Goal: Task Accomplishment & Management: Manage account settings

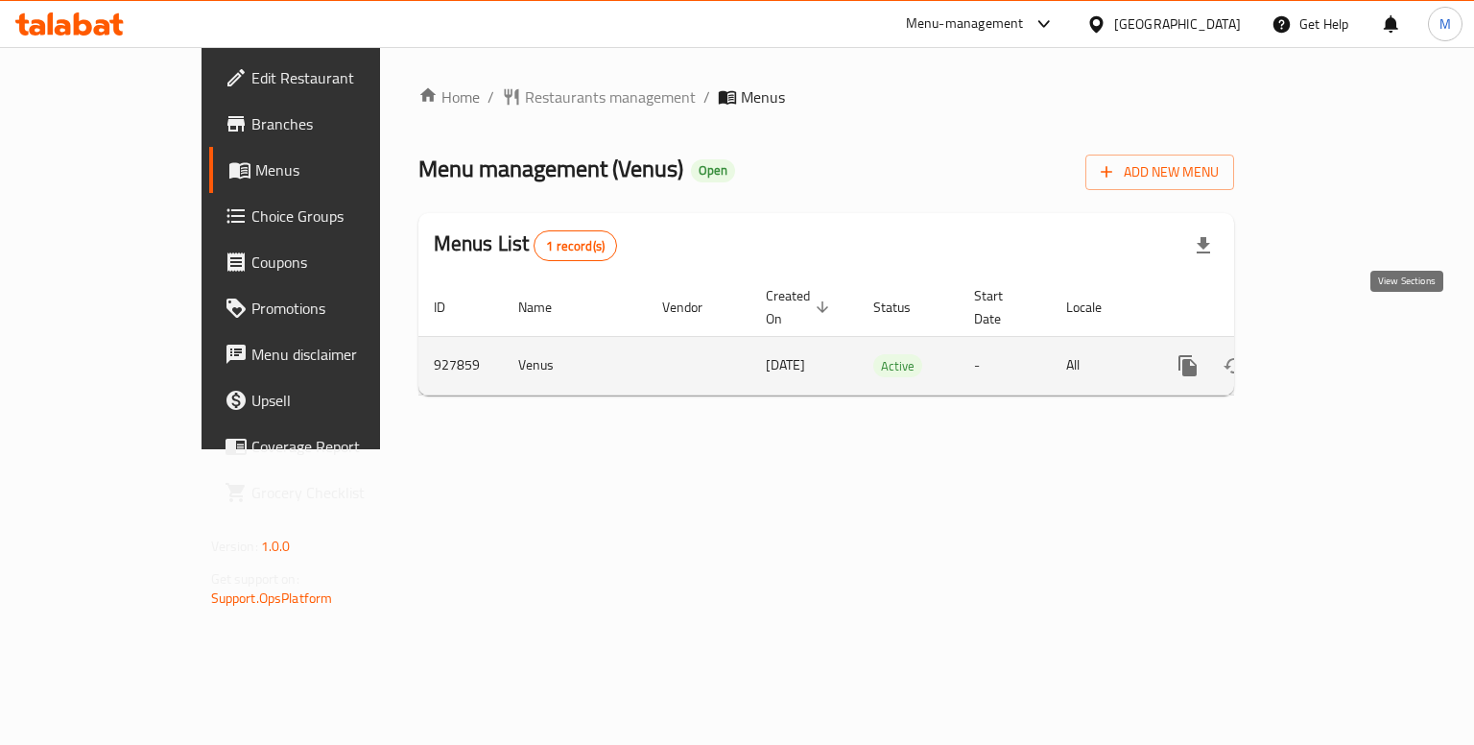
click at [1338, 354] on icon "enhanced table" at bounding box center [1326, 365] width 23 height 23
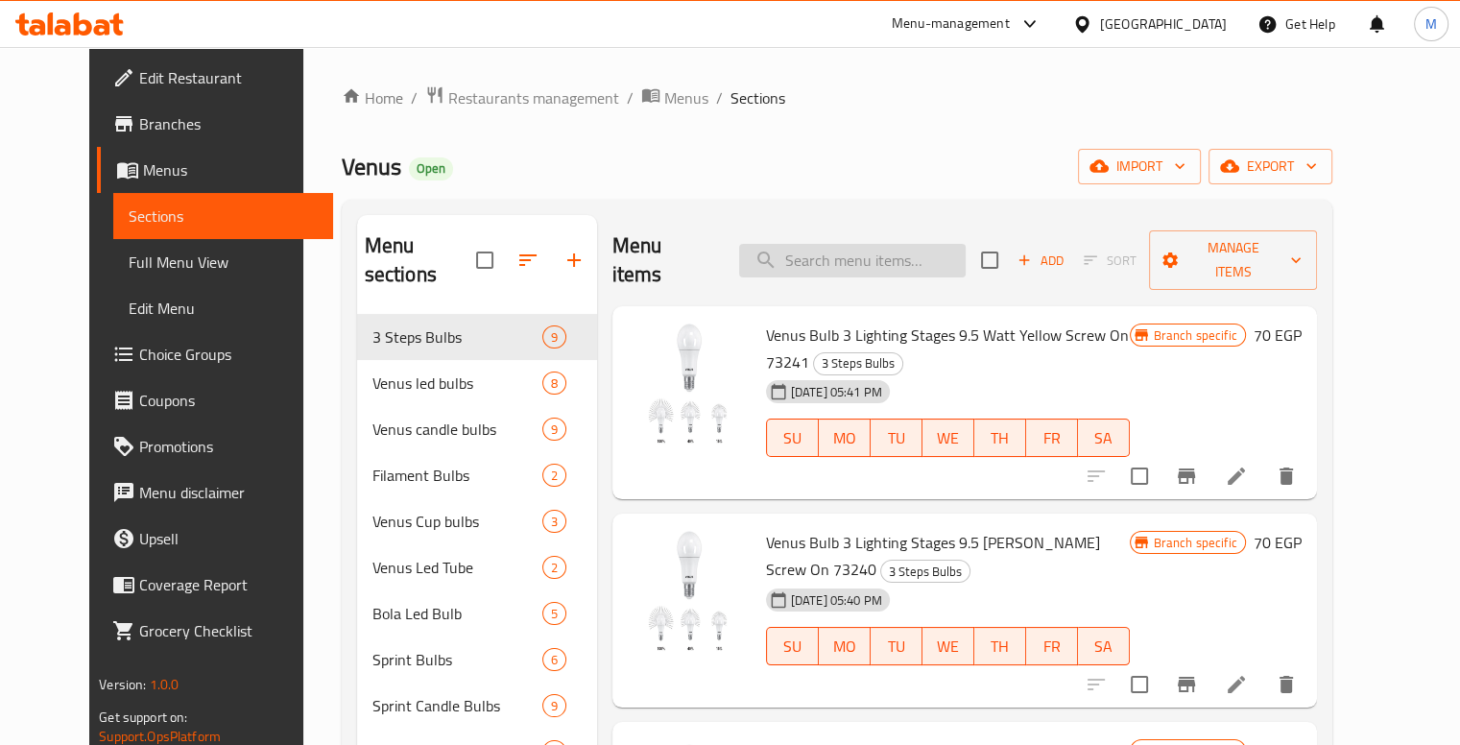
click at [845, 244] on input "search" at bounding box center [852, 261] width 226 height 34
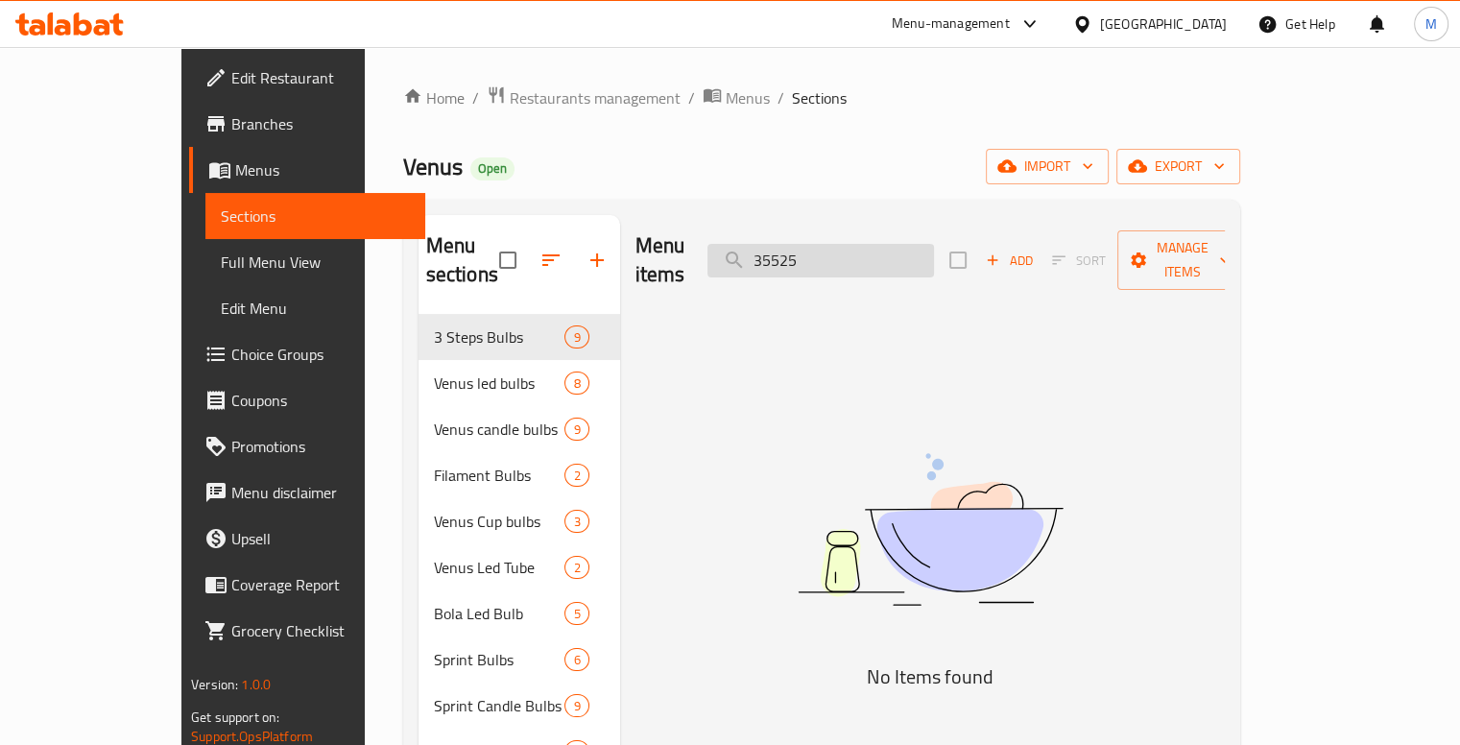
click at [845, 244] on input "35525" at bounding box center [820, 261] width 226 height 34
type input "["
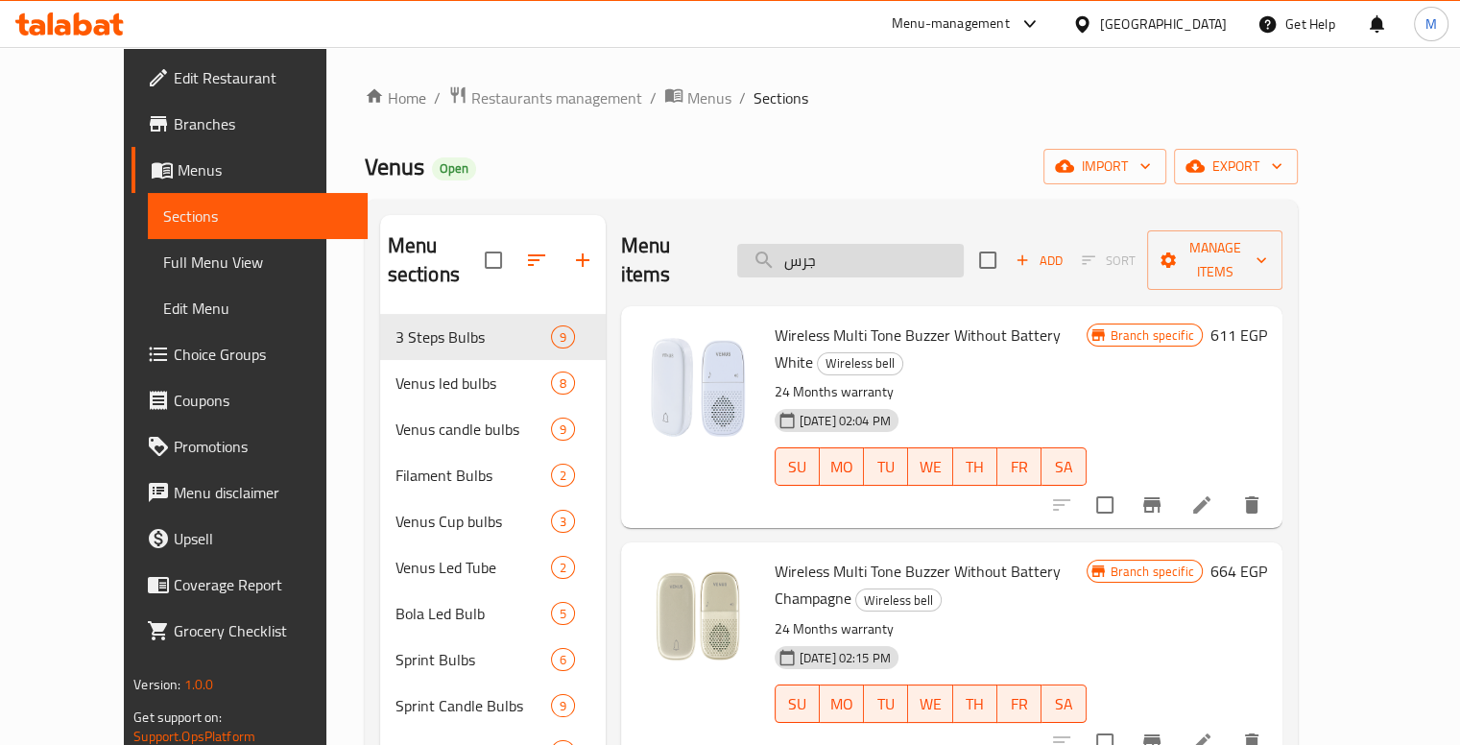
click at [891, 244] on input "جرس" at bounding box center [850, 261] width 226 height 34
click at [848, 244] on input "جرس" at bounding box center [850, 261] width 226 height 34
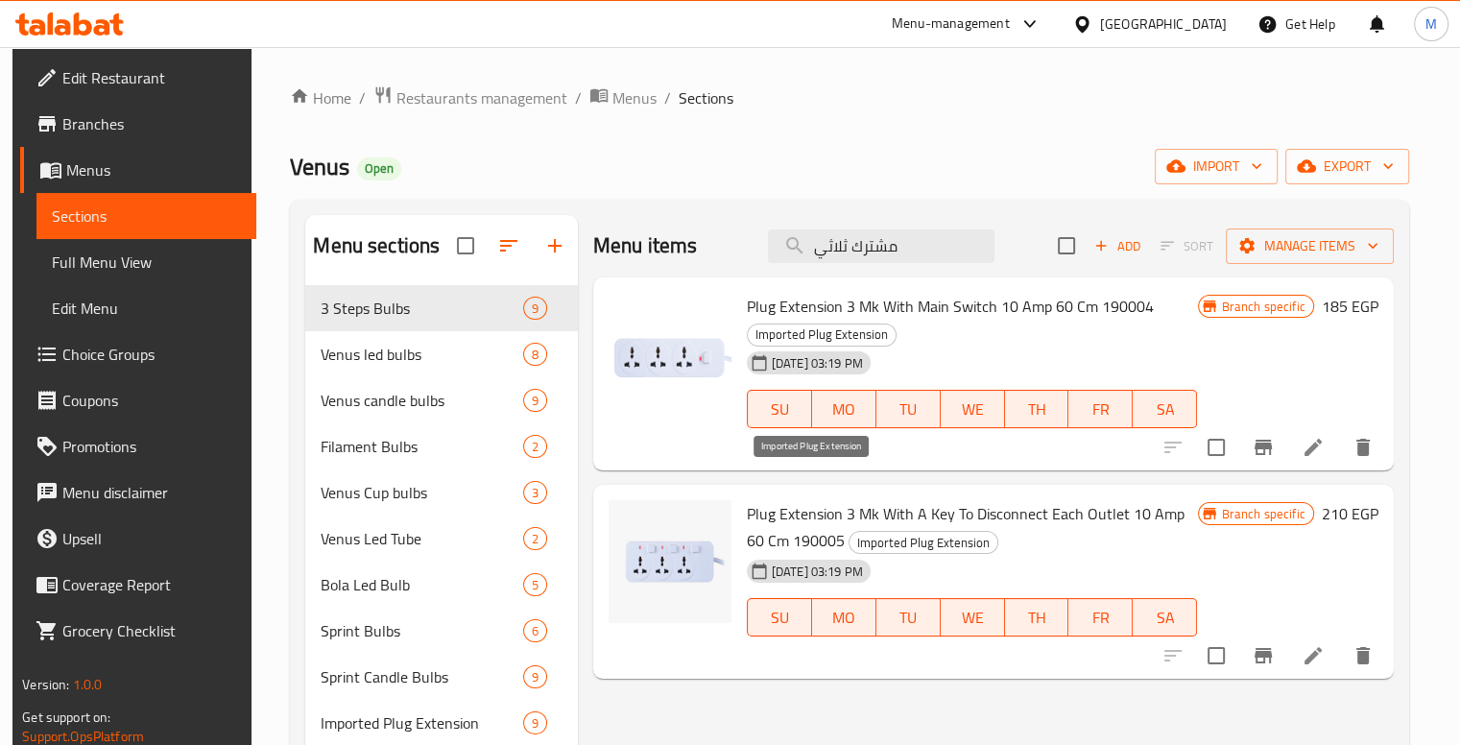
type input "مشترك ثلاثي"
click at [1272, 648] on icon "Branch-specific-item" at bounding box center [1262, 655] width 17 height 15
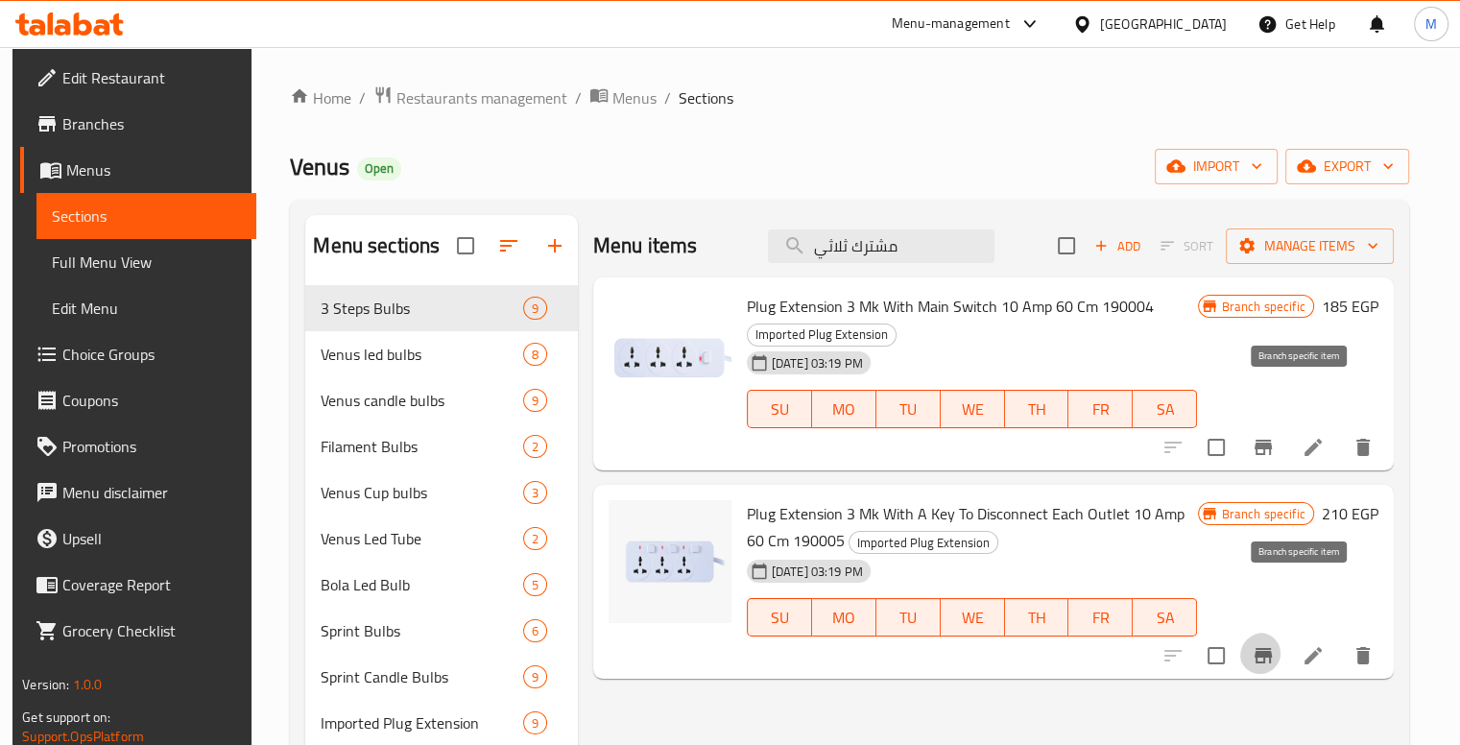
click at [1272, 440] on icon "Branch-specific-item" at bounding box center [1262, 447] width 17 height 15
click at [899, 247] on input "مشترك ثلاثي" at bounding box center [881, 246] width 226 height 34
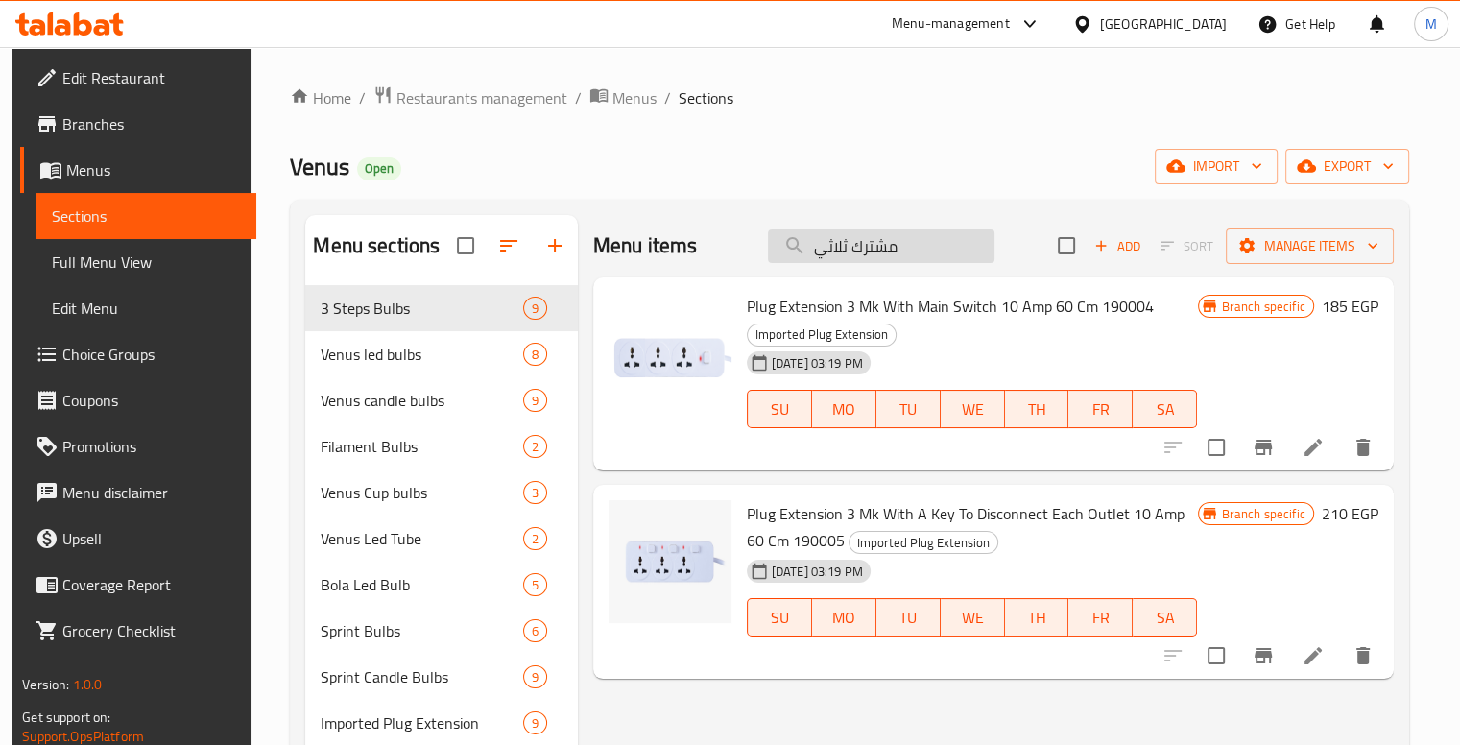
click at [898, 247] on input "مشترك ثلاثي" at bounding box center [881, 246] width 226 height 34
type input "["
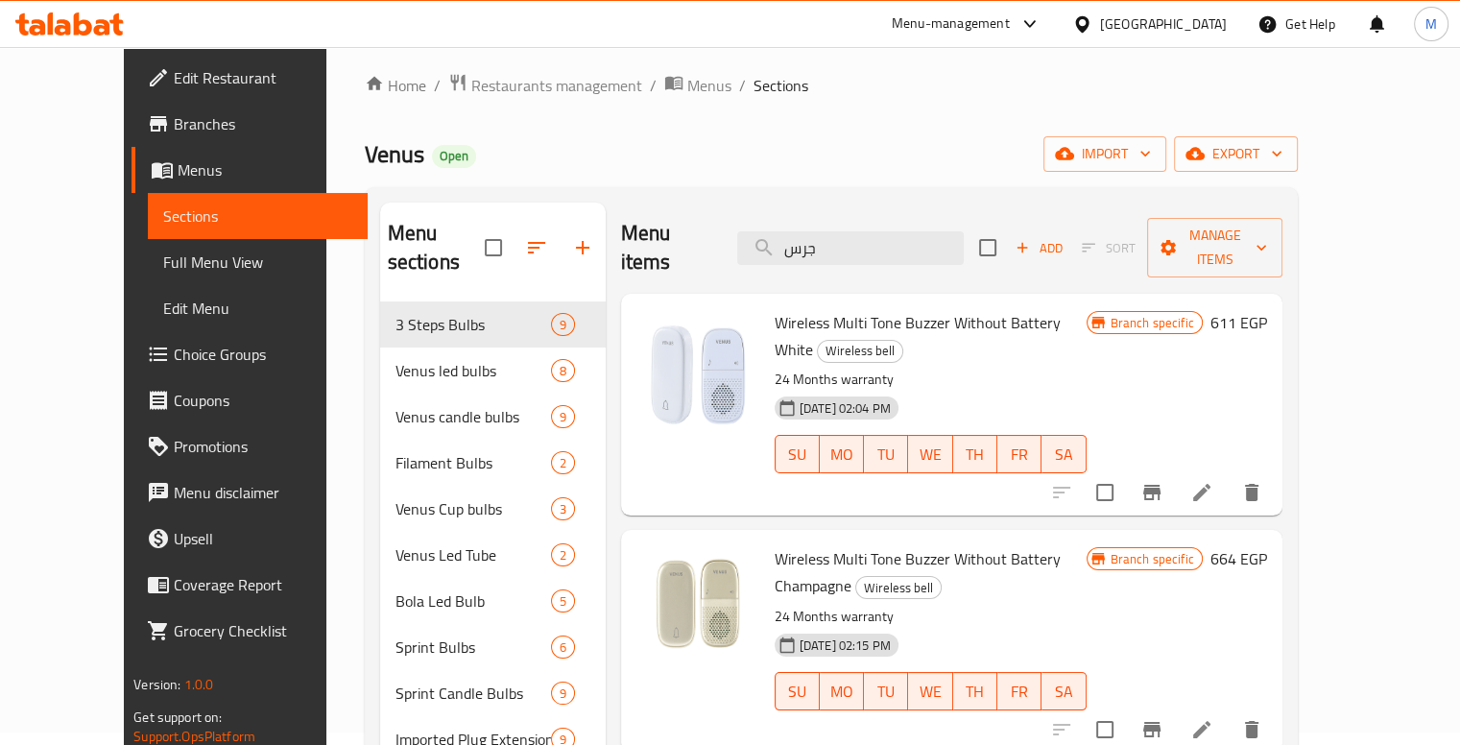
scroll to position [96, 0]
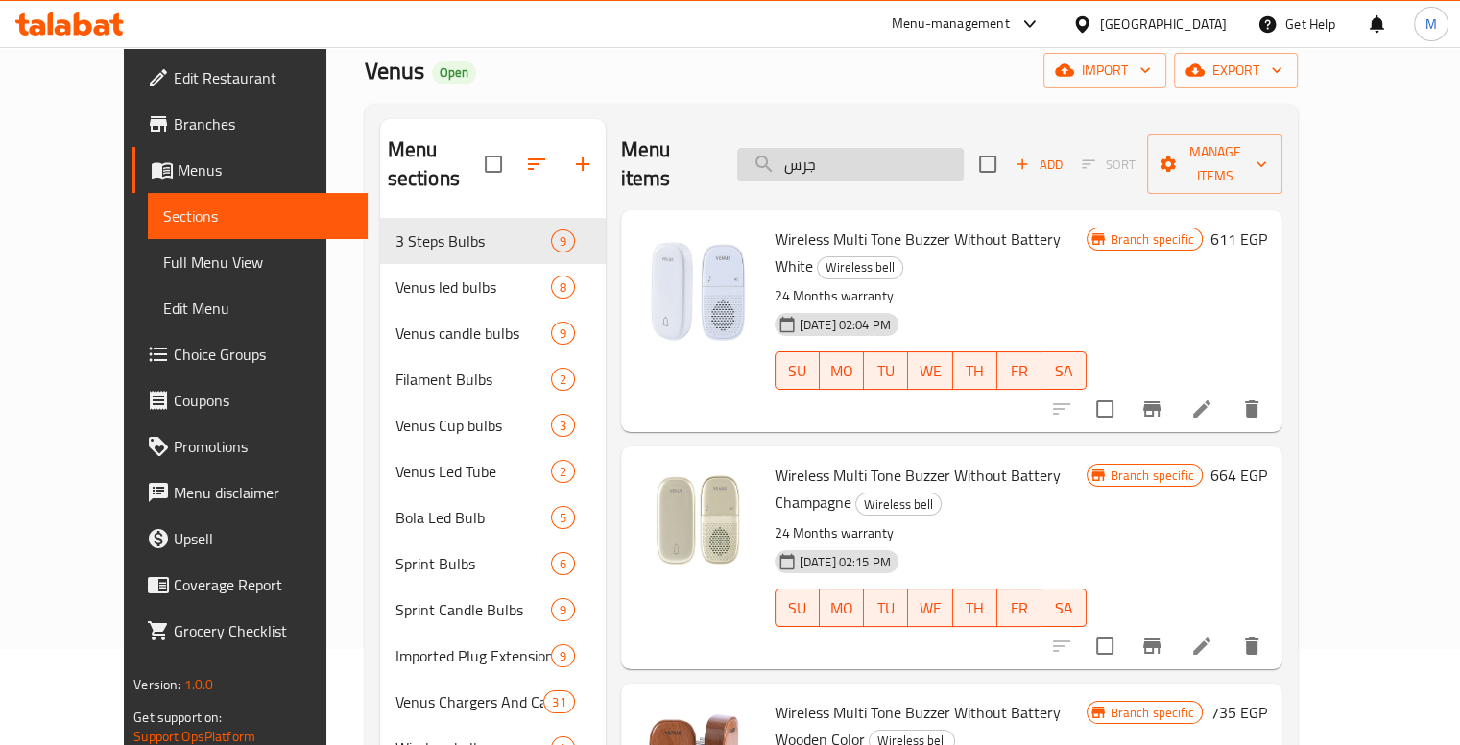
click at [881, 148] on input "جرس" at bounding box center [850, 165] width 226 height 34
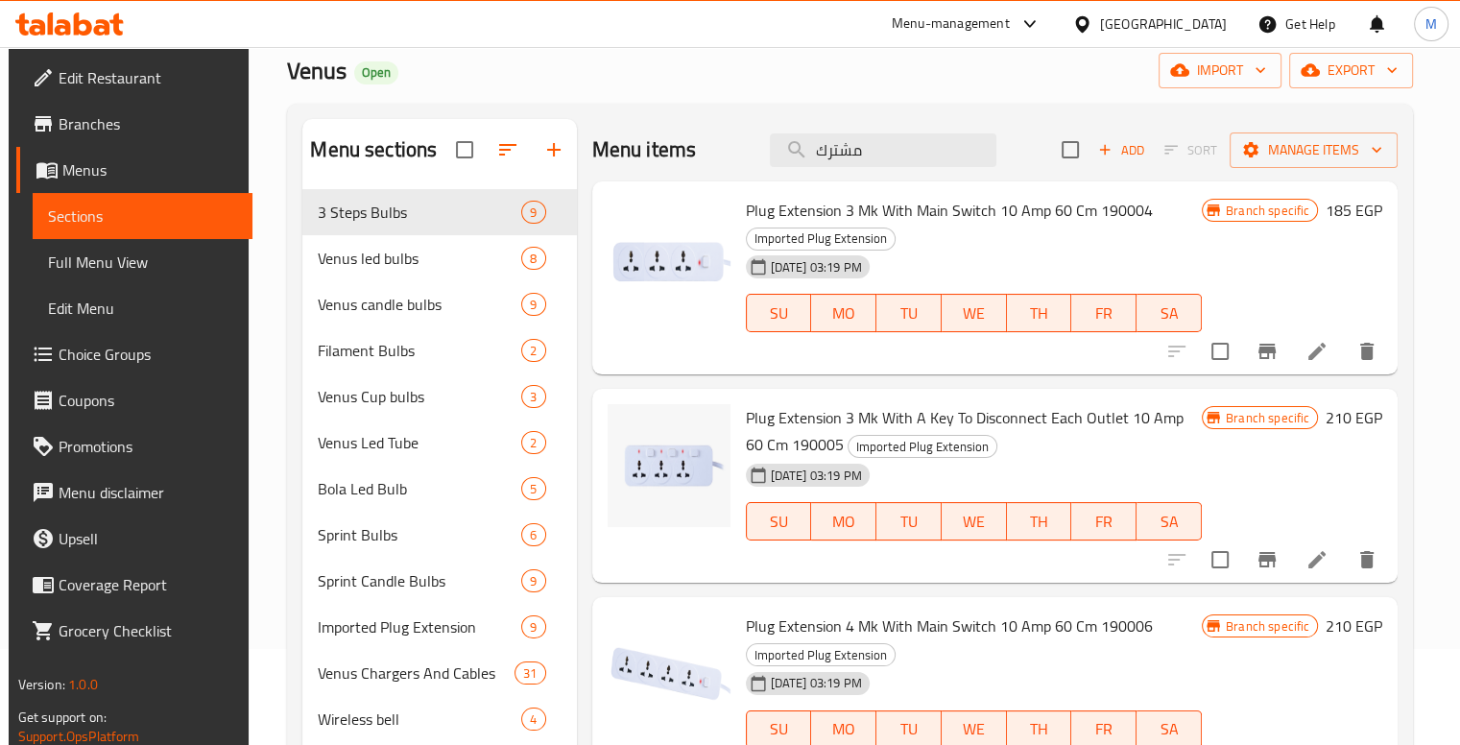
type input "مشترك"
click at [1278, 340] on icon "Branch-specific-item" at bounding box center [1266, 351] width 23 height 23
click at [1278, 548] on icon "Branch-specific-item" at bounding box center [1266, 559] width 23 height 23
click at [848, 150] on input "مشترك" at bounding box center [883, 150] width 226 height 34
click at [849, 150] on input "مشترك" at bounding box center [883, 150] width 226 height 34
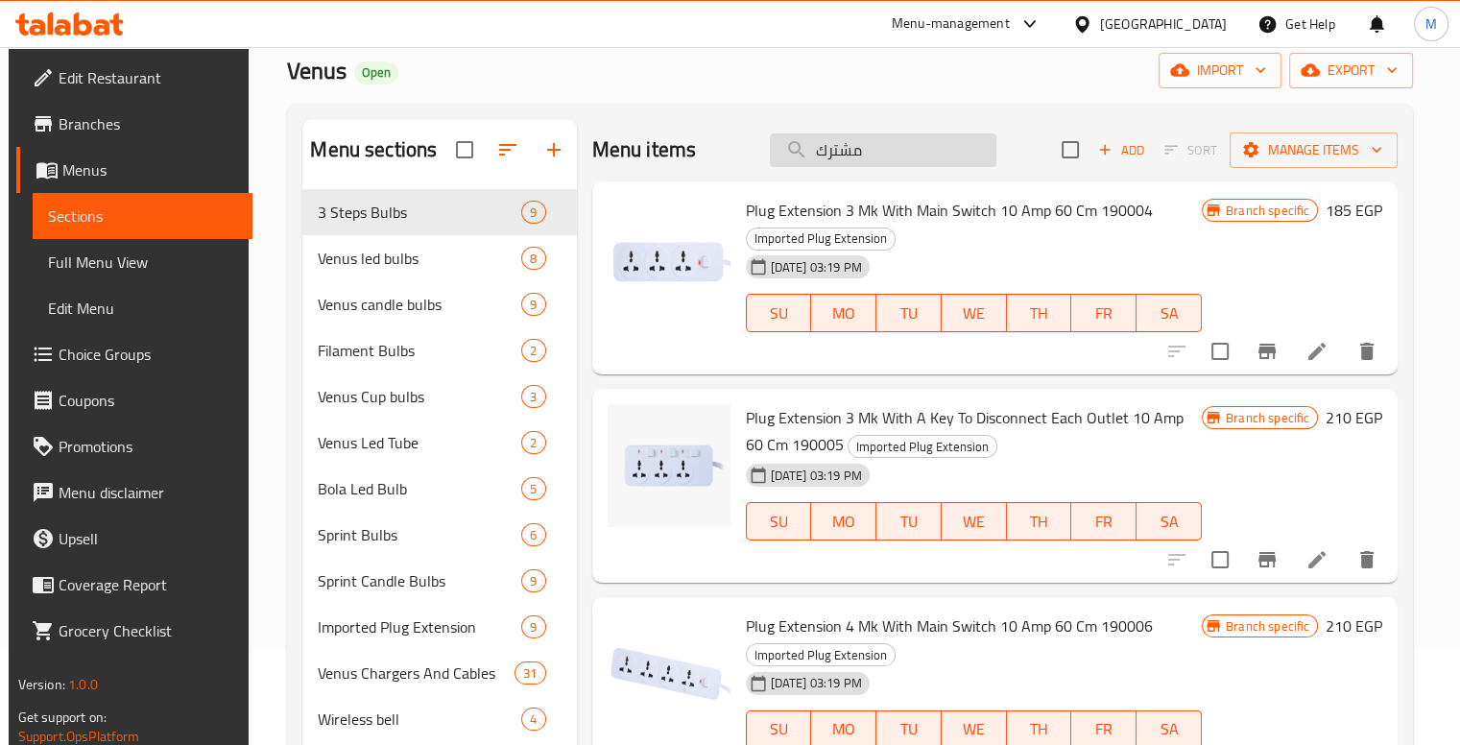
type input "ب"
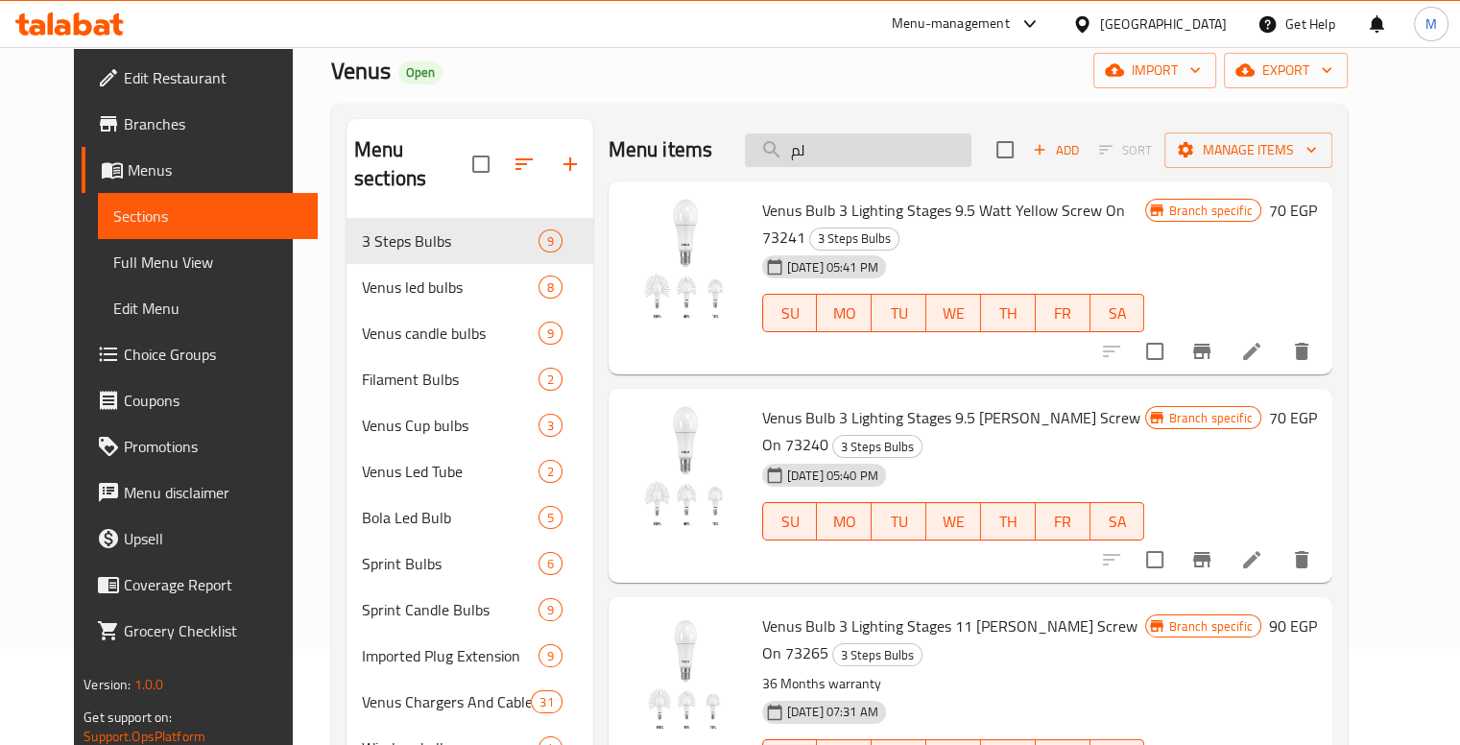
type input "ل"
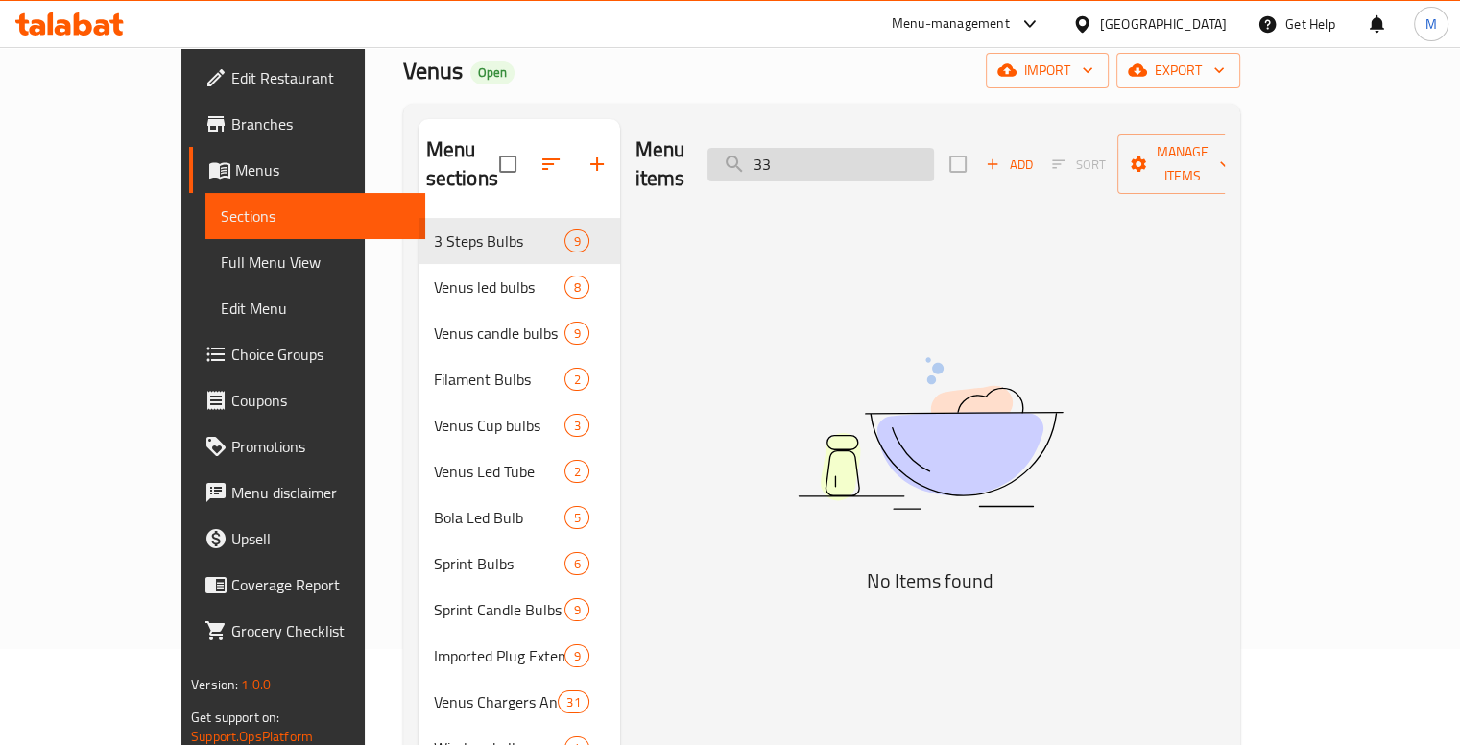
type input "3"
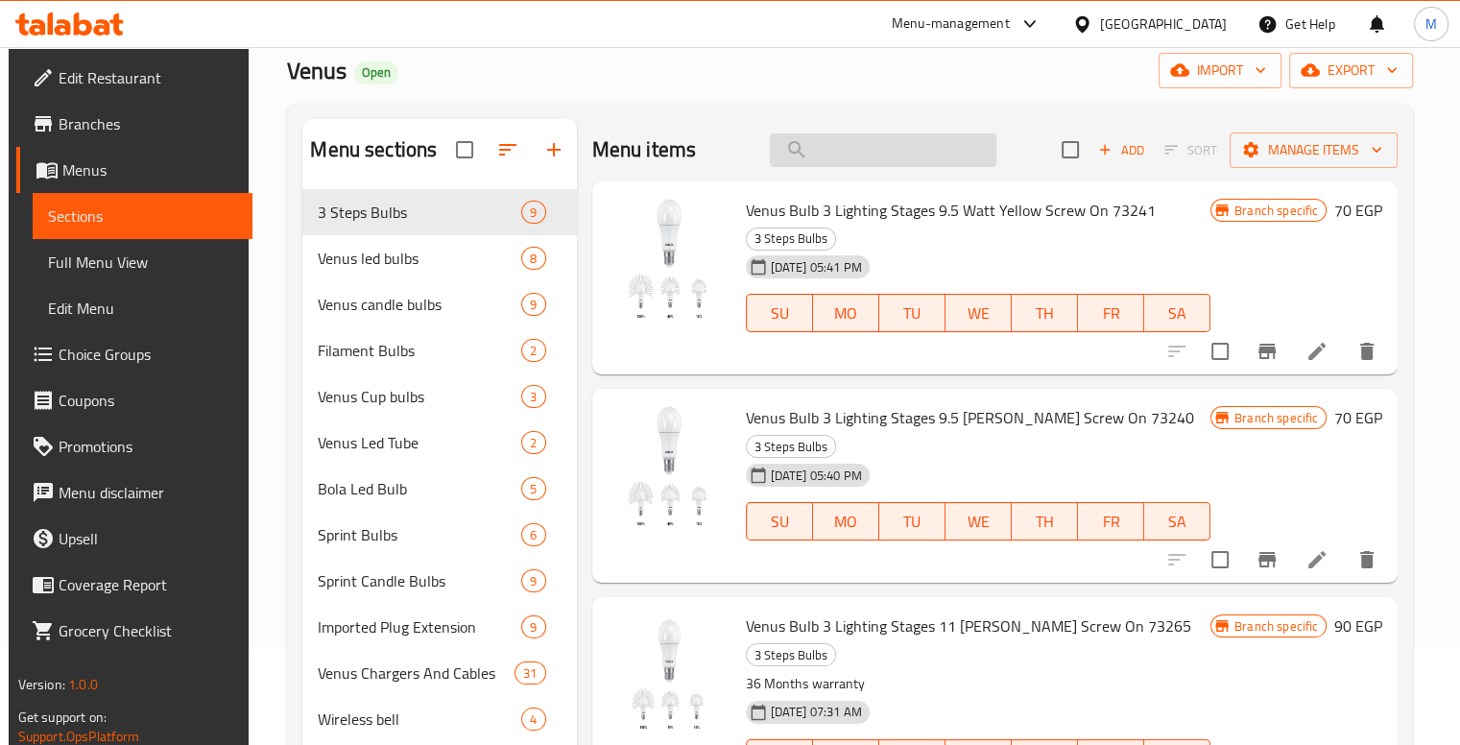
click at [839, 133] on input "search" at bounding box center [883, 150] width 226 height 34
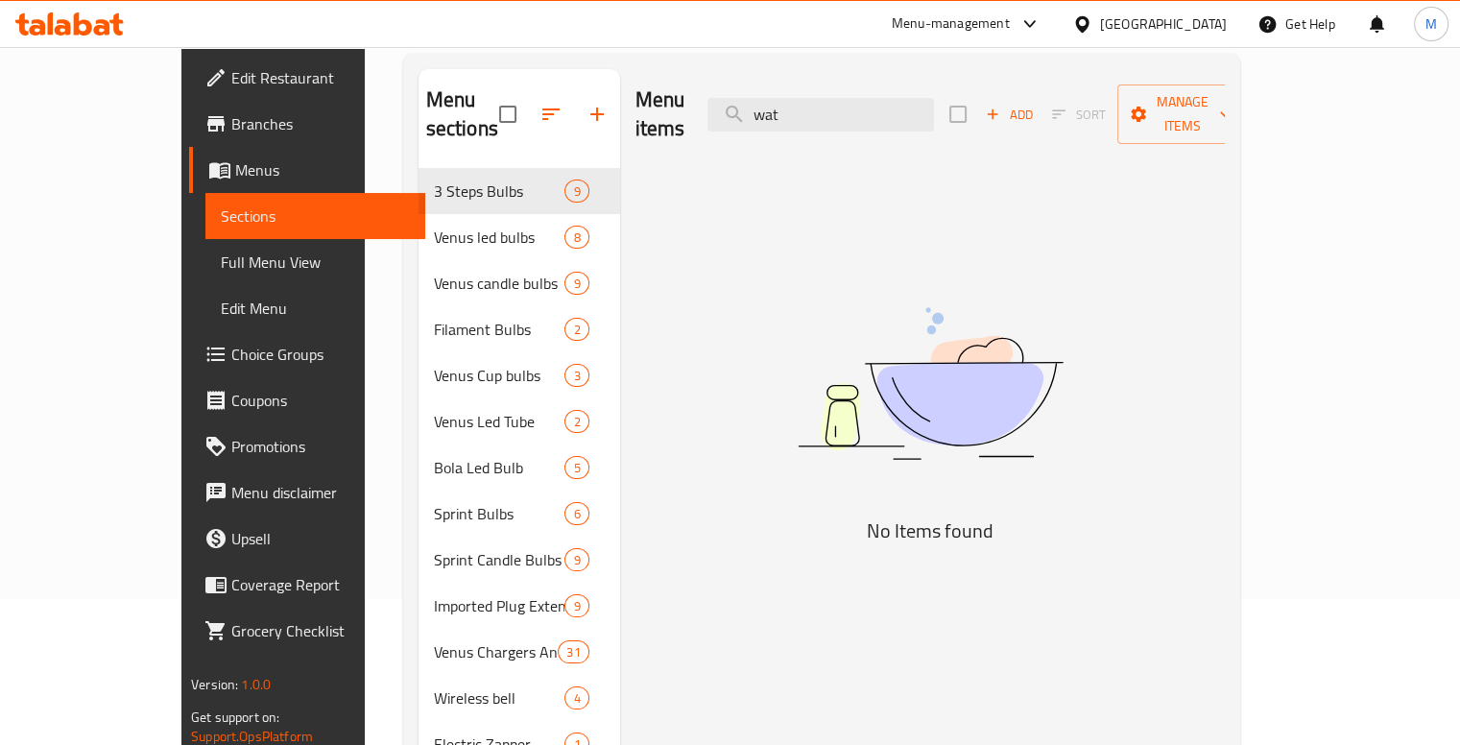
scroll to position [0, 0]
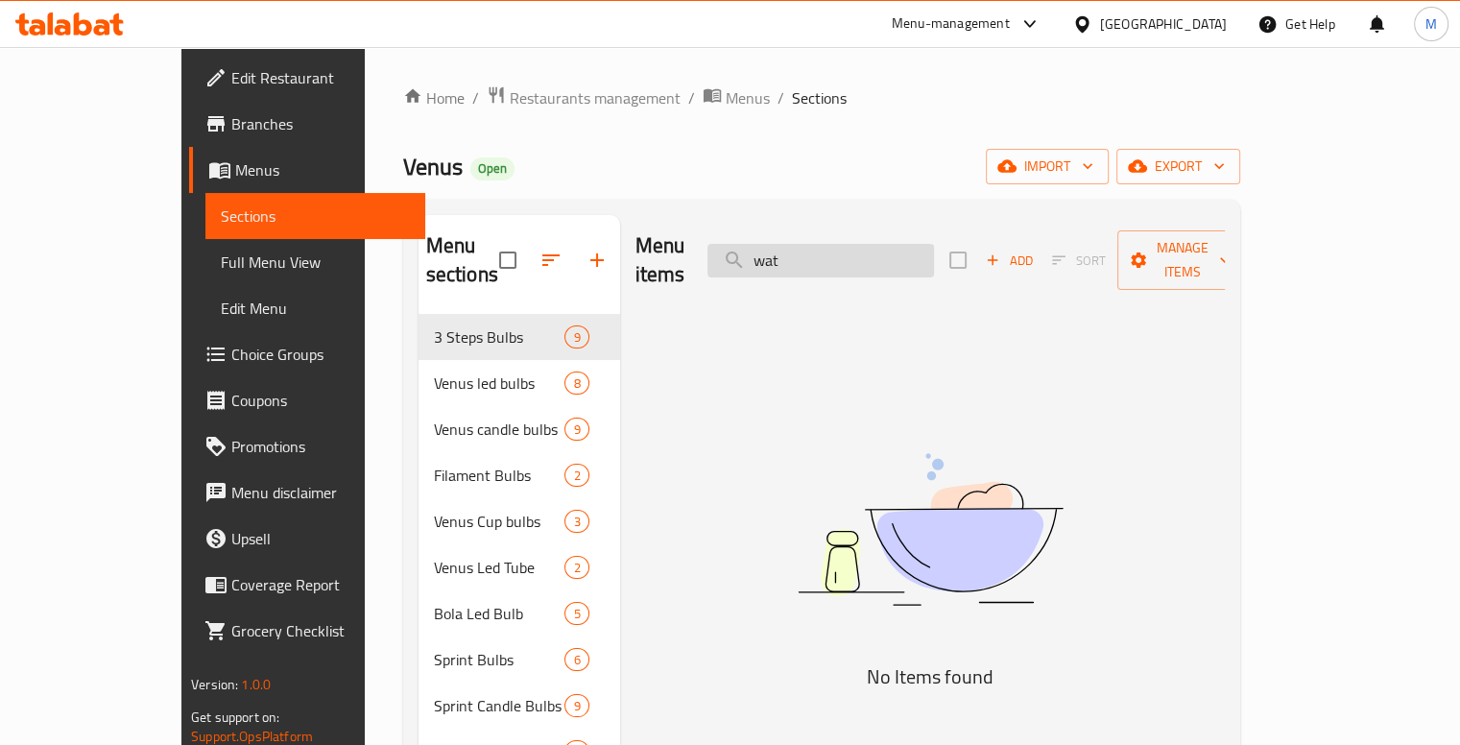
click at [862, 244] on input "wat" at bounding box center [820, 261] width 226 height 34
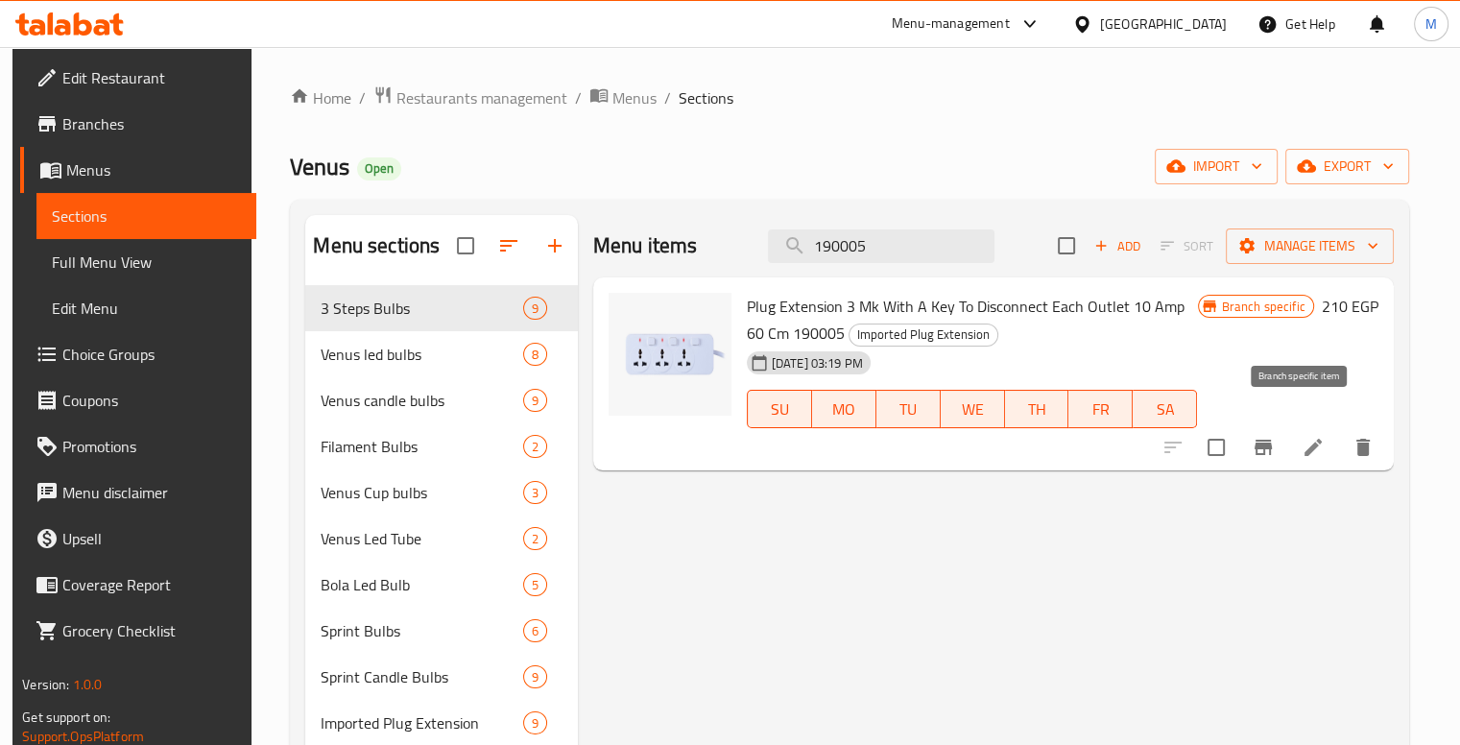
type input "190005"
click at [1274, 436] on icon "Branch-specific-item" at bounding box center [1262, 447] width 23 height 23
click at [923, 239] on input "190005" at bounding box center [881, 246] width 226 height 34
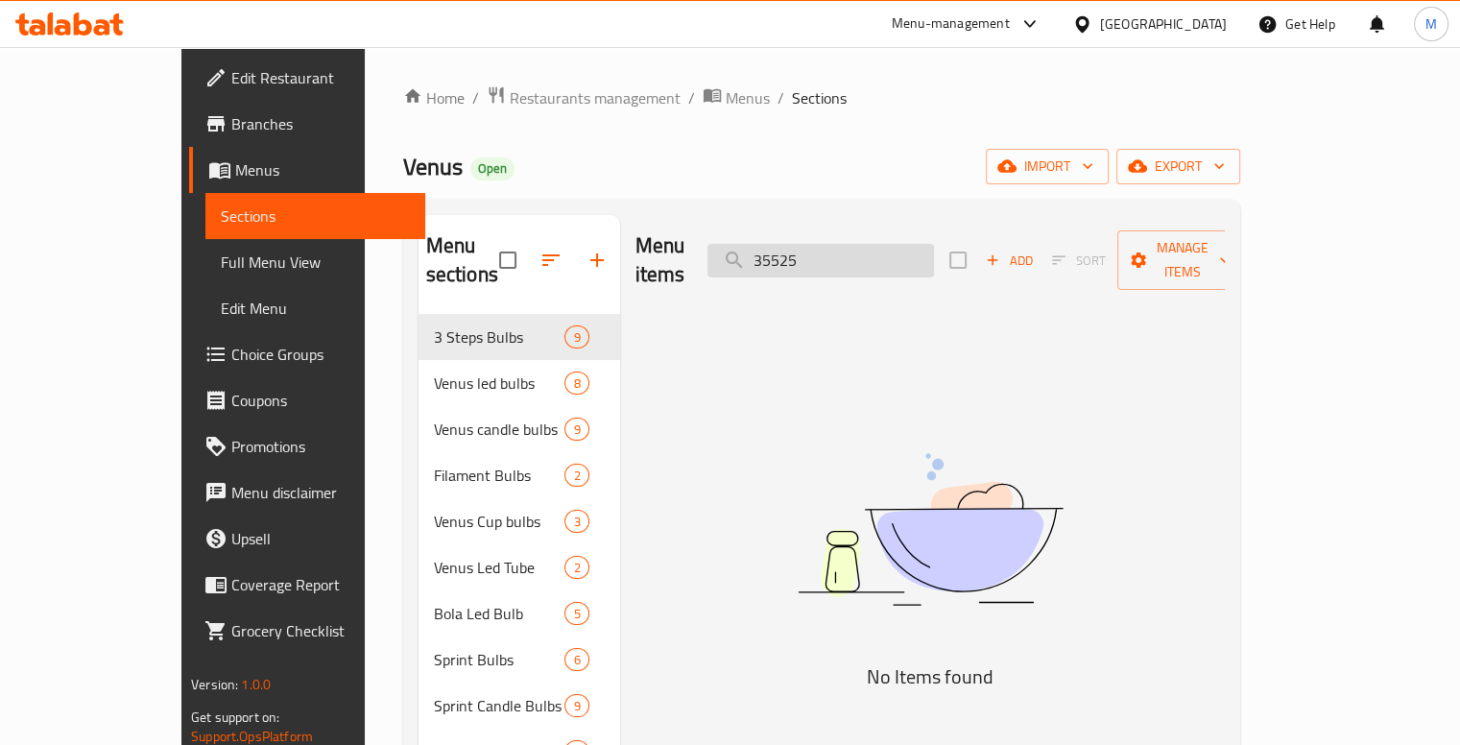
click at [916, 244] on input "35525" at bounding box center [820, 261] width 226 height 34
type input "71534"
click at [842, 331] on div "Menu items 71534 Add Sort Manage items No Items found" at bounding box center [922, 660] width 605 height 890
click at [619, 162] on div "Venus Open import export" at bounding box center [821, 167] width 837 height 36
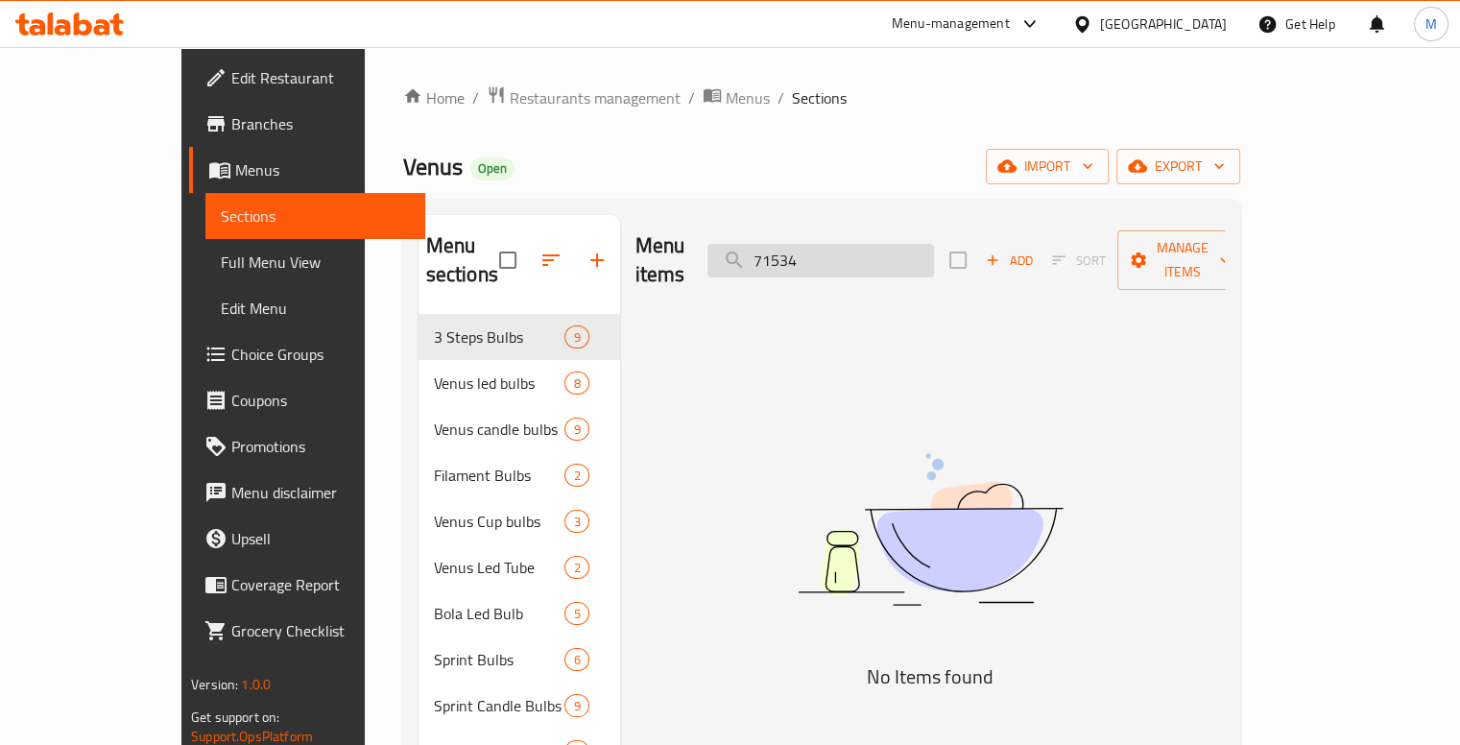
click at [920, 244] on input "71534" at bounding box center [820, 261] width 226 height 34
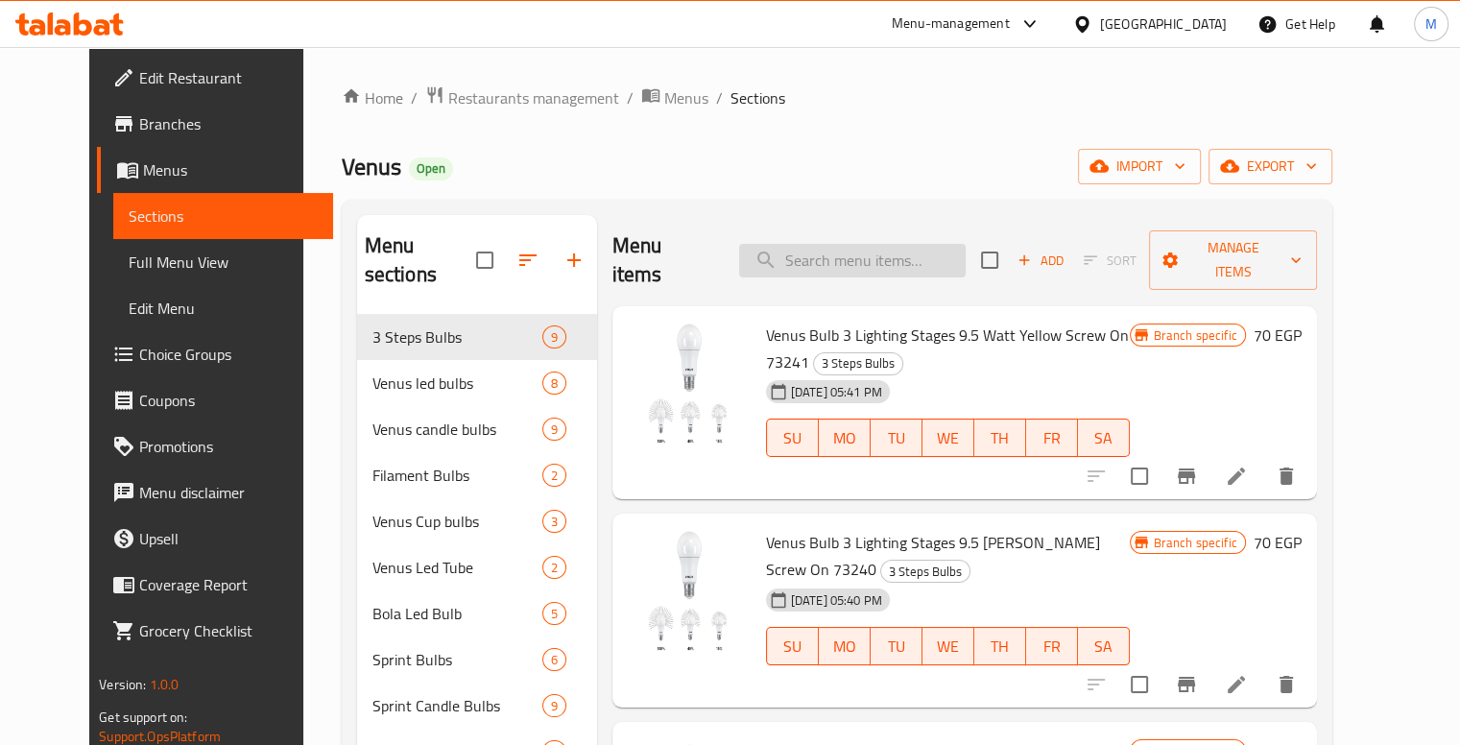
paste input "71534"
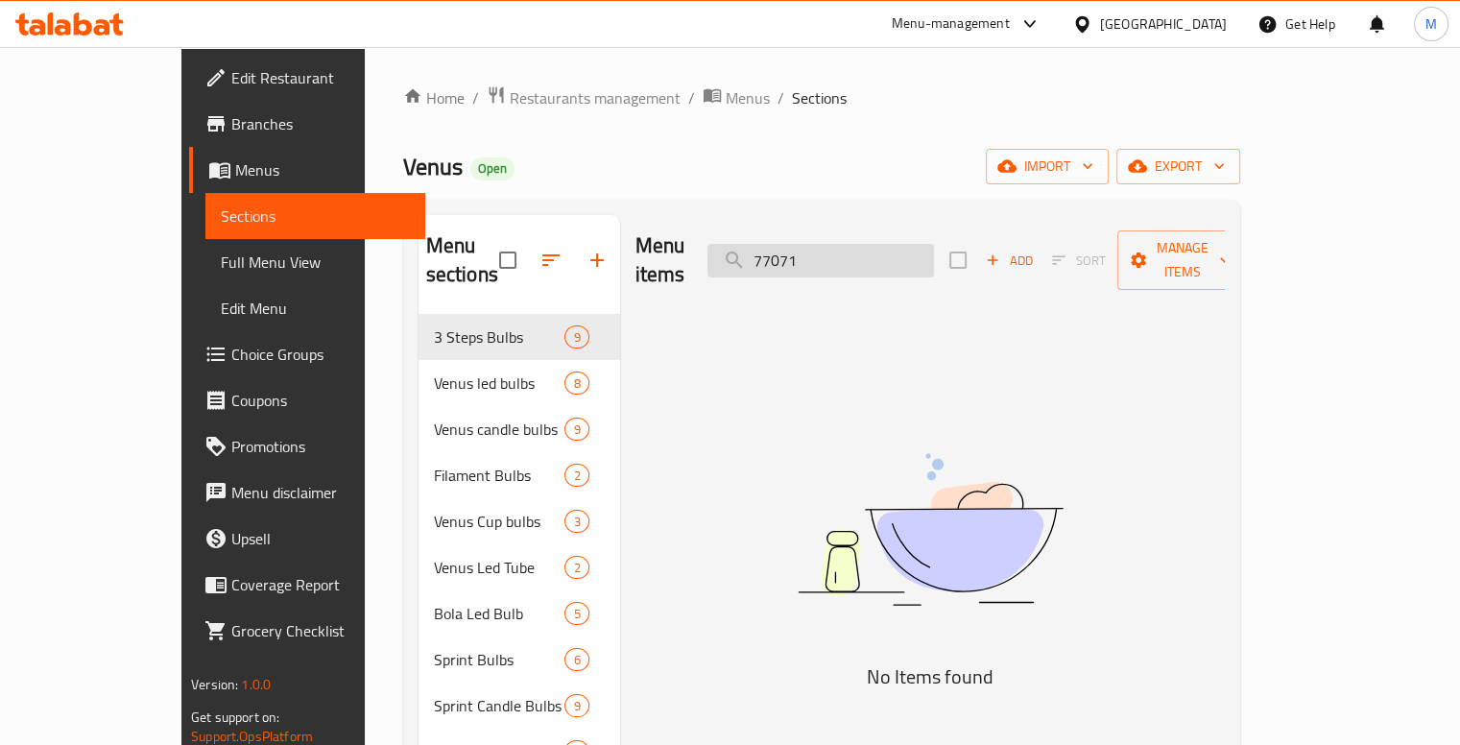
click at [863, 247] on input "77071" at bounding box center [820, 261] width 226 height 34
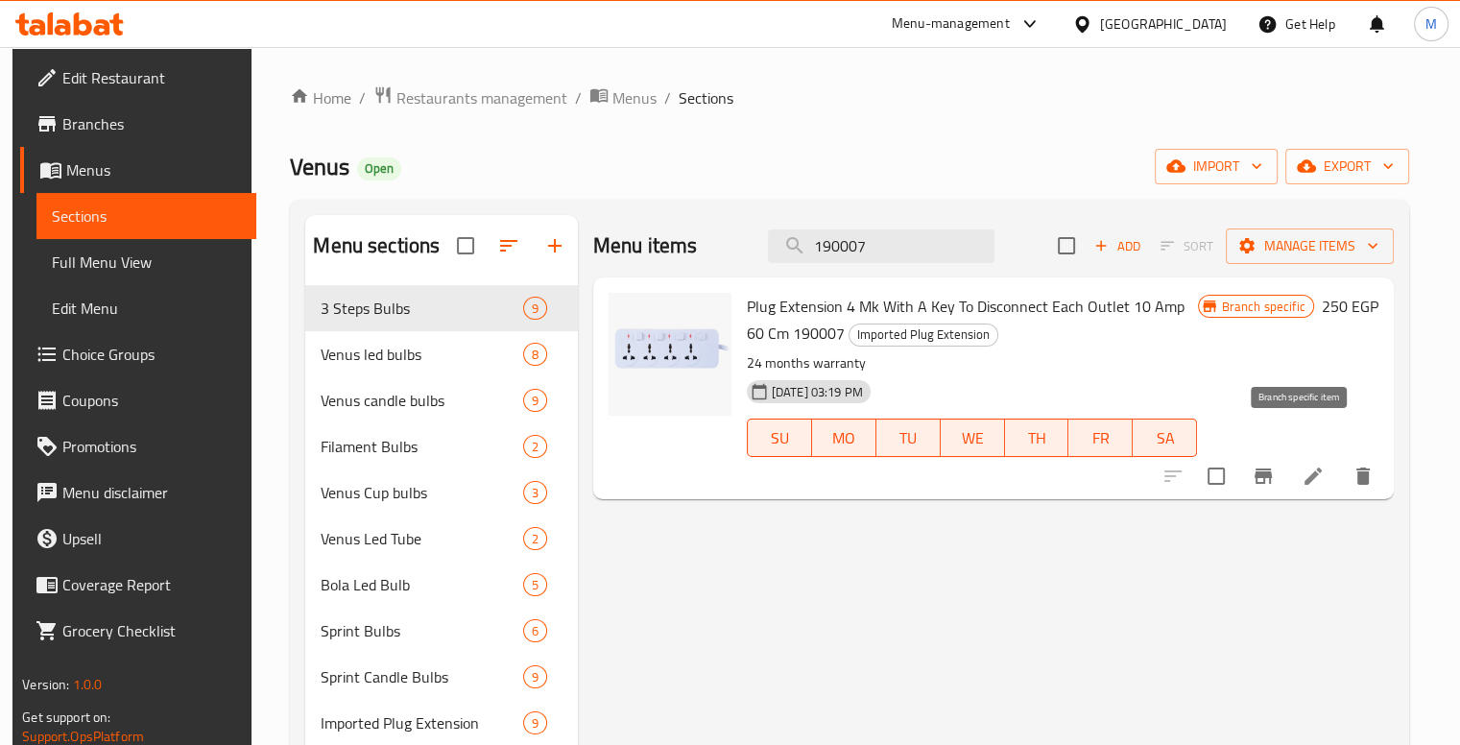
type input "190007"
click at [1279, 453] on button "Branch-specific-item" at bounding box center [1263, 476] width 46 height 46
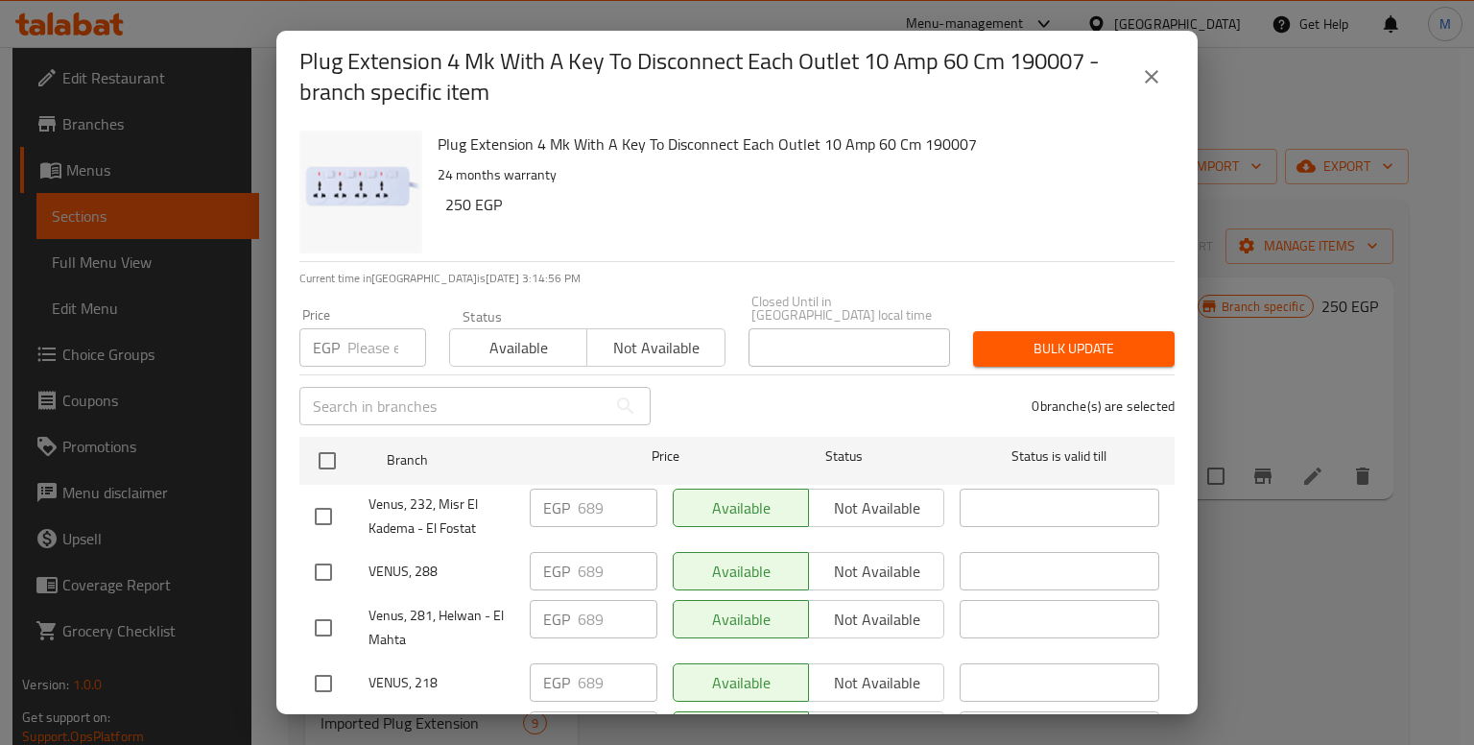
click at [362, 328] on input "number" at bounding box center [386, 347] width 79 height 38
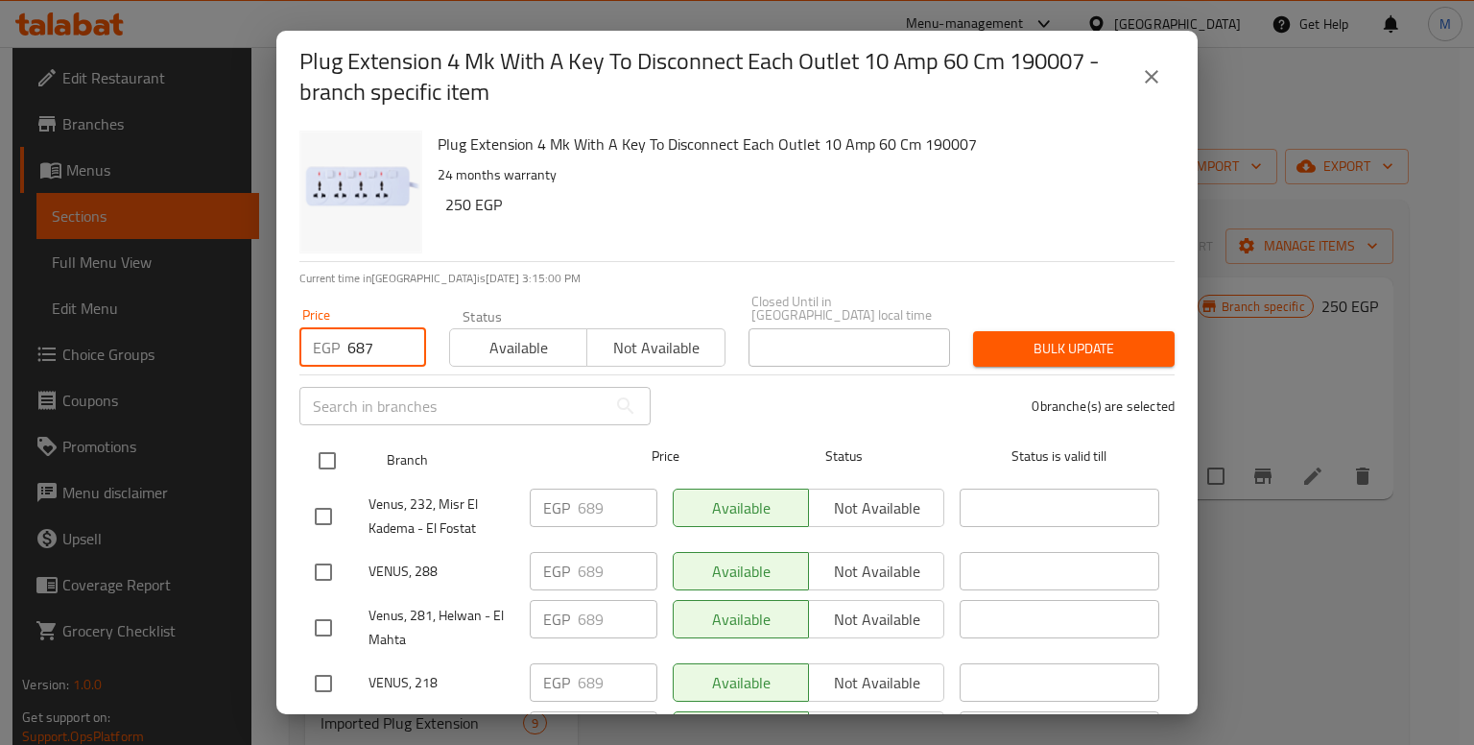
type input "687"
click at [318, 440] on input "checkbox" at bounding box center [327, 460] width 40 height 40
checkbox input "true"
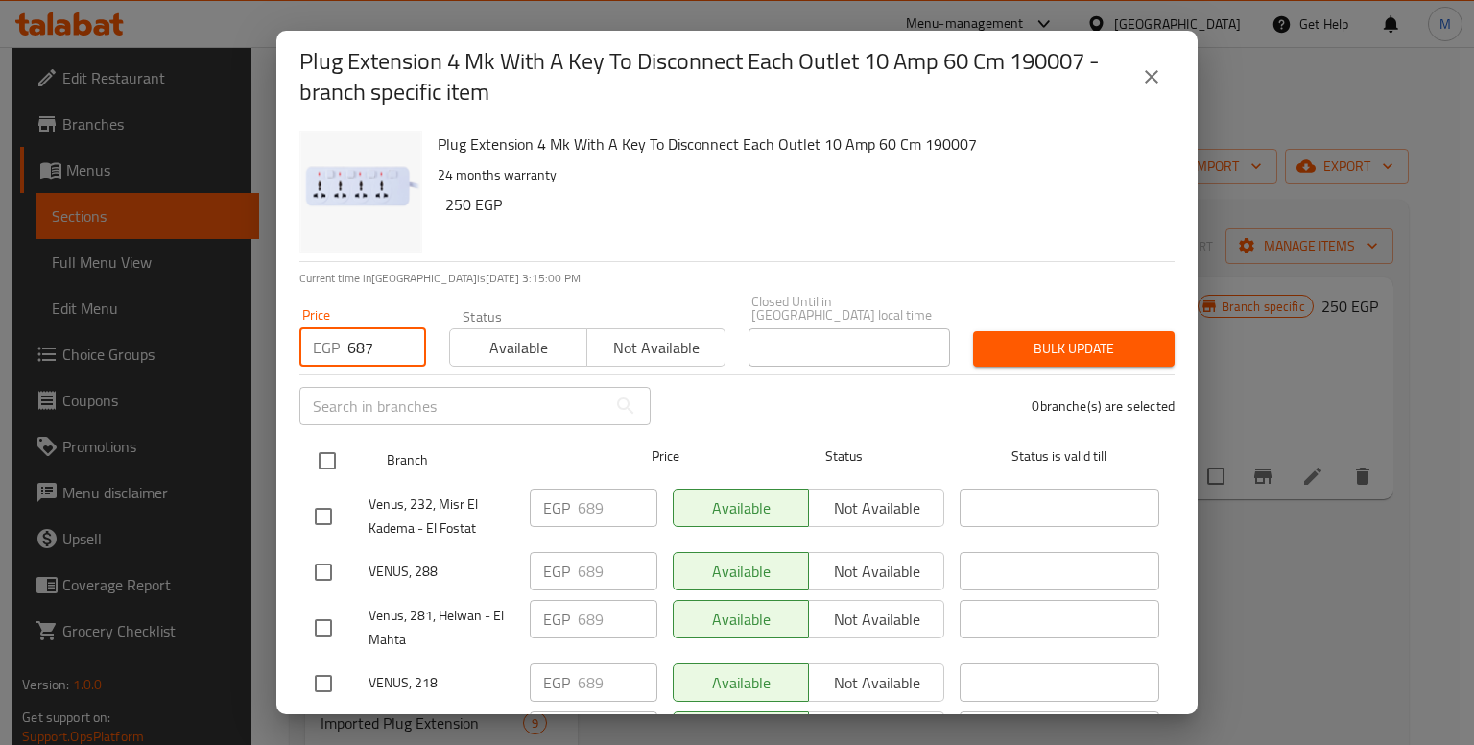
checkbox input "true"
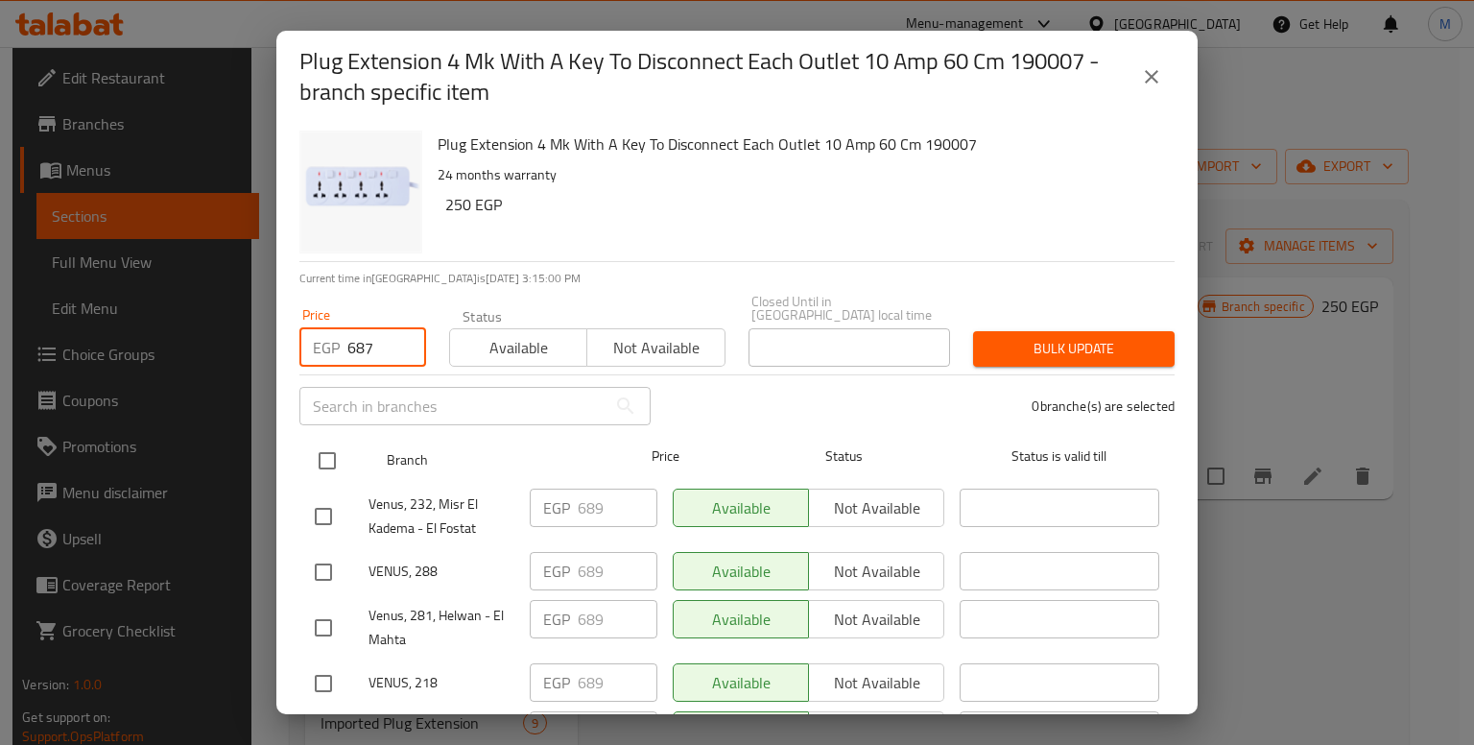
checkbox input "true"
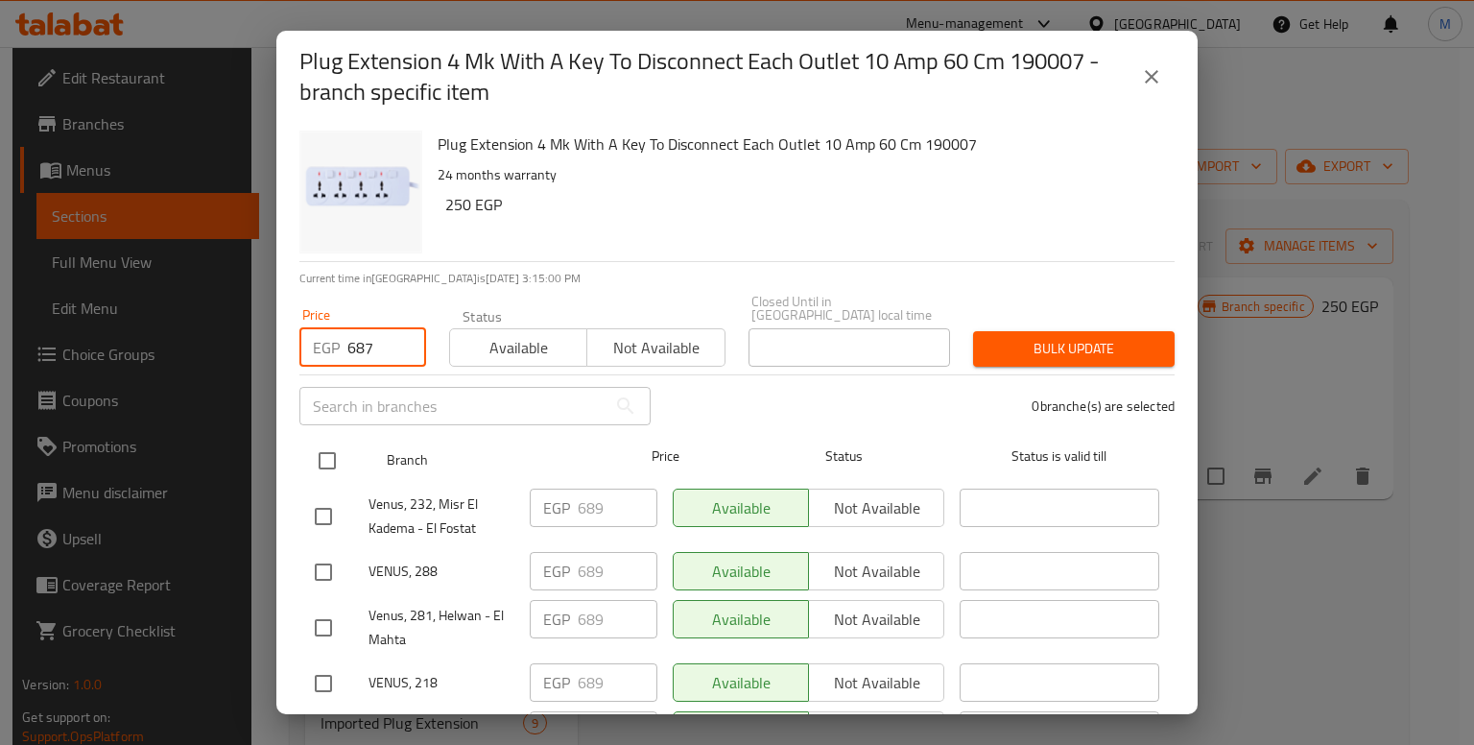
checkbox input "true"
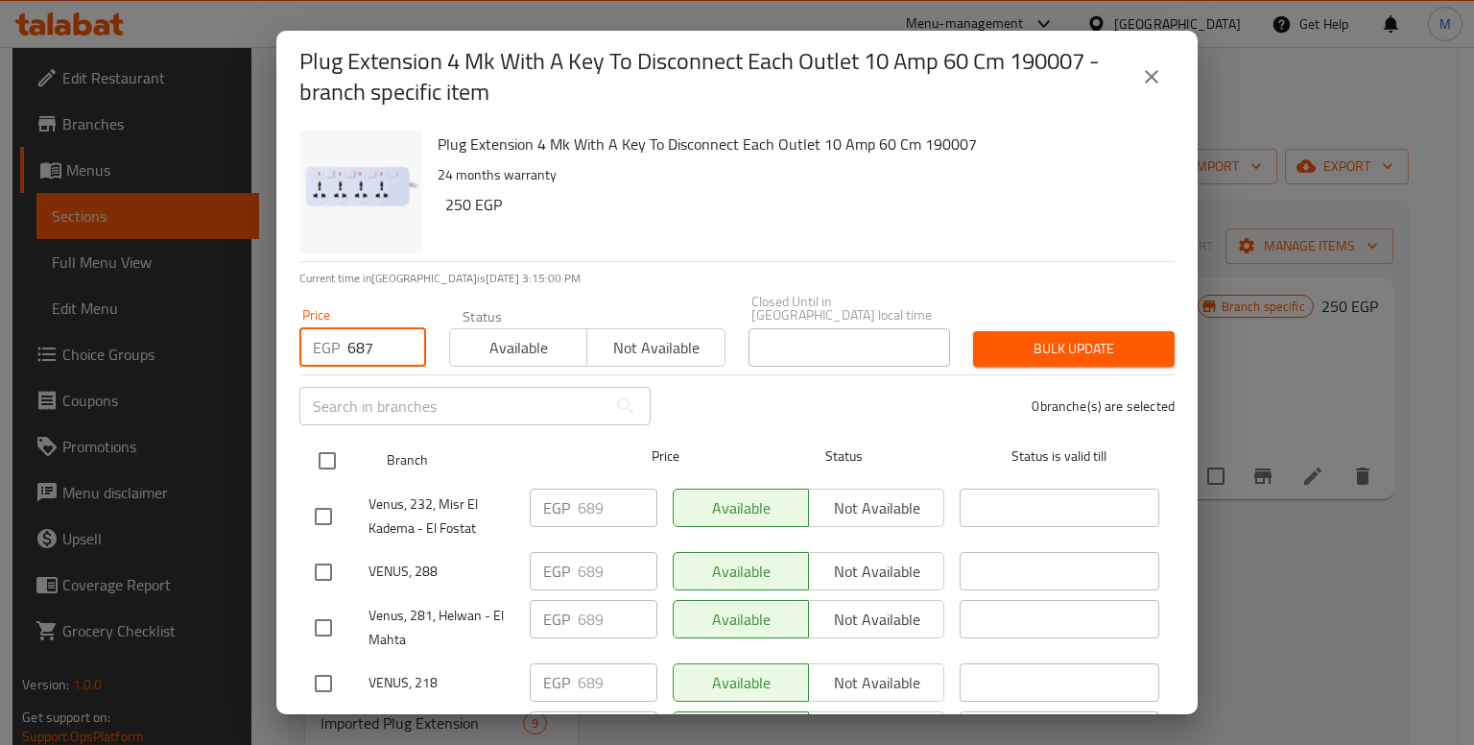
checkbox input "true"
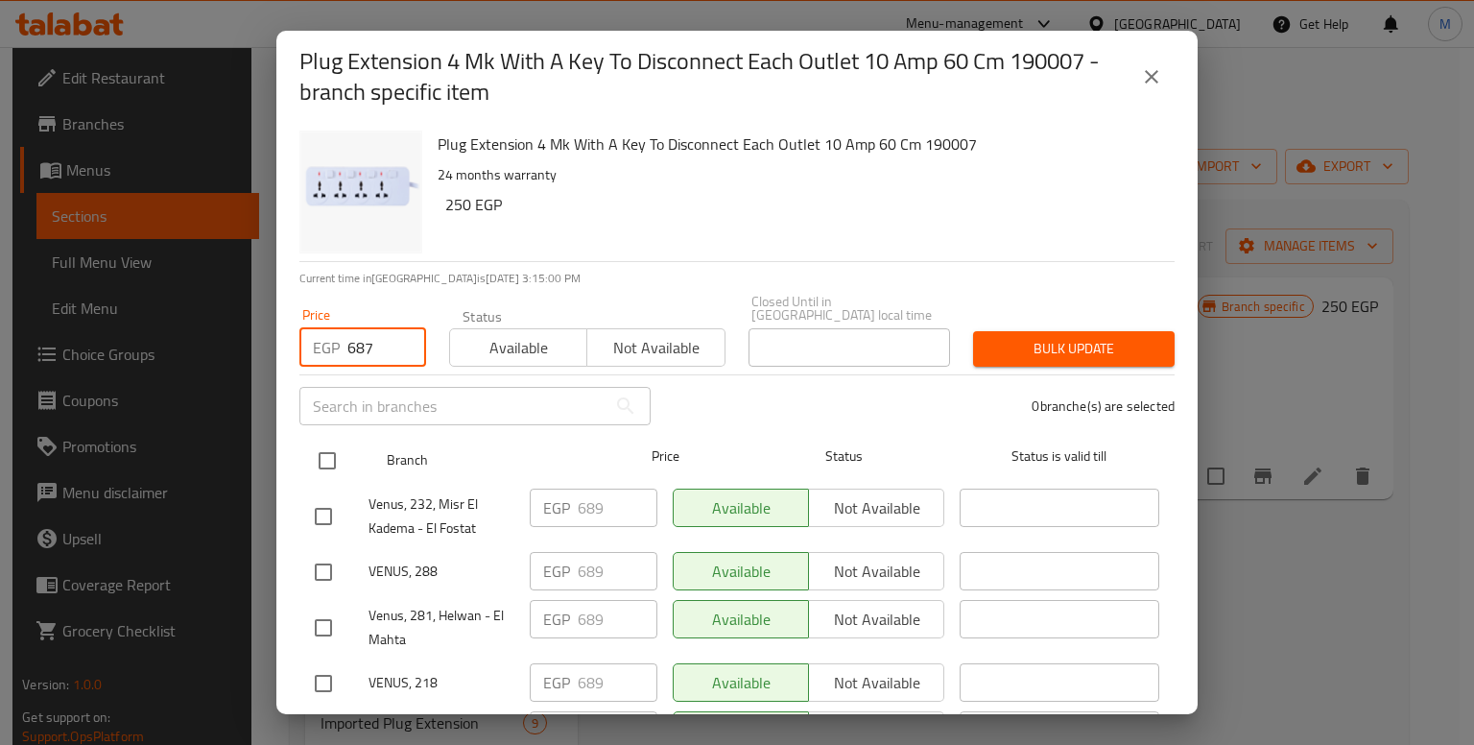
checkbox input "true"
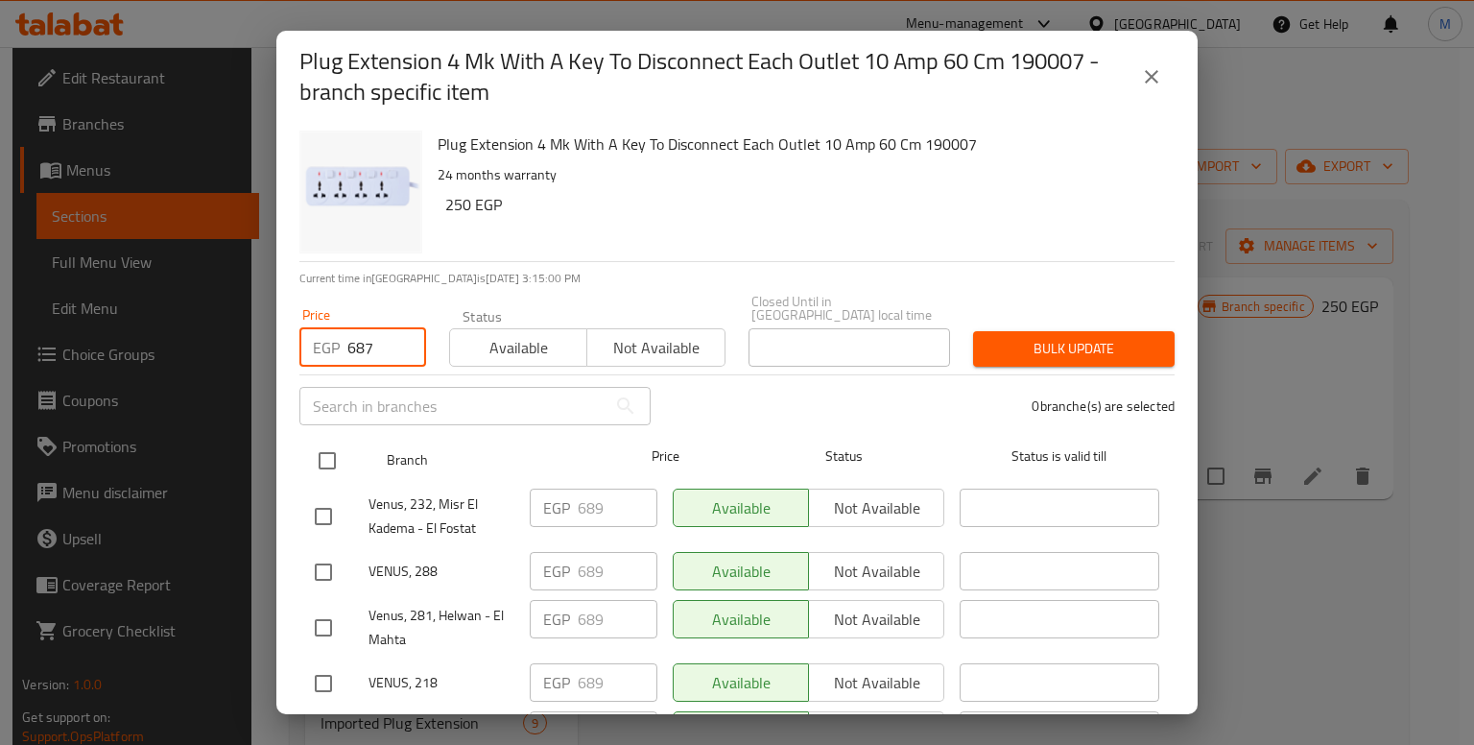
checkbox input "true"
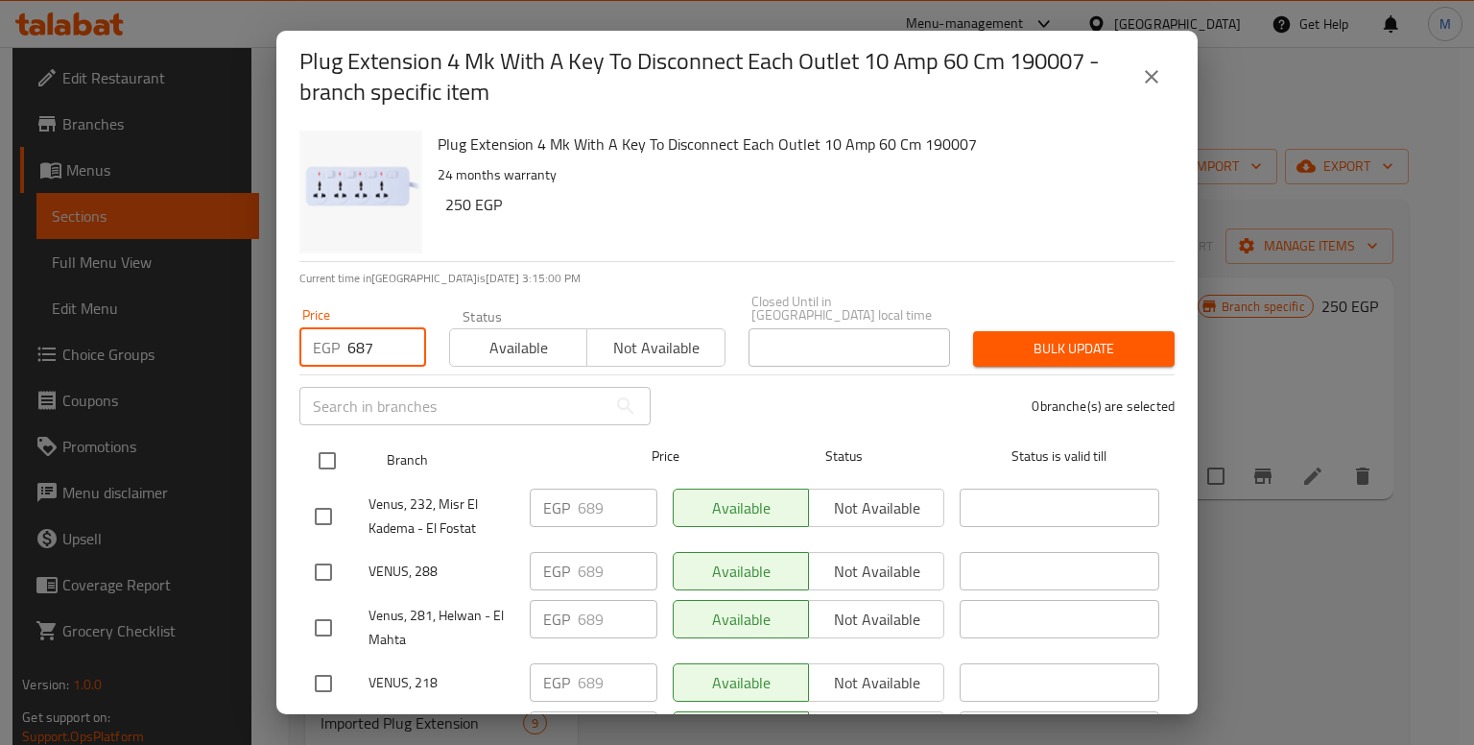
checkbox input "true"
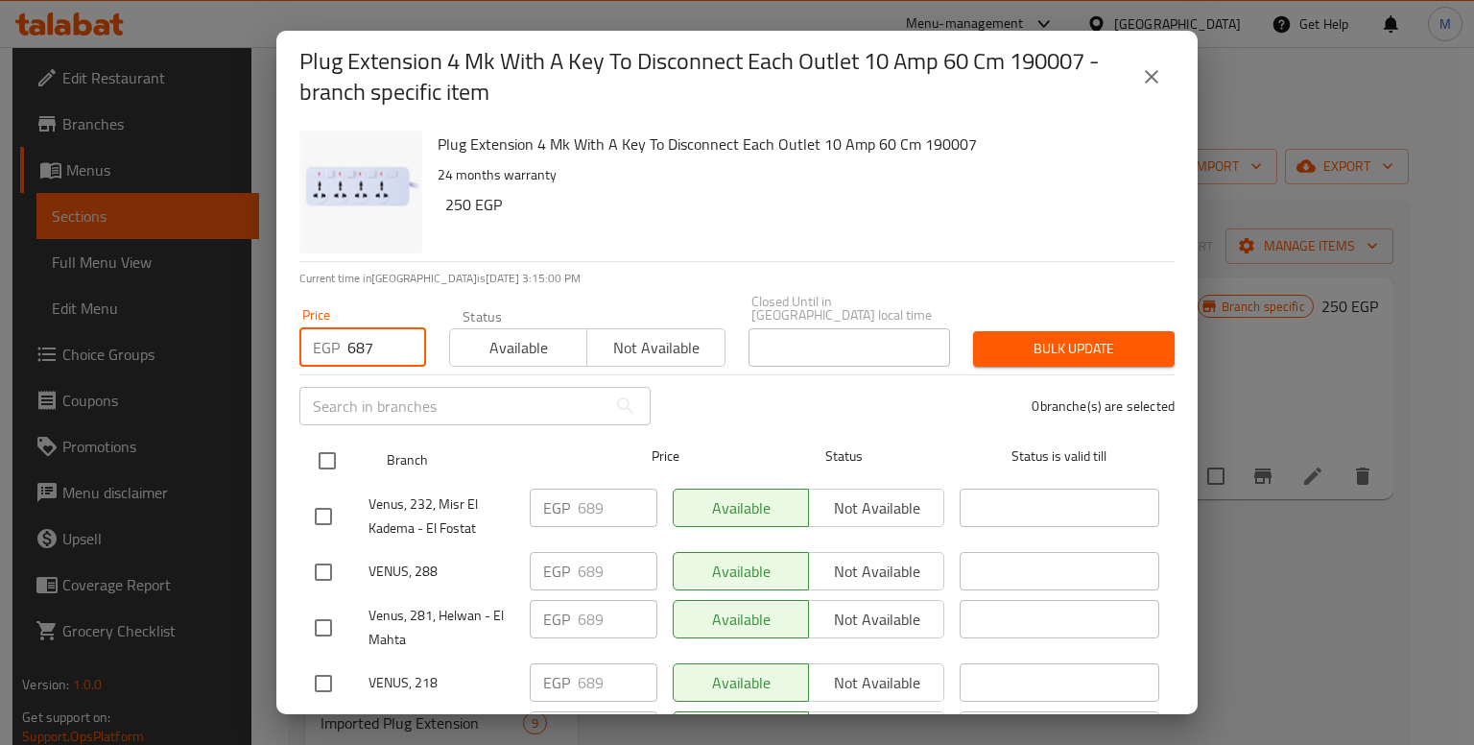
checkbox input "true"
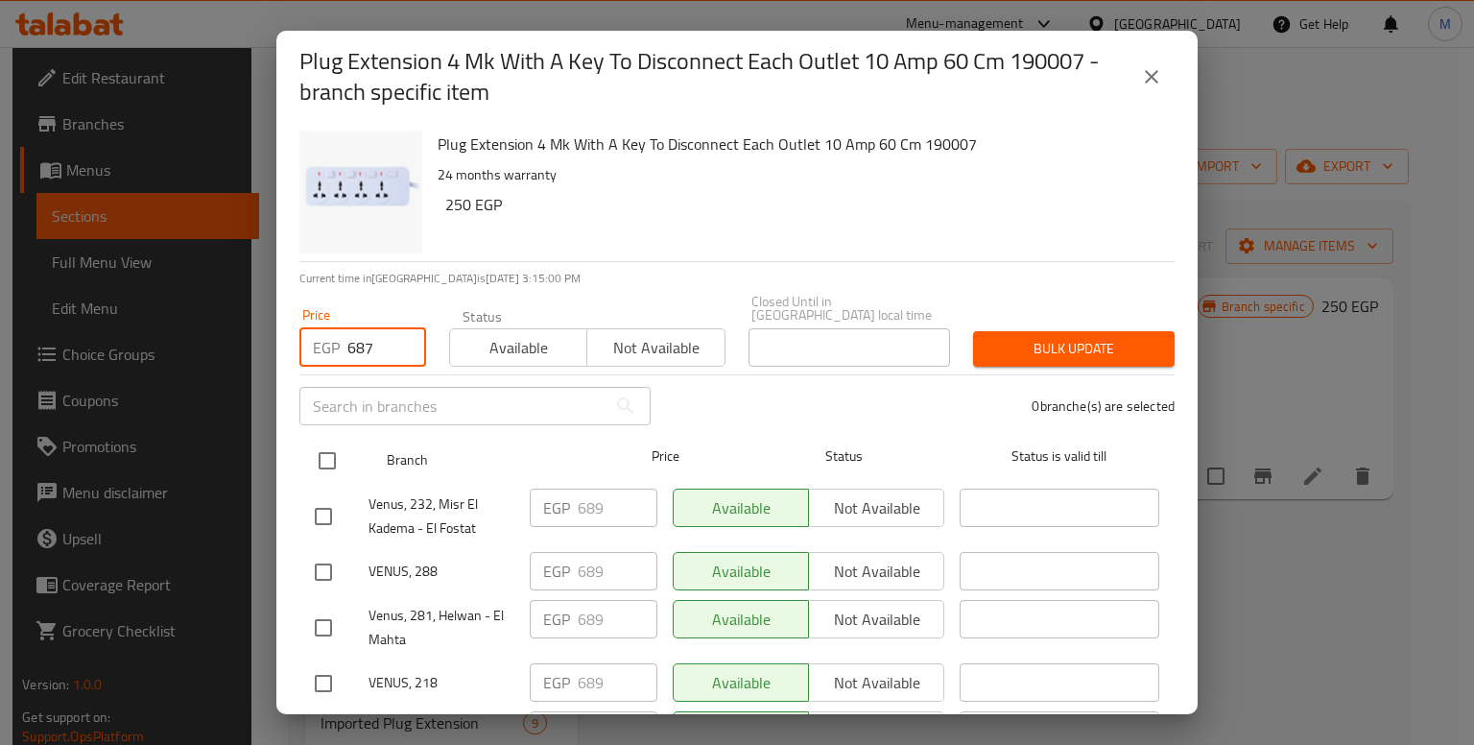
checkbox input "true"
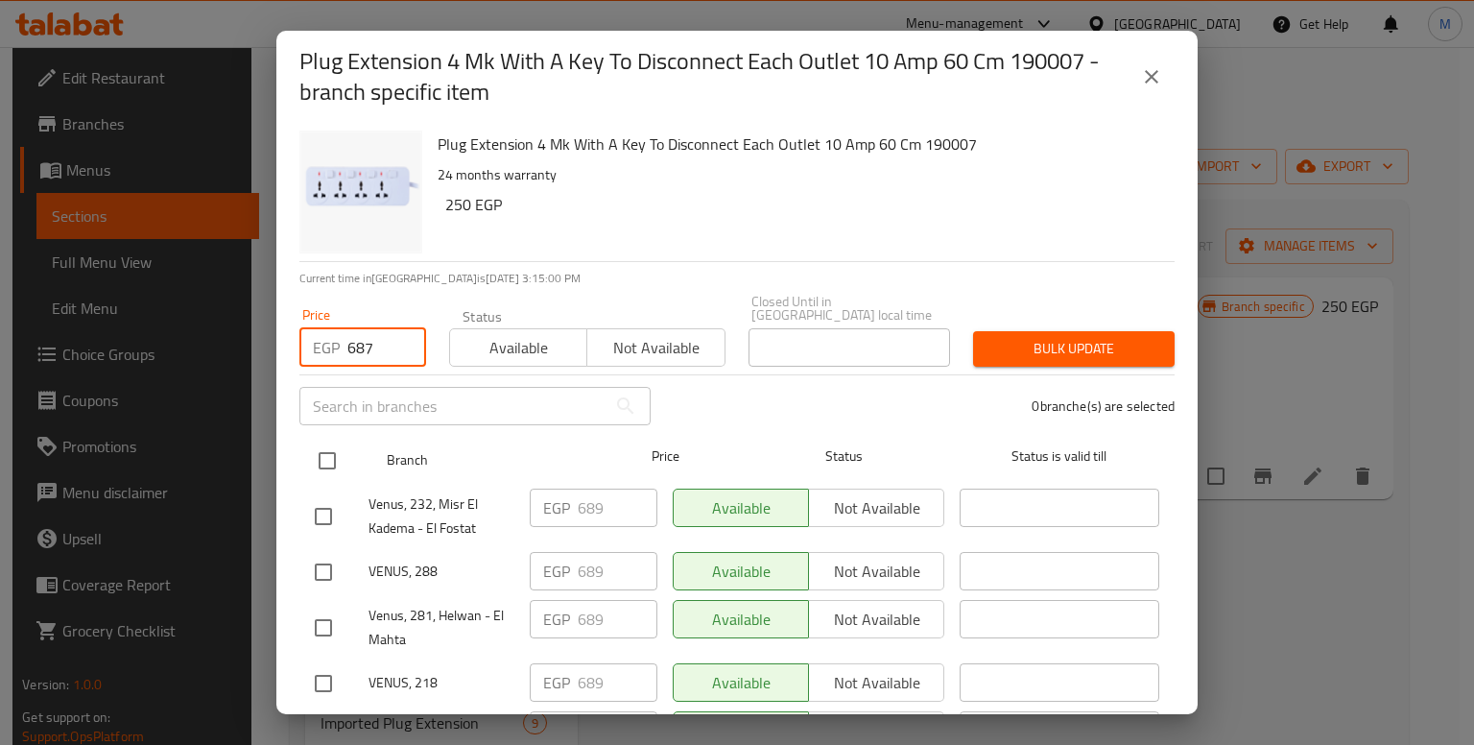
checkbox input "true"
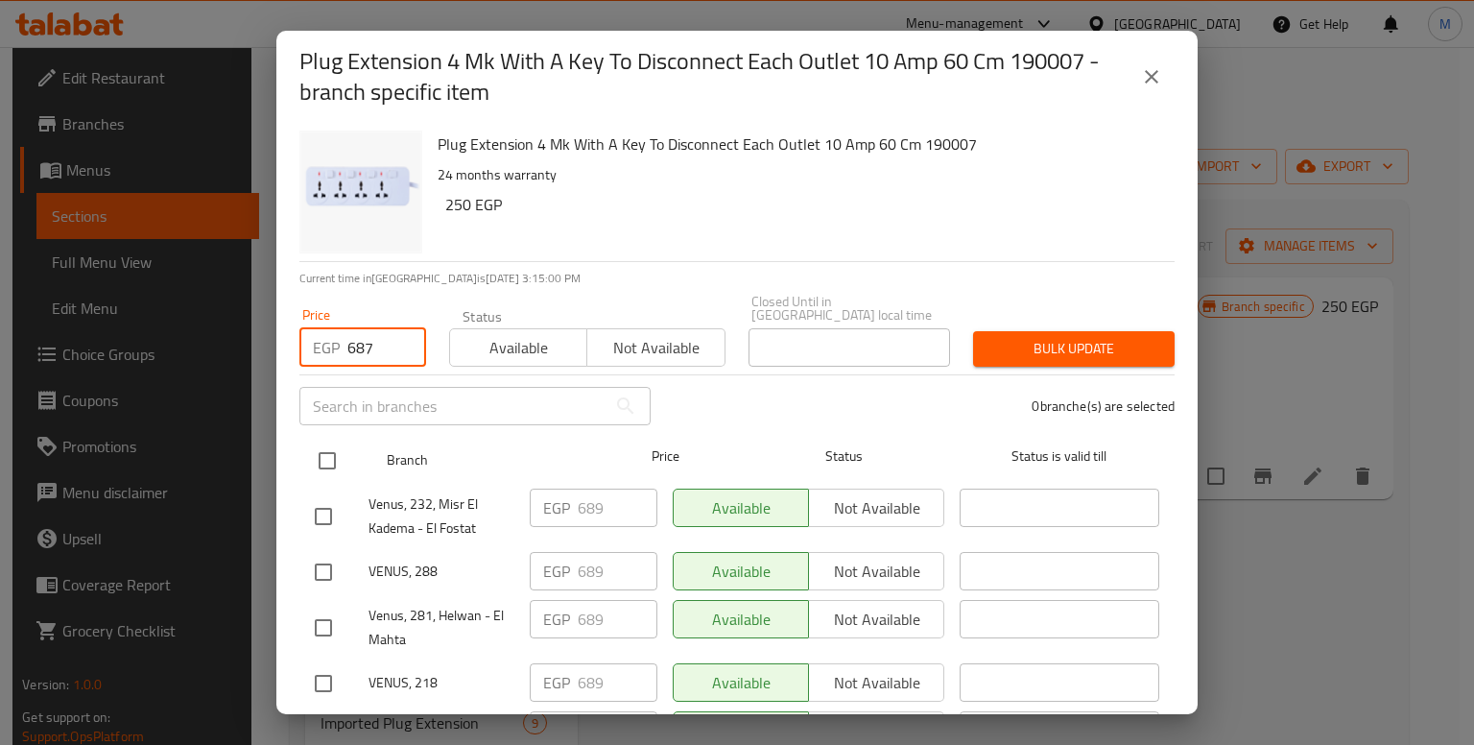
checkbox input "true"
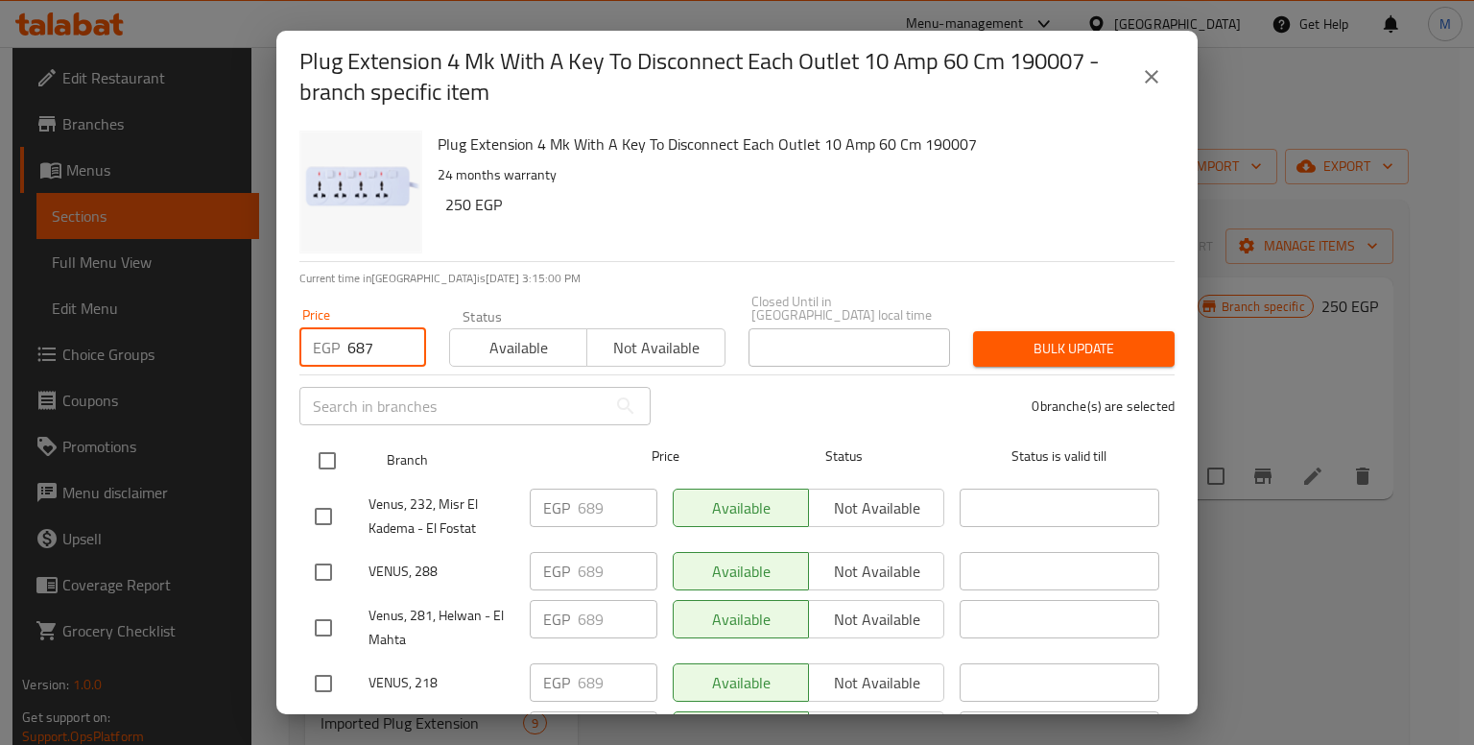
checkbox input "true"
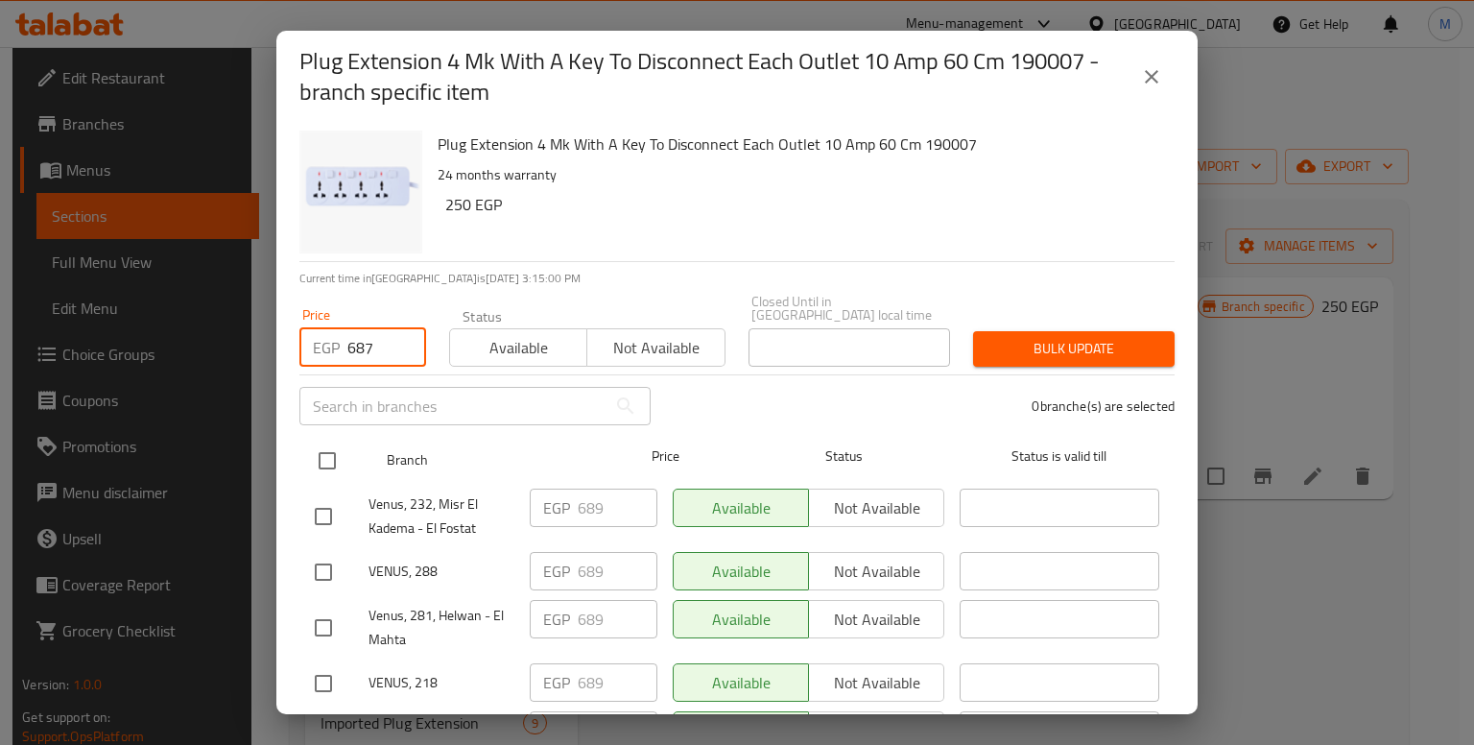
checkbox input "true"
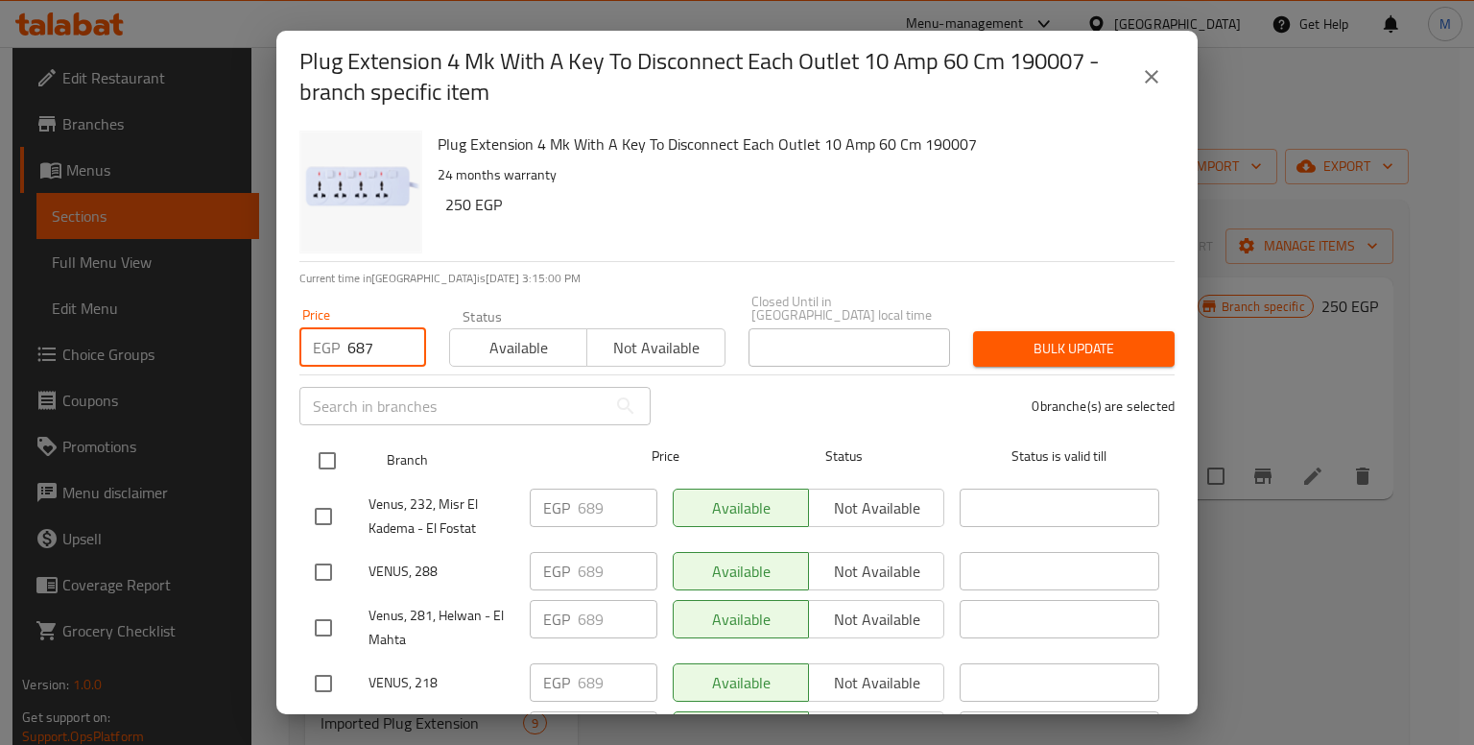
checkbox input "true"
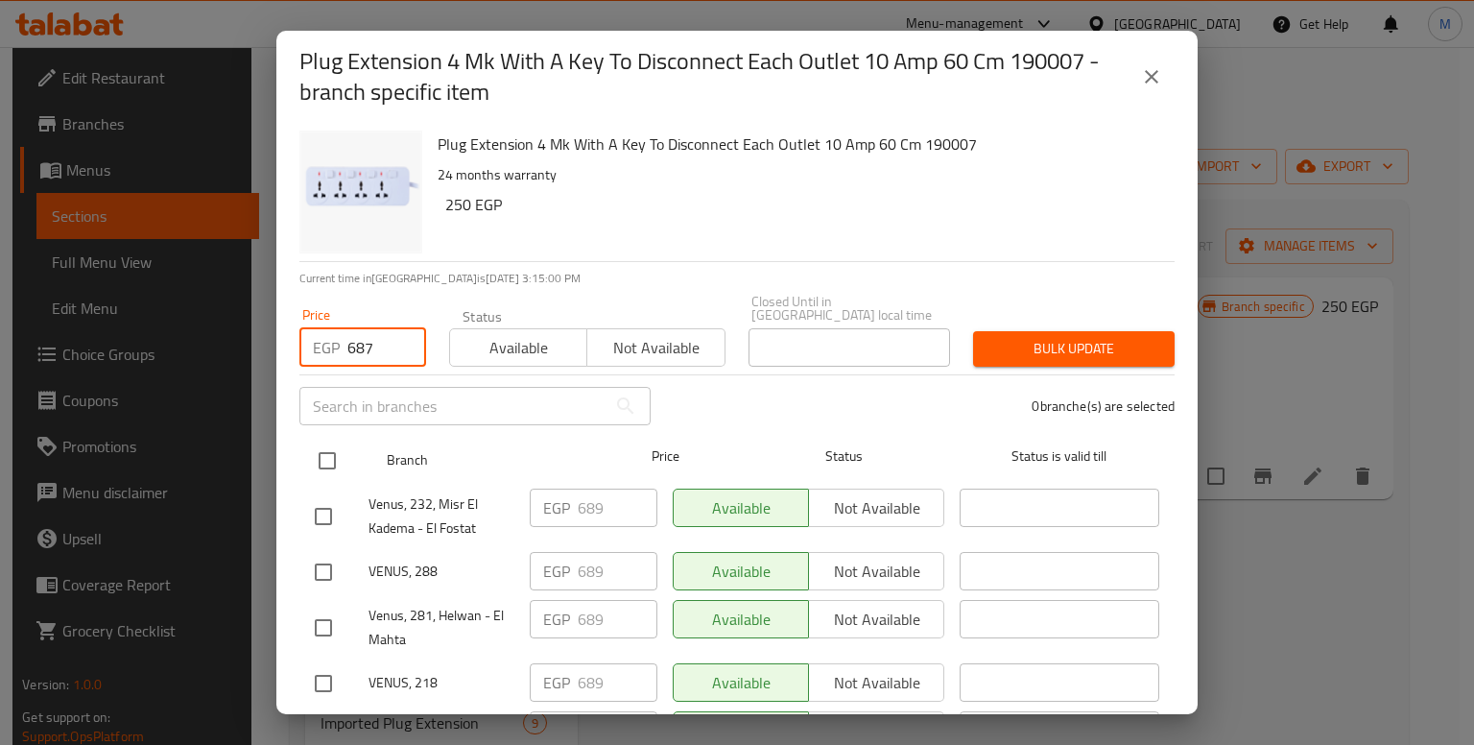
checkbox input "true"
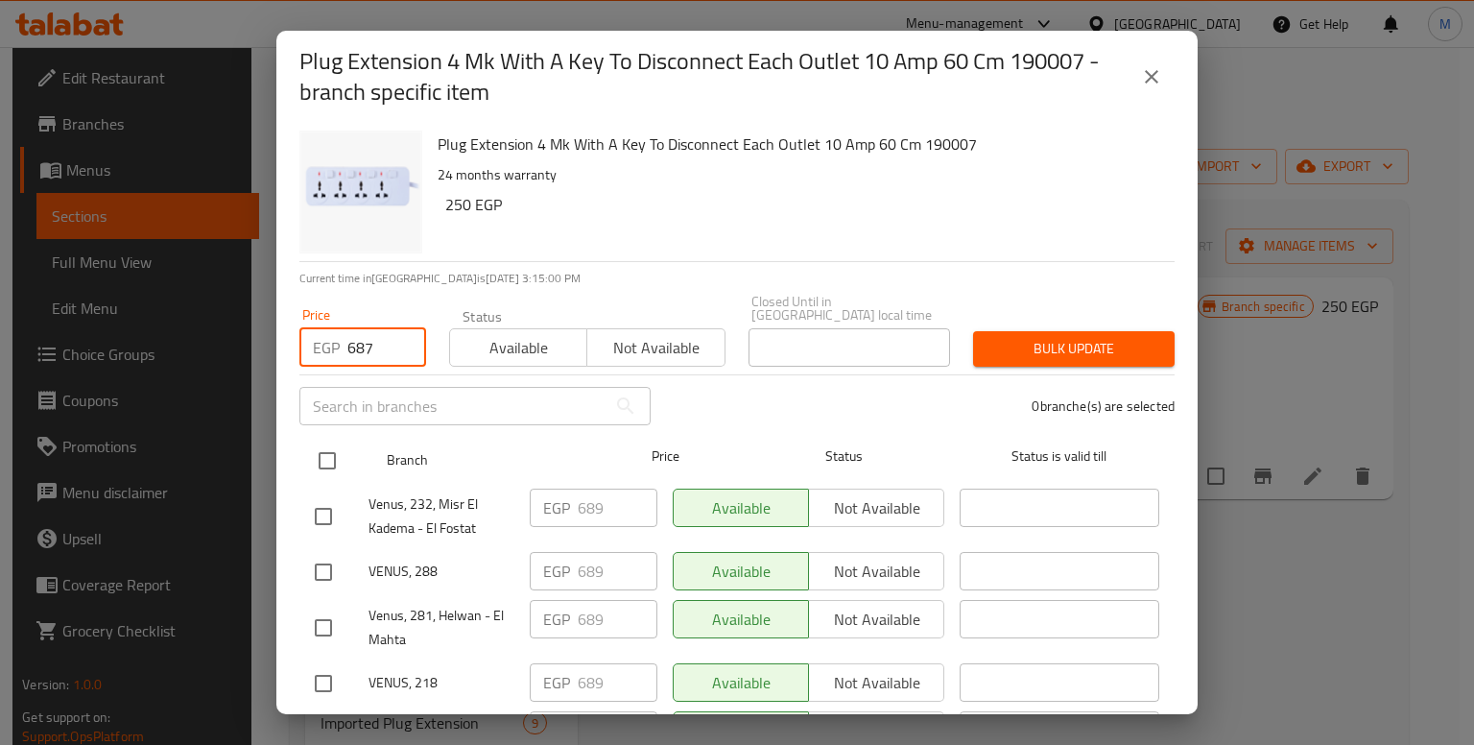
checkbox input "true"
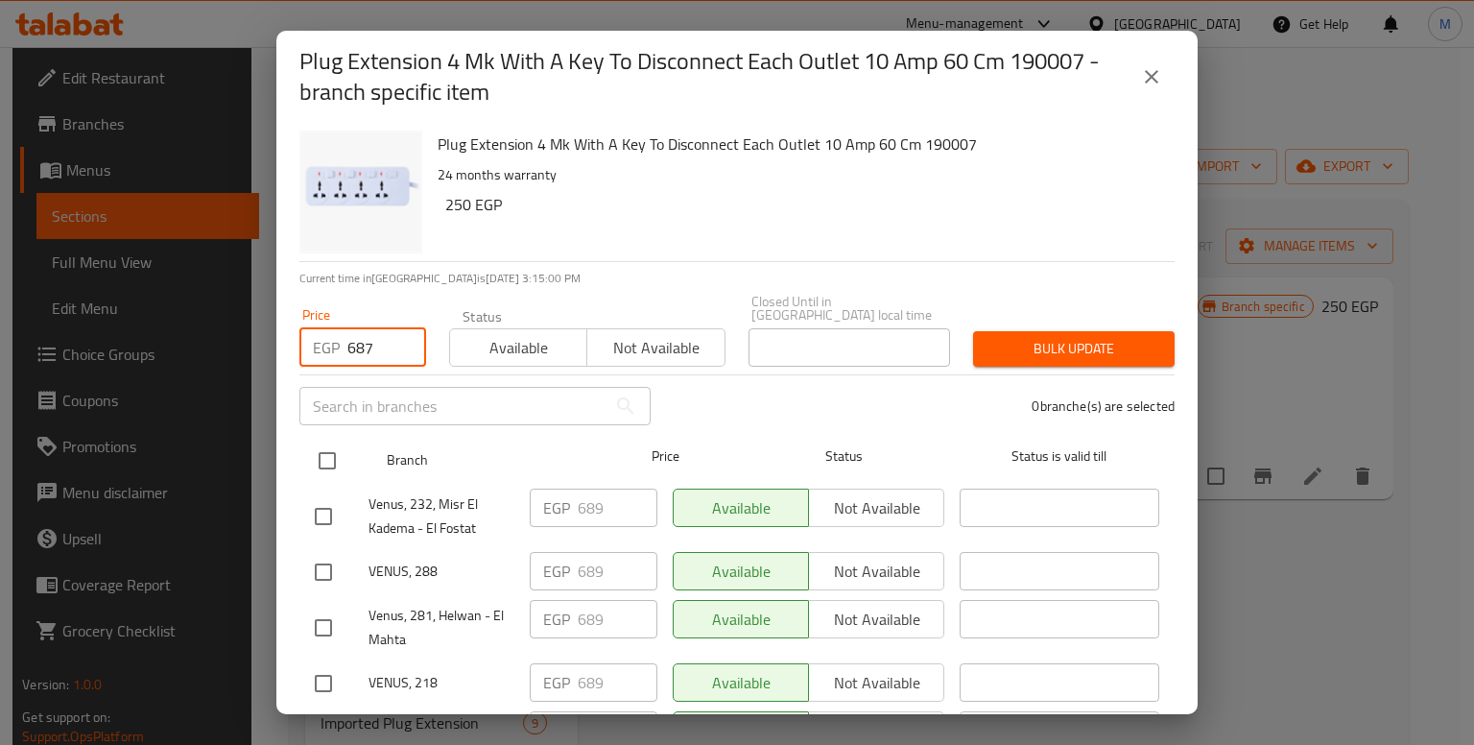
checkbox input "true"
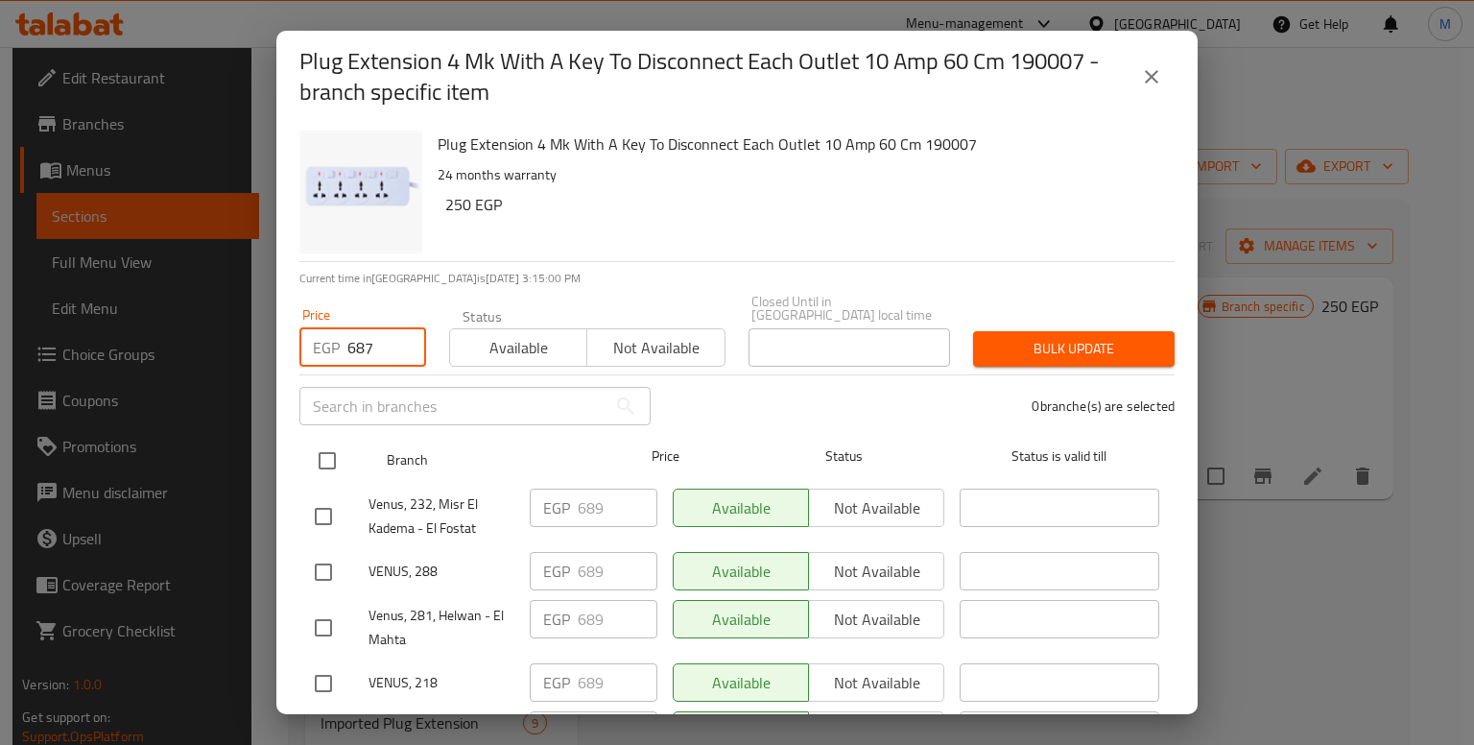
checkbox input "true"
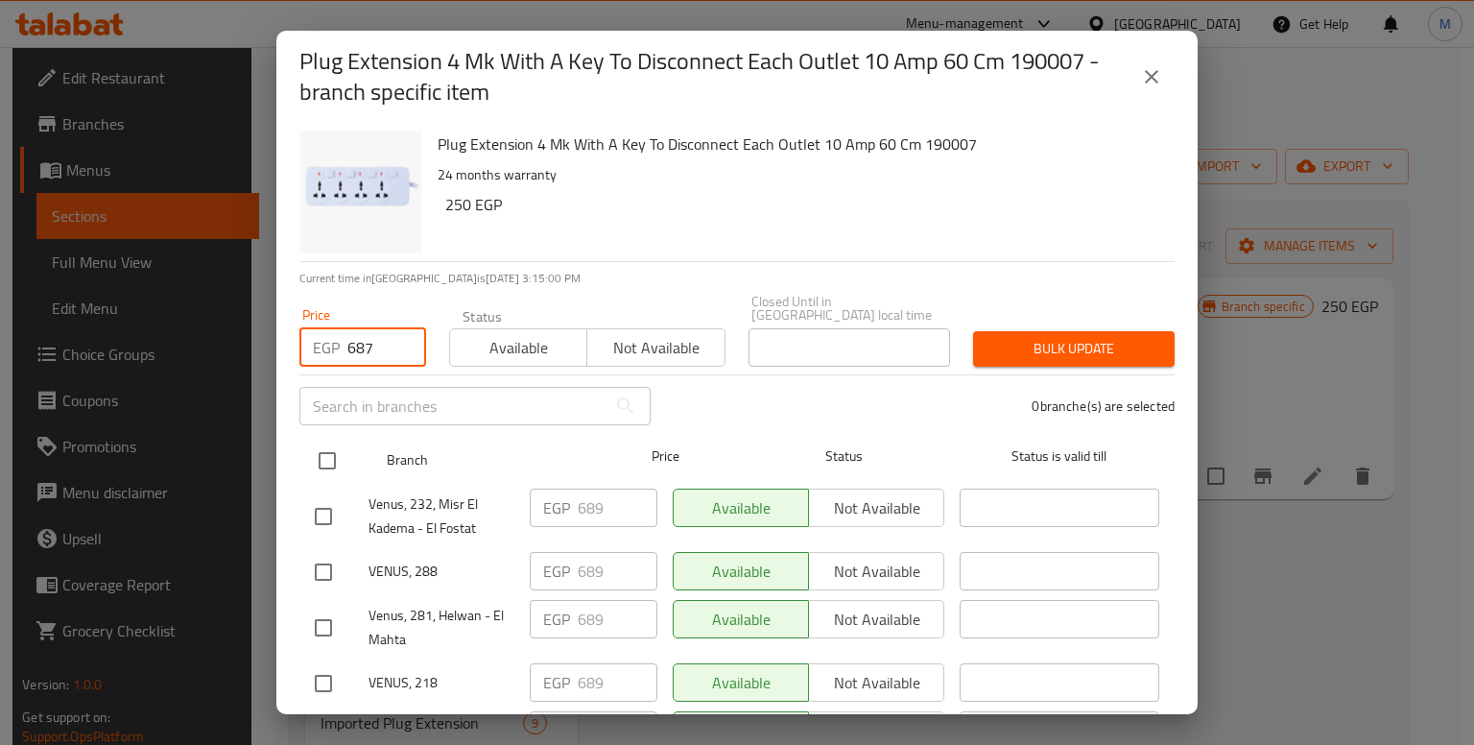
checkbox input "true"
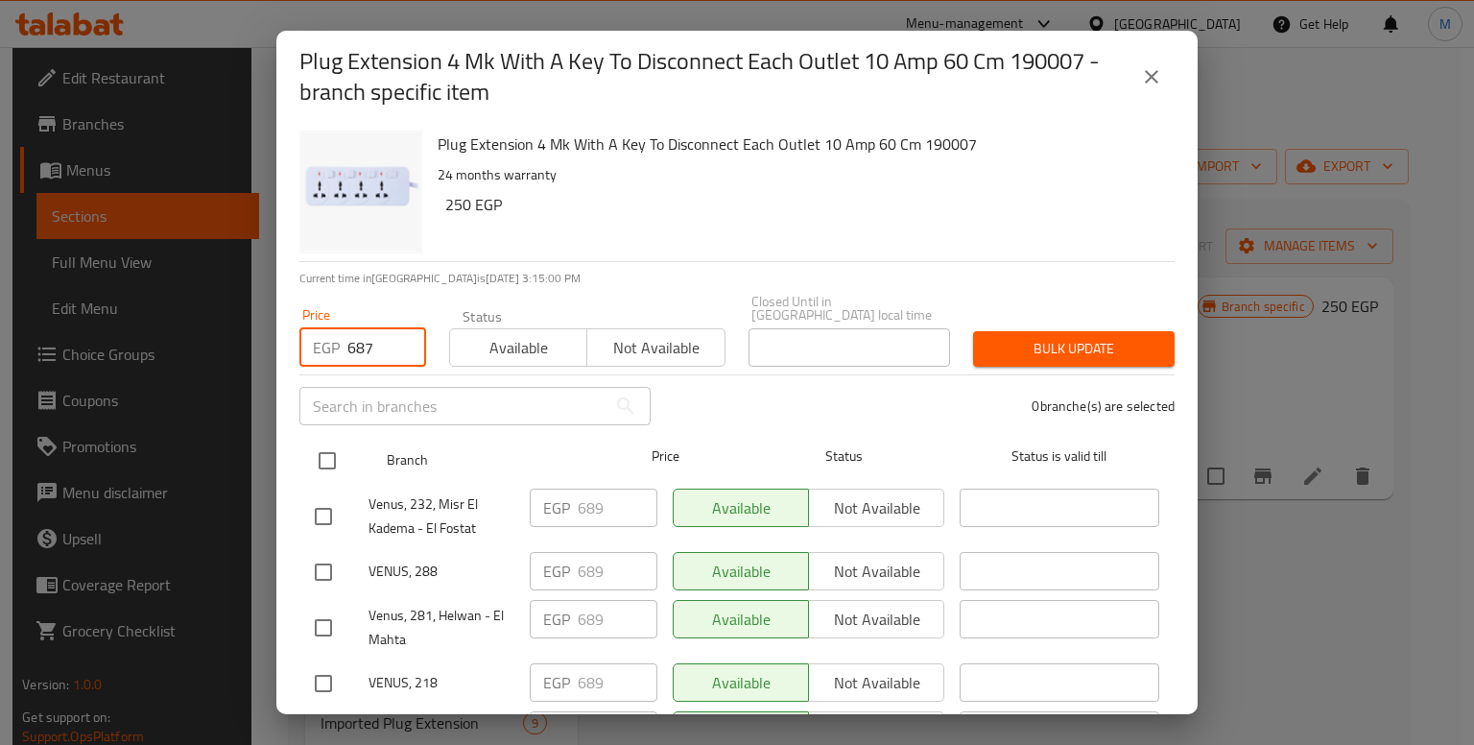
checkbox input "true"
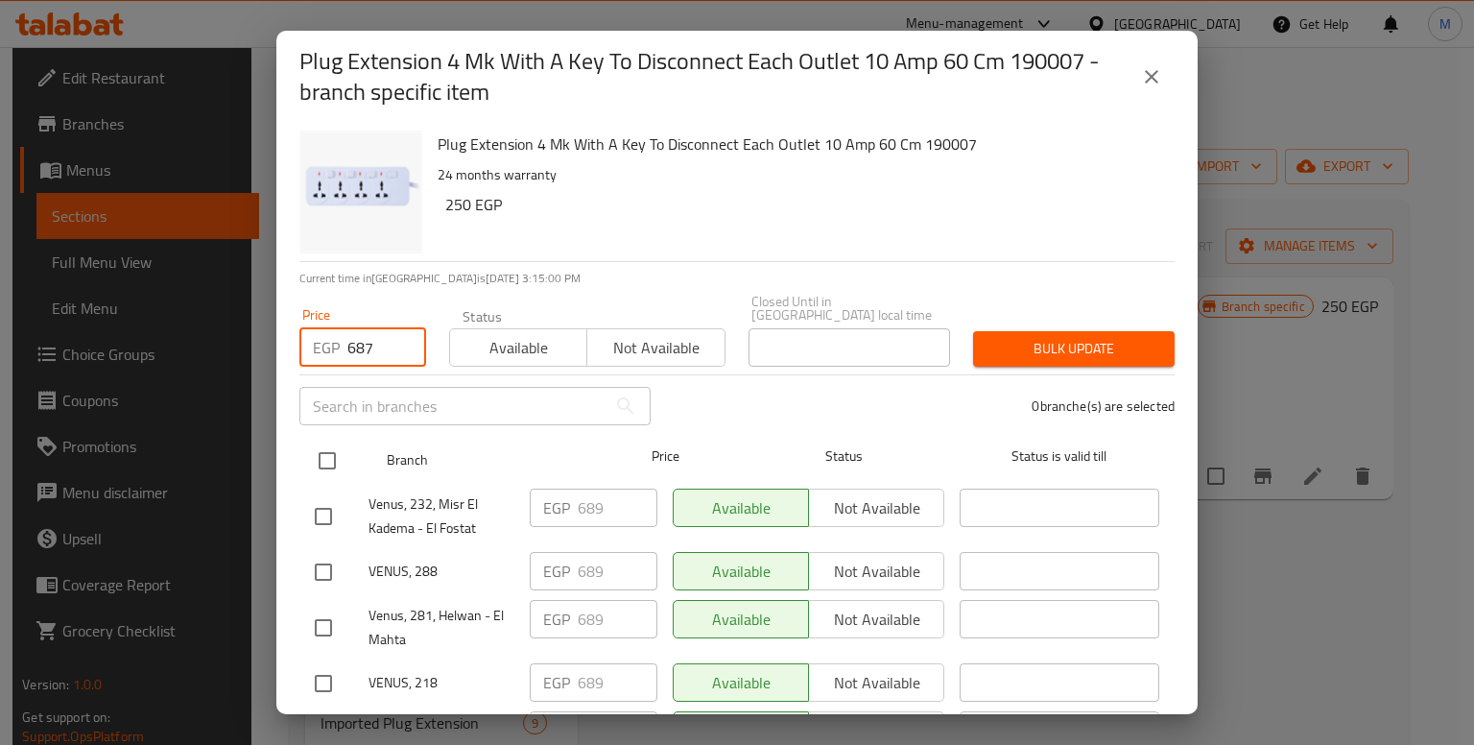
checkbox input "true"
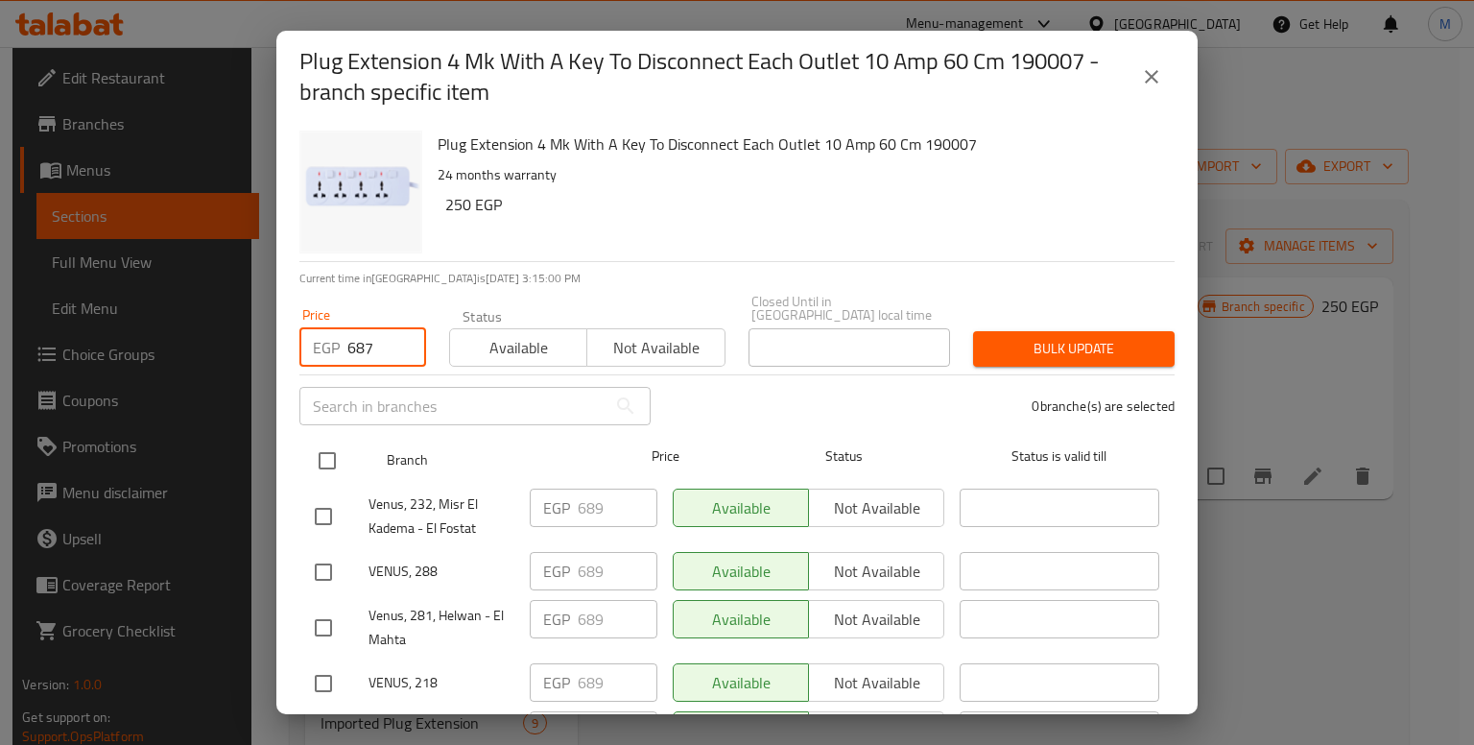
checkbox input "true"
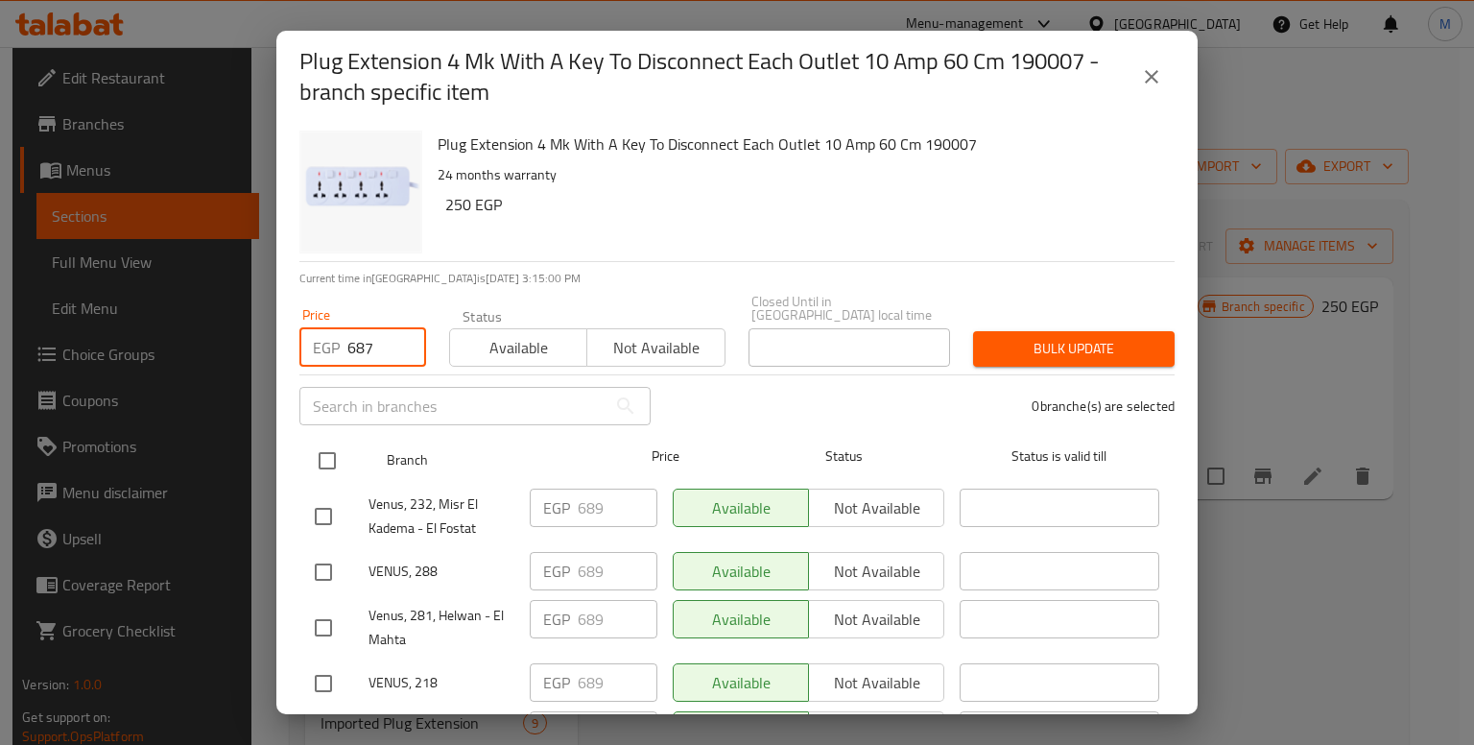
checkbox input "true"
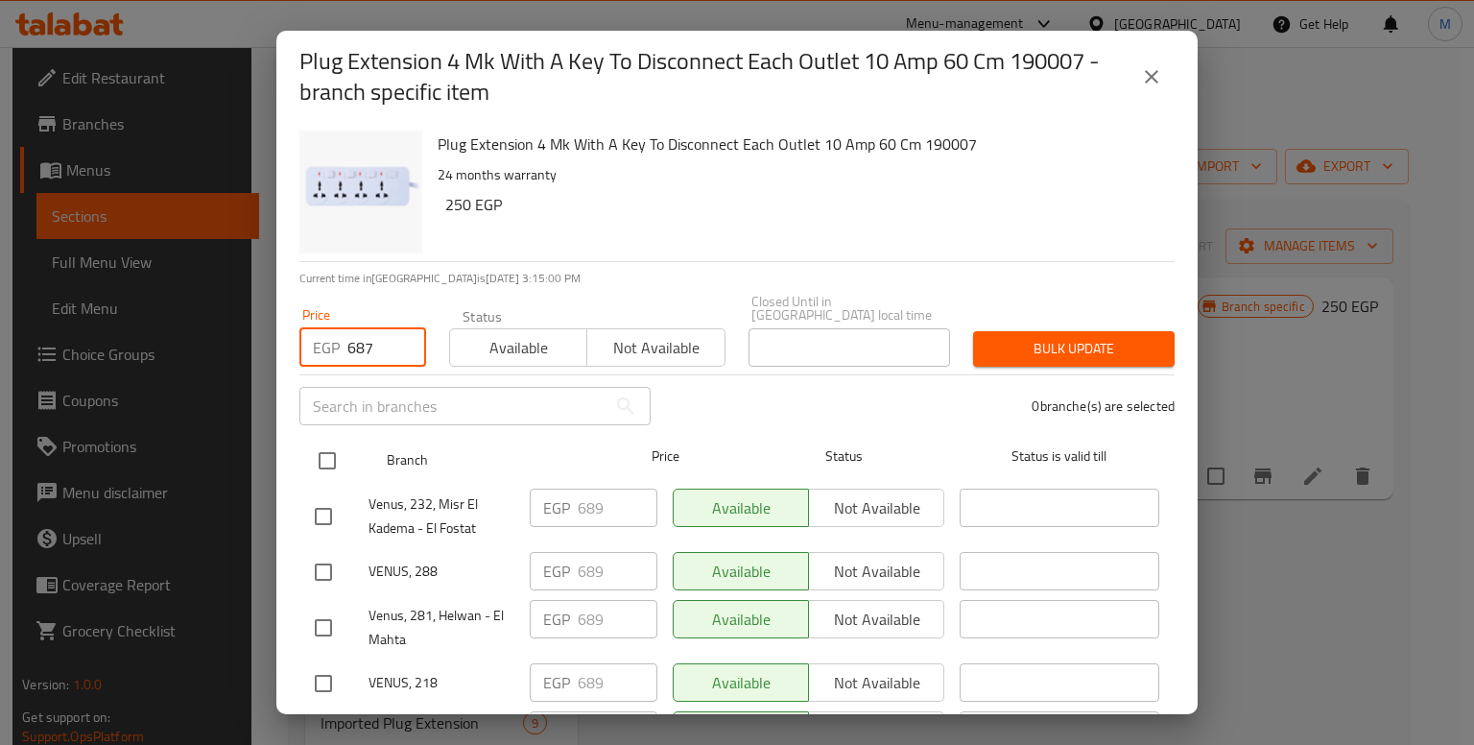
checkbox input "true"
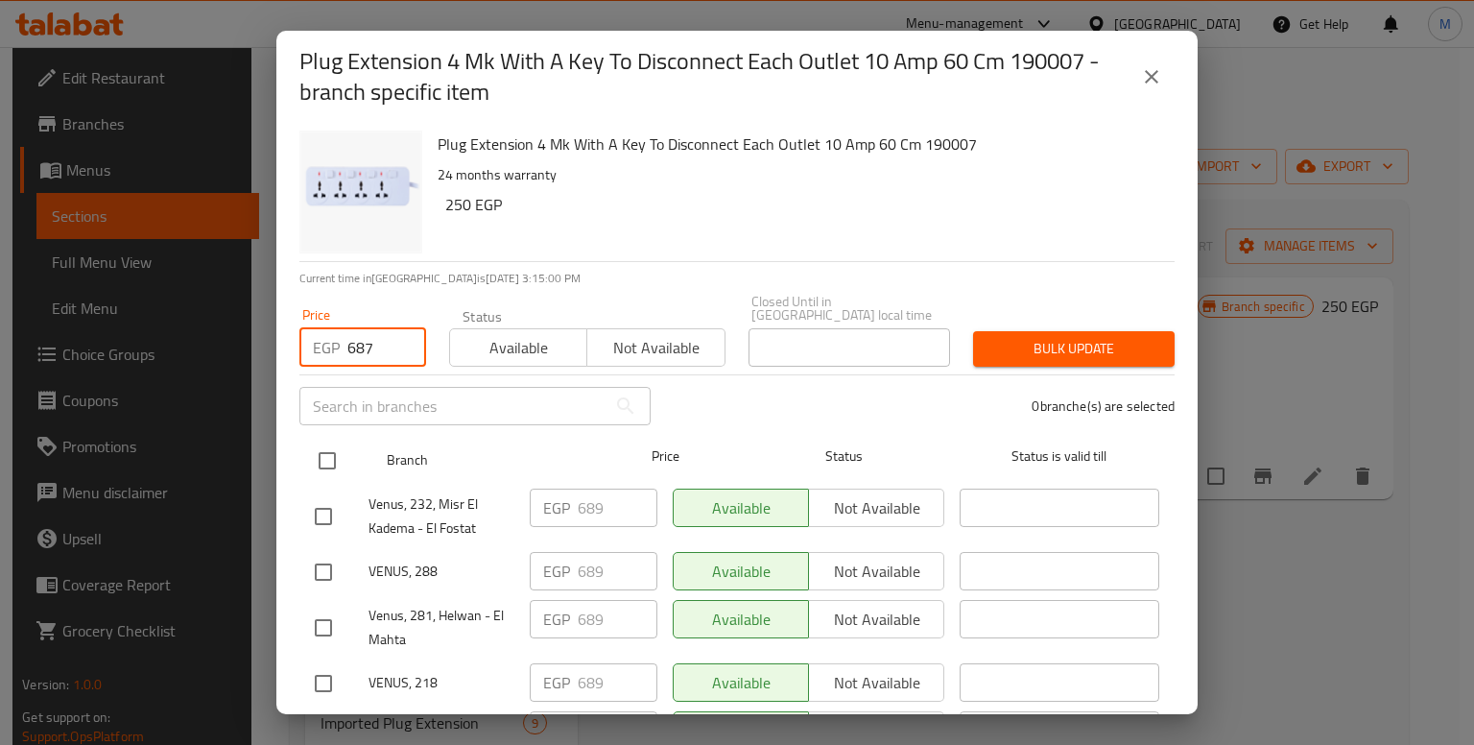
checkbox input "true"
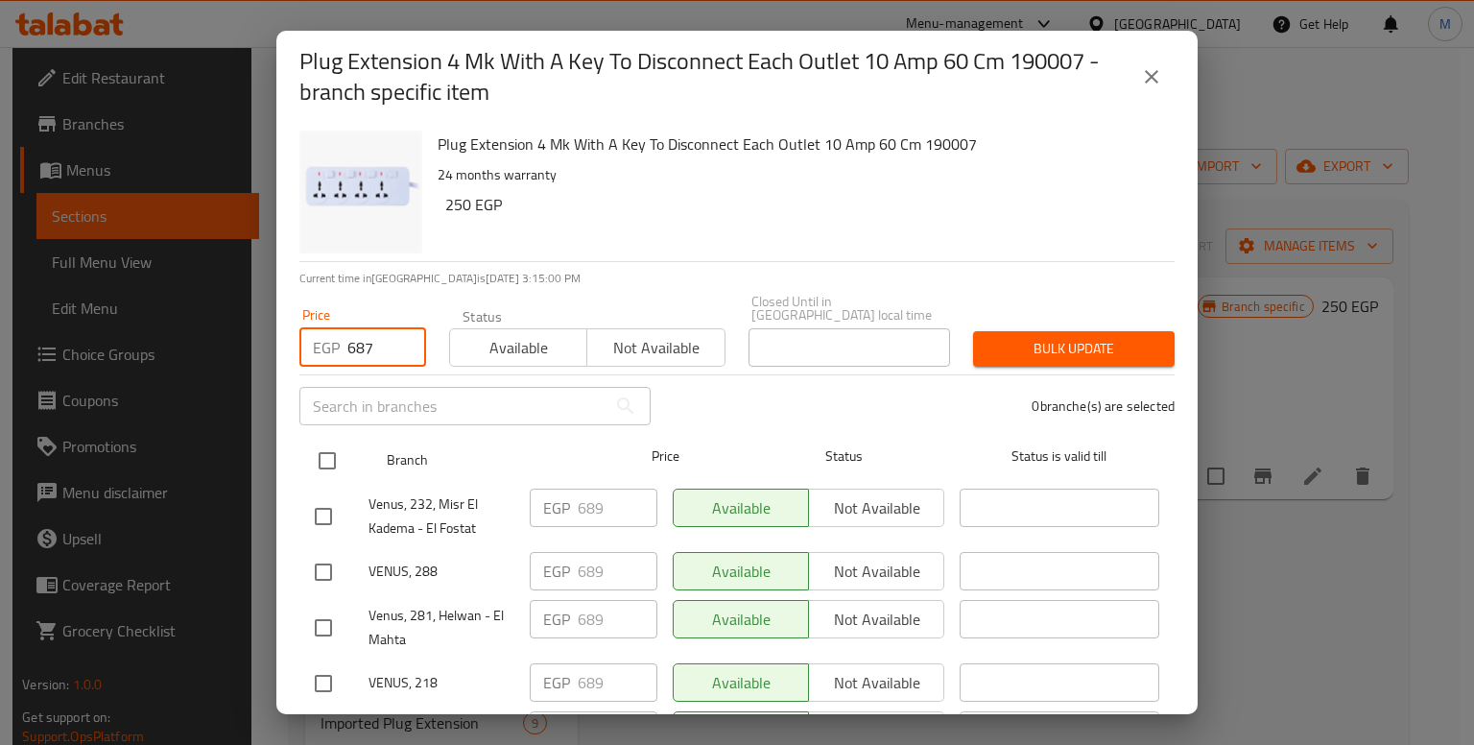
checkbox input "true"
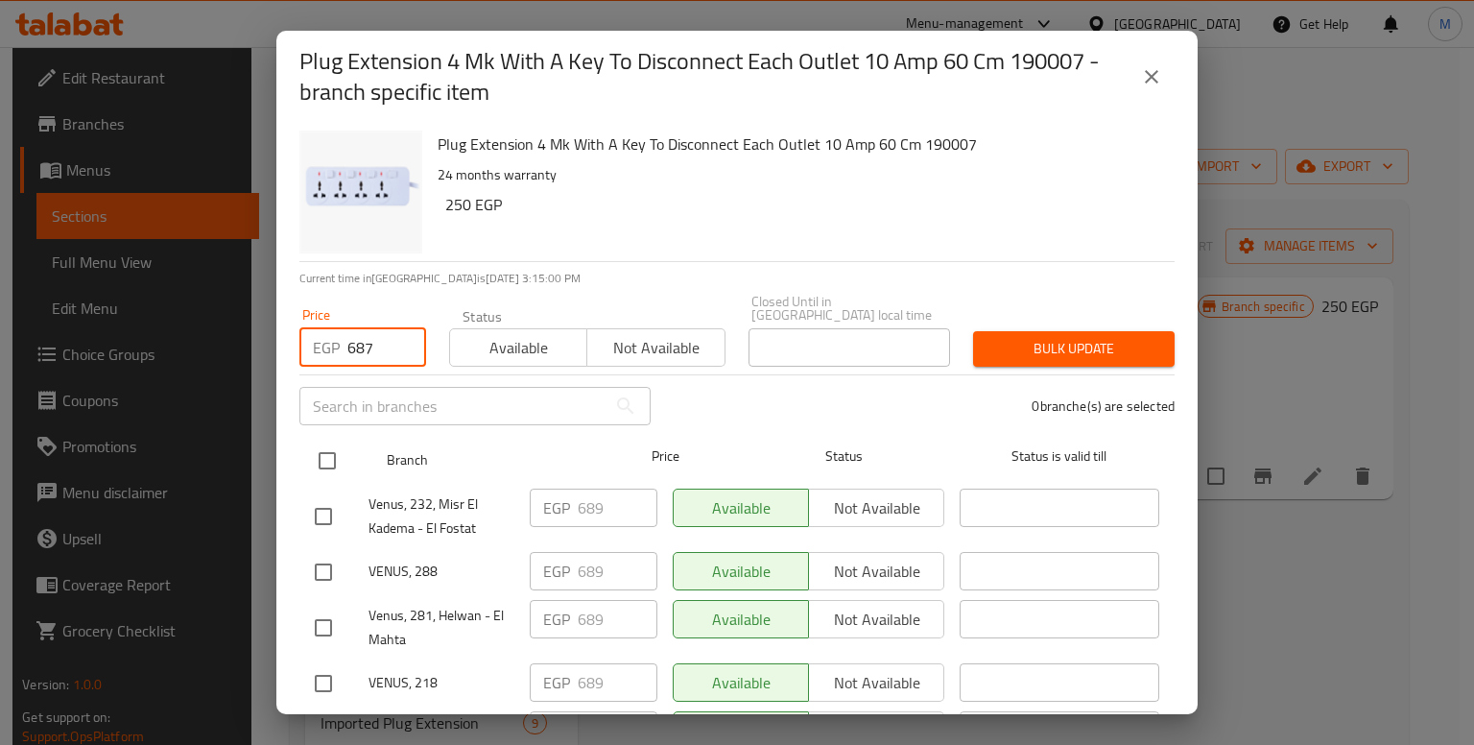
checkbox input "true"
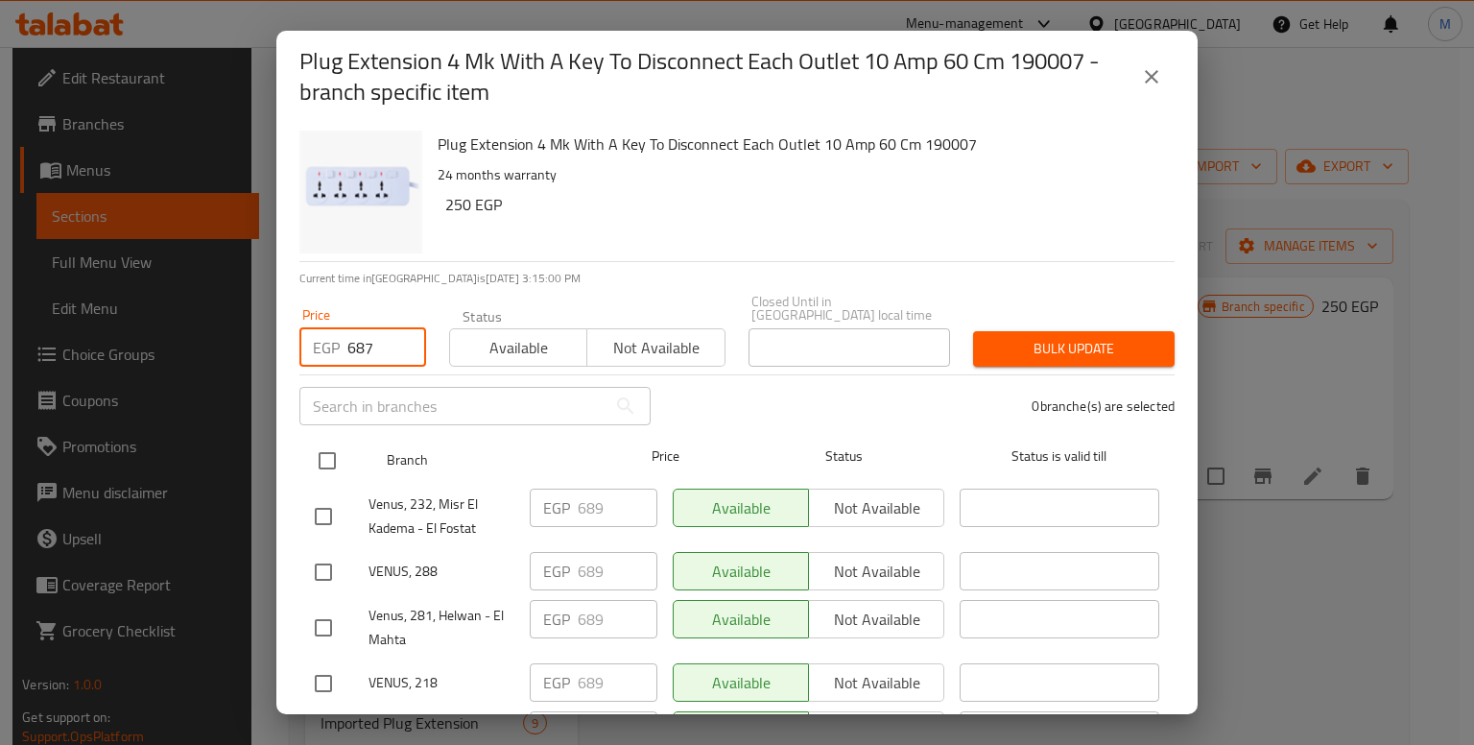
checkbox input "true"
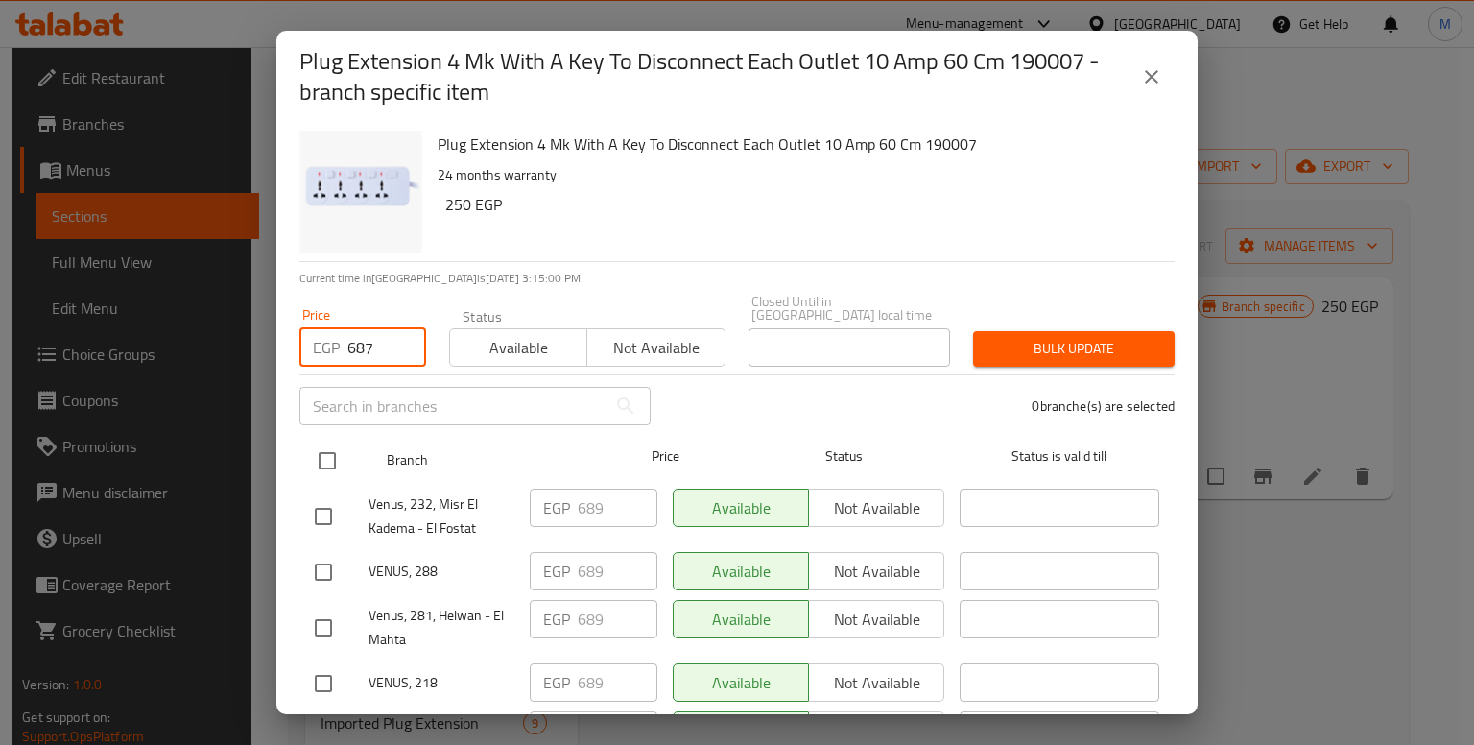
checkbox input "true"
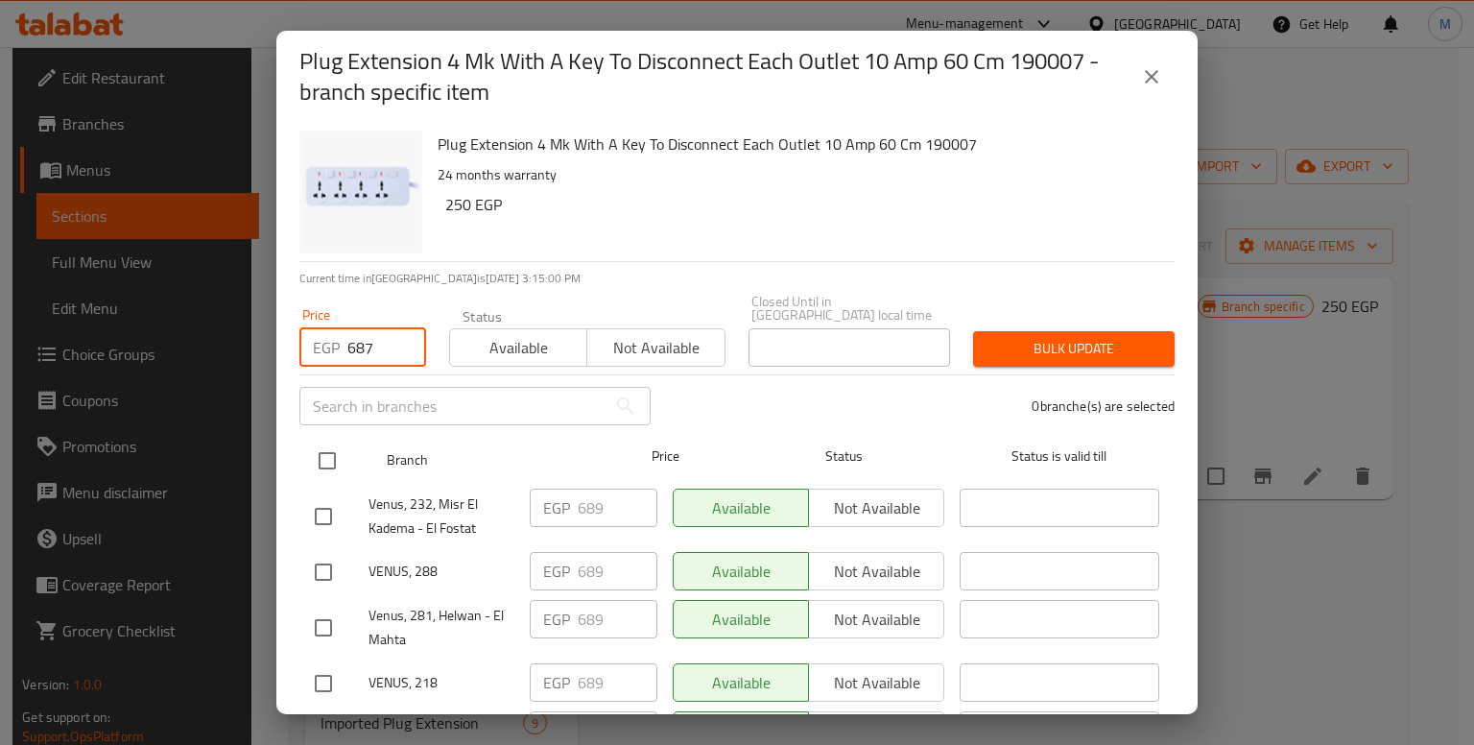
checkbox input "true"
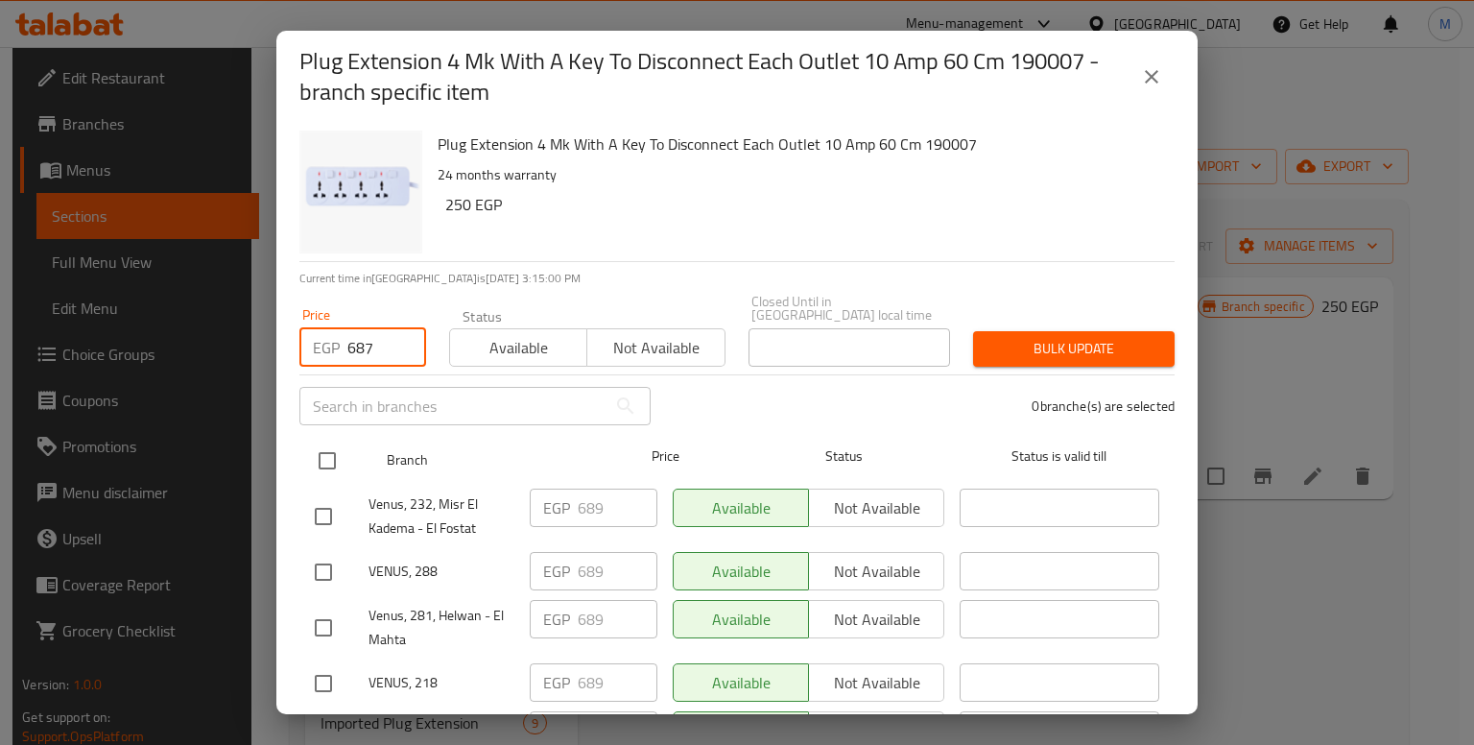
checkbox input "true"
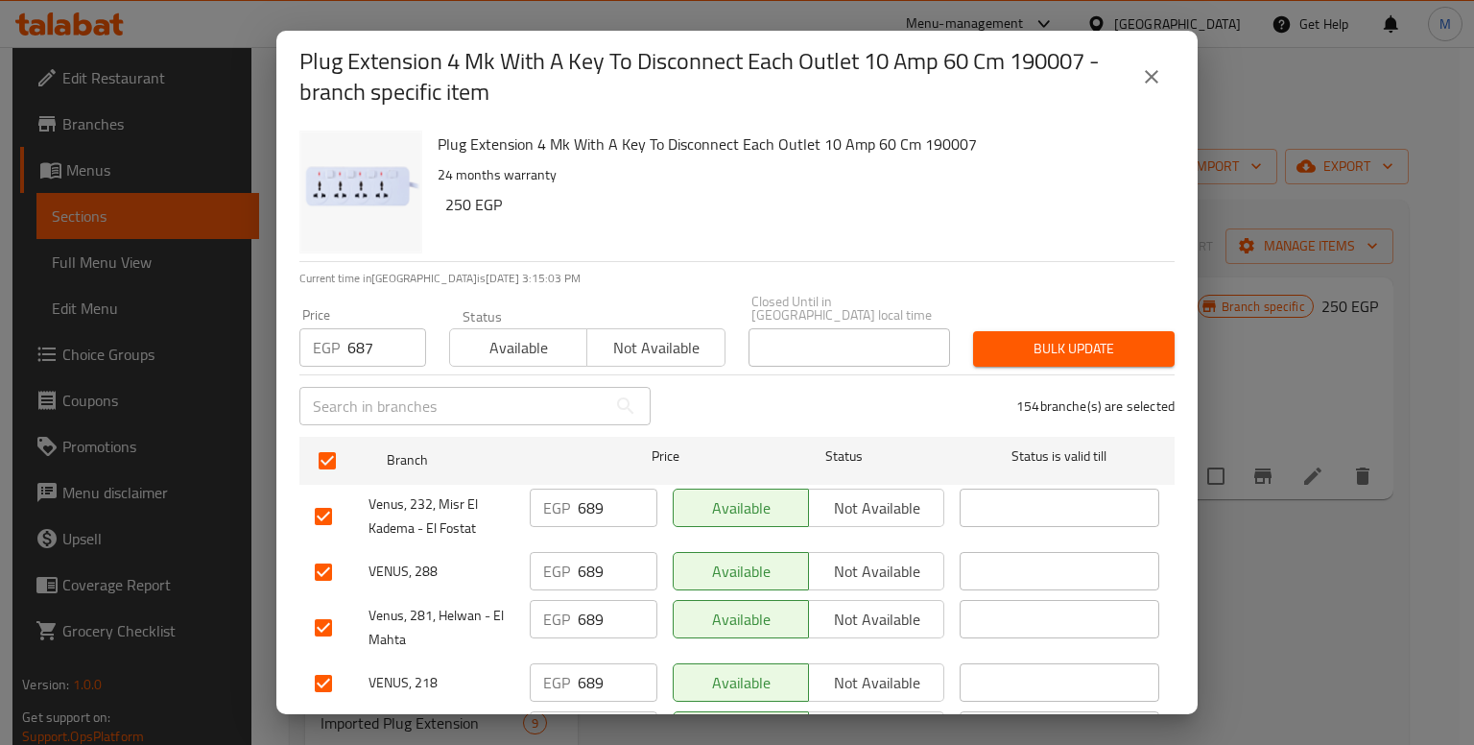
click at [1083, 337] on span "Bulk update" at bounding box center [1073, 349] width 171 height 24
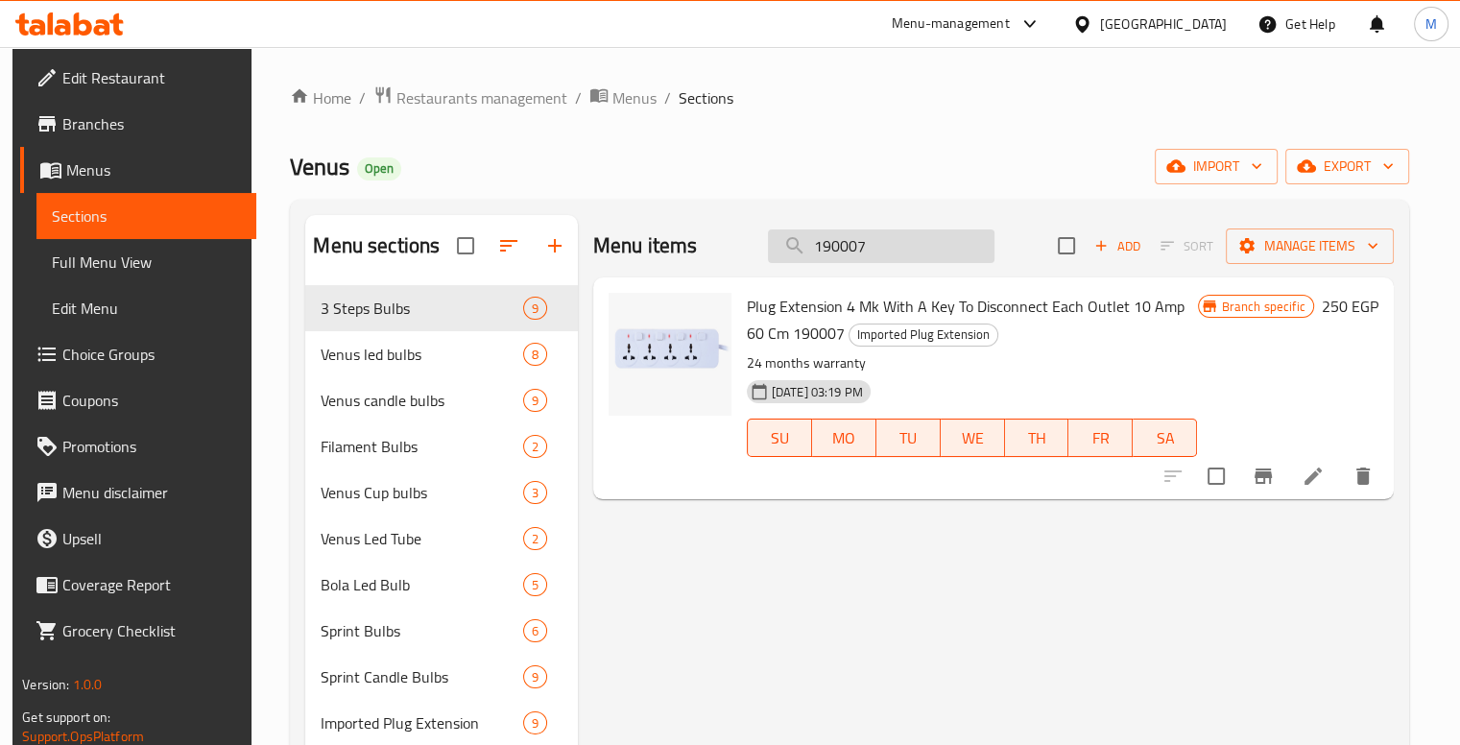
click at [918, 246] on input "190007" at bounding box center [881, 246] width 226 height 34
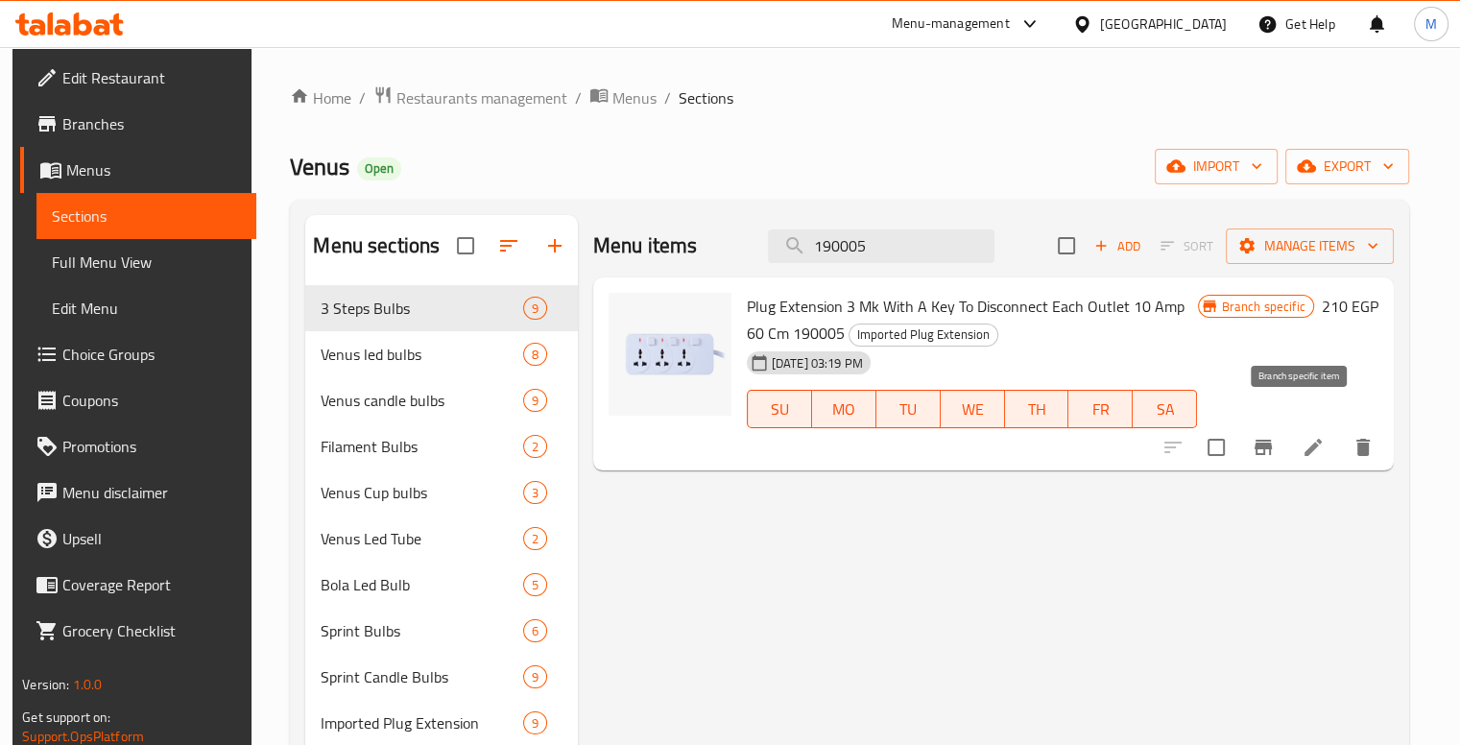
type input "190005"
click at [1272, 440] on icon "Branch-specific-item" at bounding box center [1262, 447] width 17 height 15
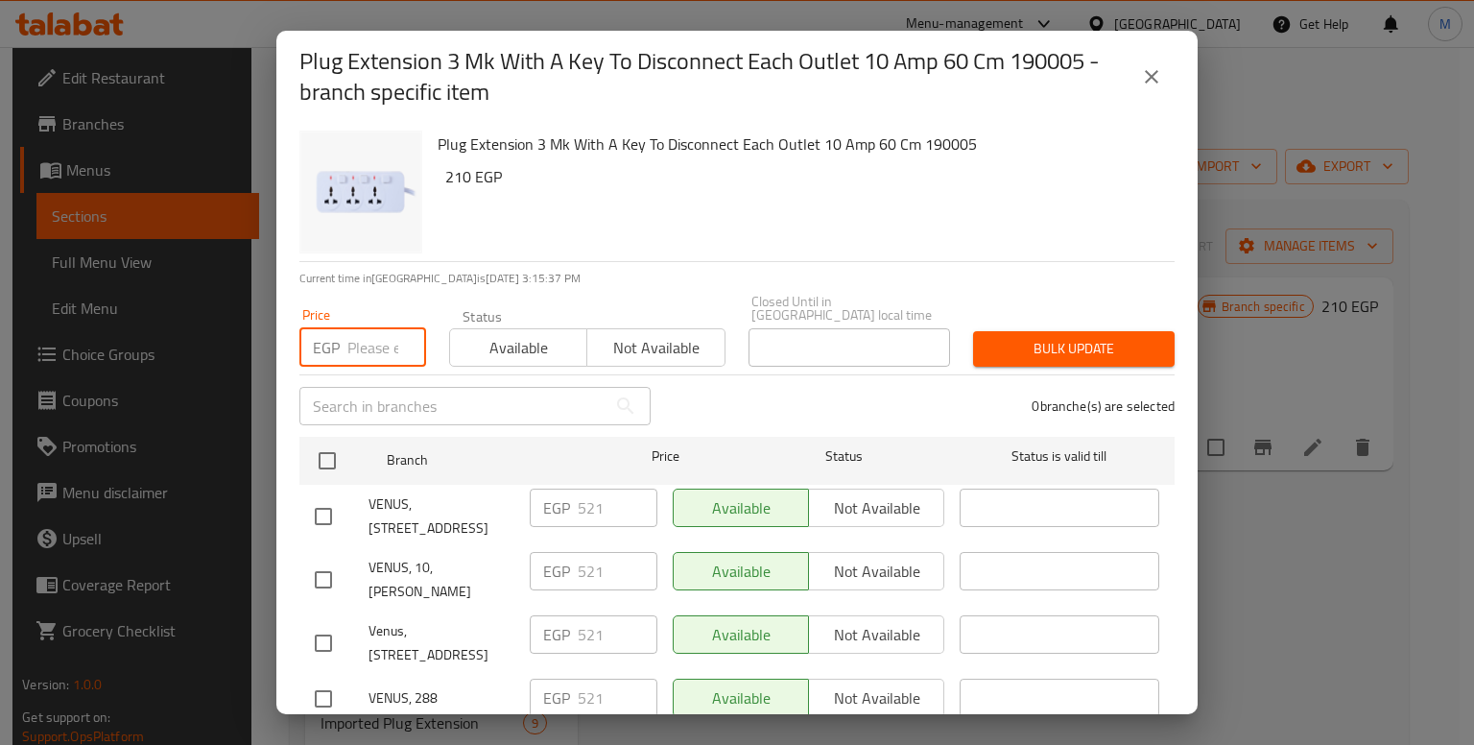
click at [356, 328] on input "number" at bounding box center [386, 347] width 79 height 38
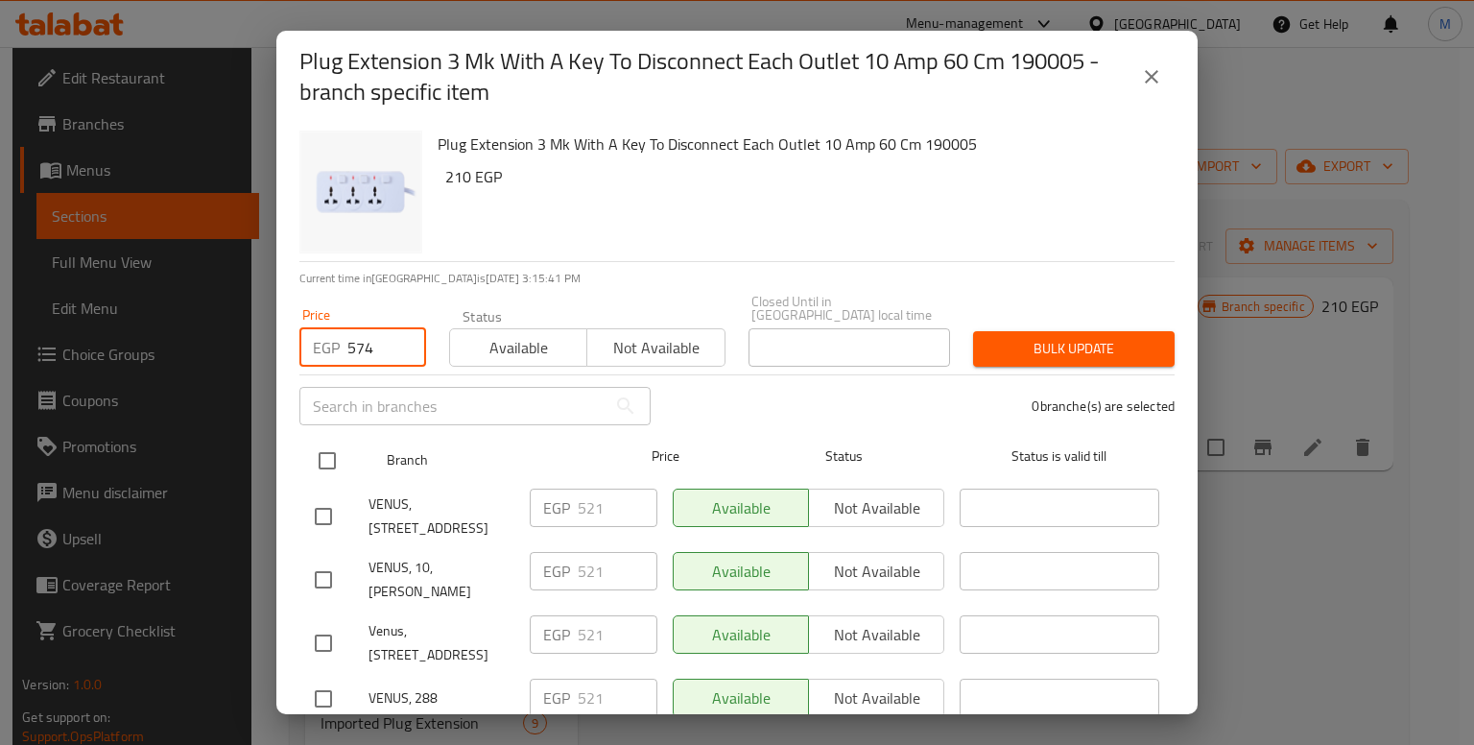
type input "574"
click at [389, 448] on span "Branch" at bounding box center [487, 460] width 200 height 24
click at [326, 440] on input "checkbox" at bounding box center [327, 460] width 40 height 40
checkbox input "true"
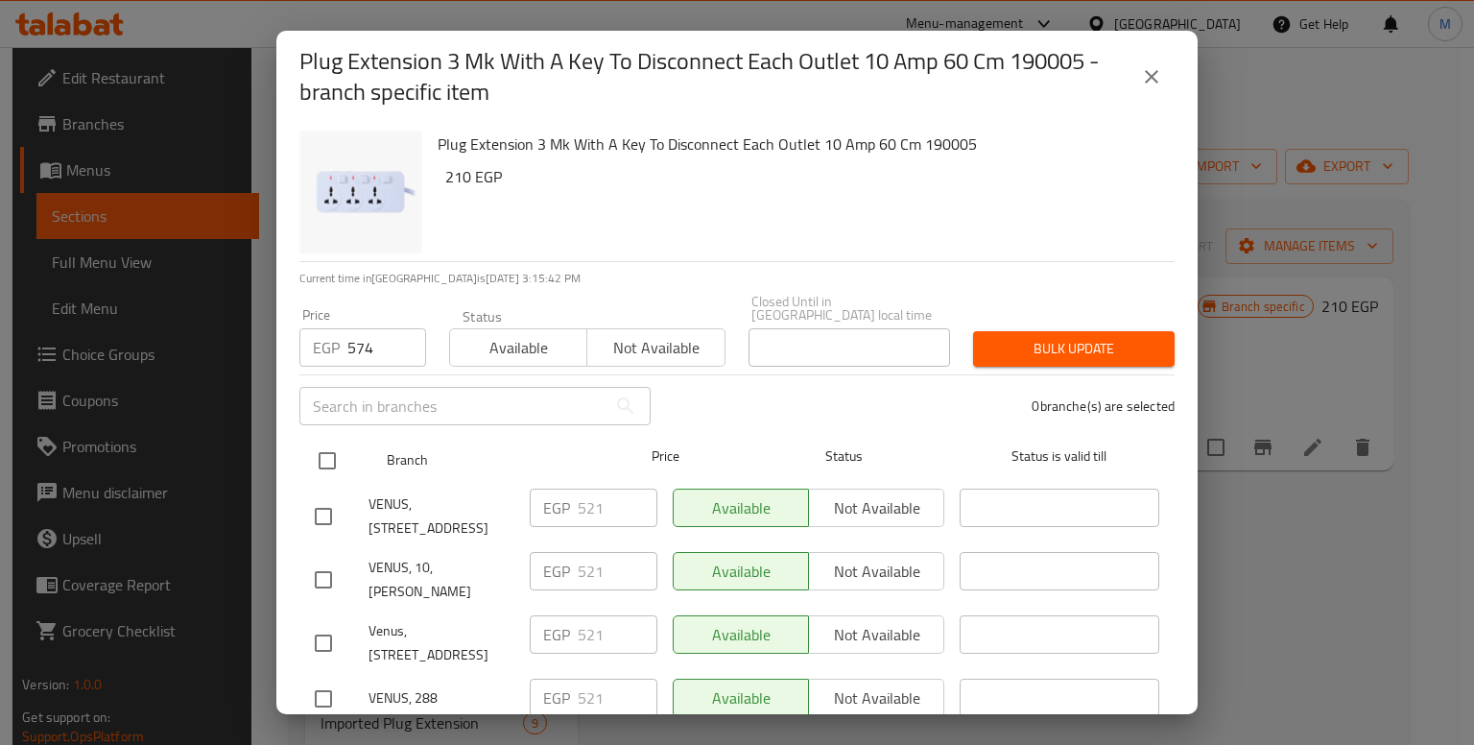
checkbox input "true"
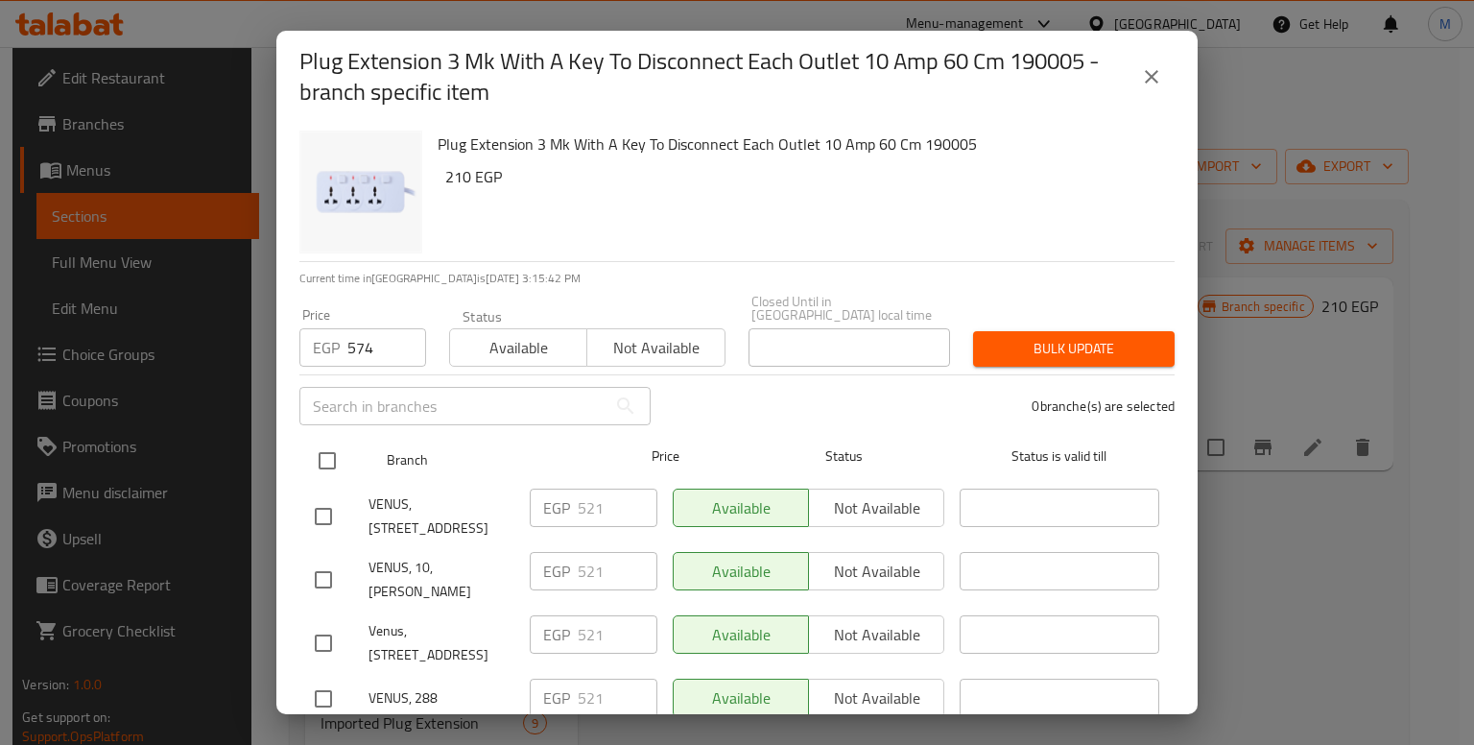
checkbox input "true"
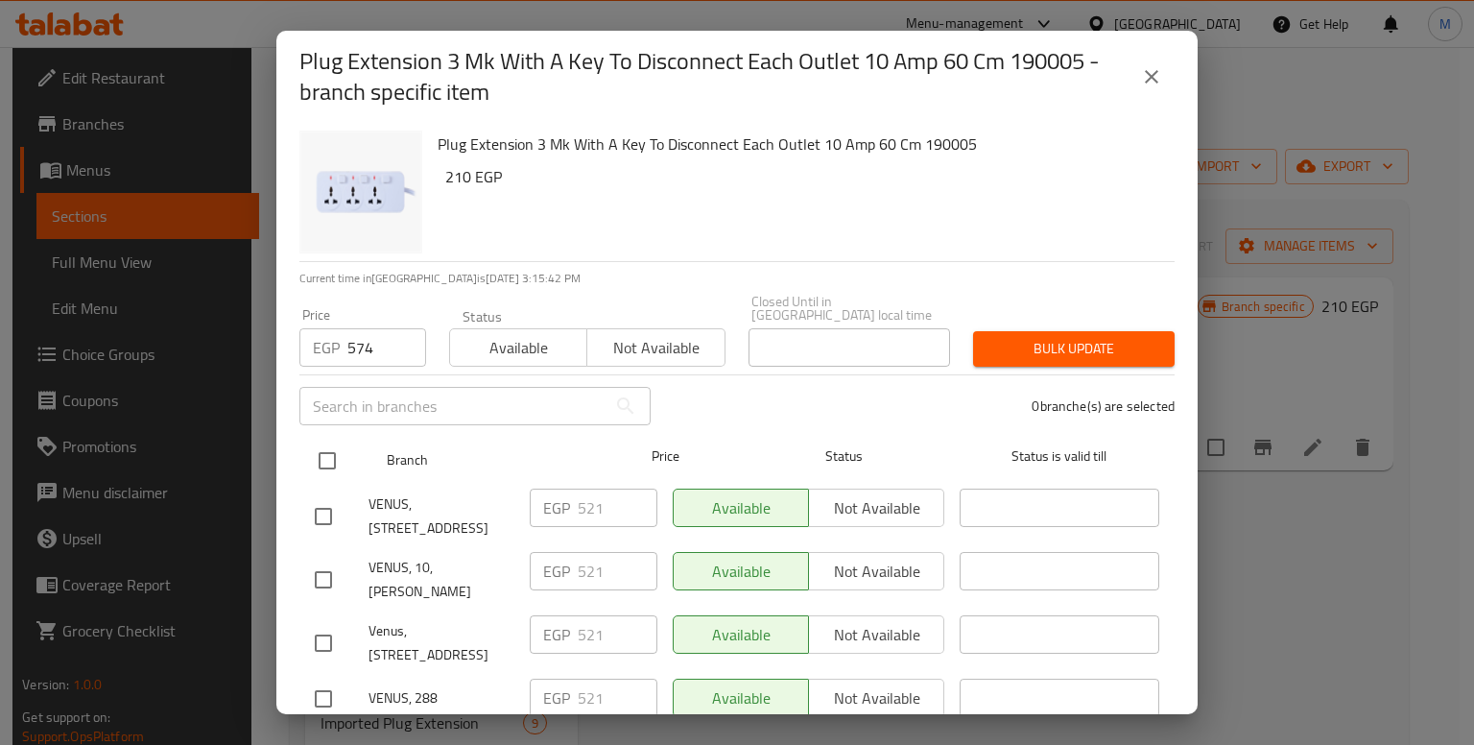
checkbox input "true"
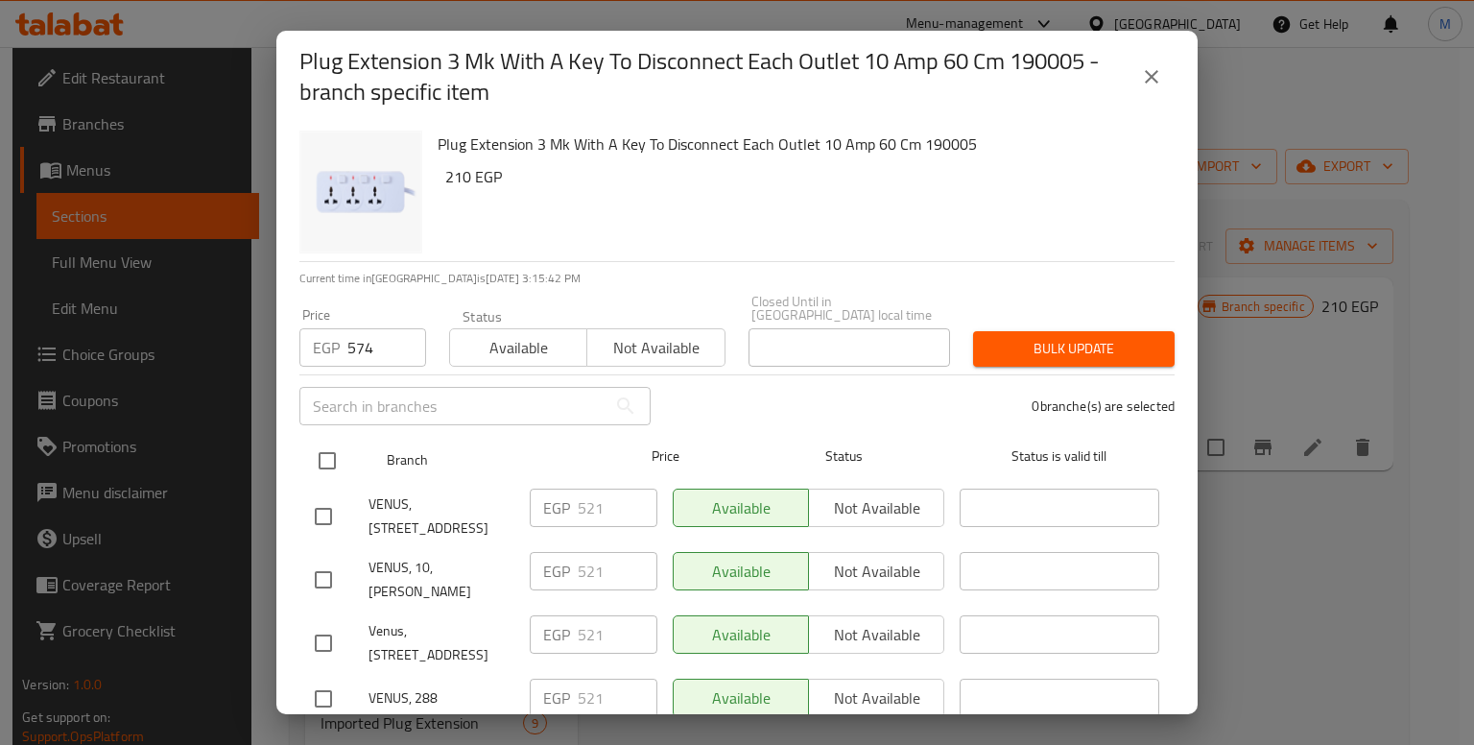
checkbox input "true"
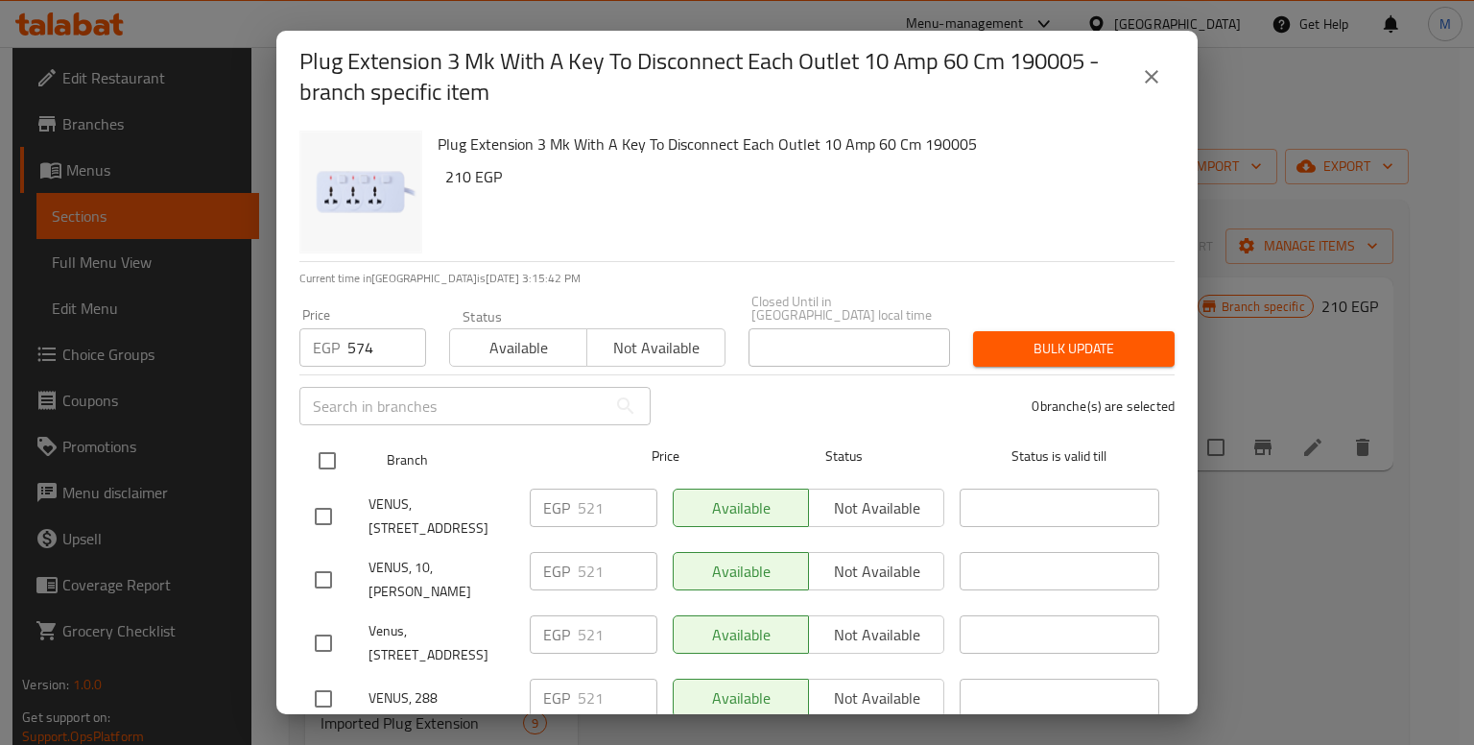
checkbox input "true"
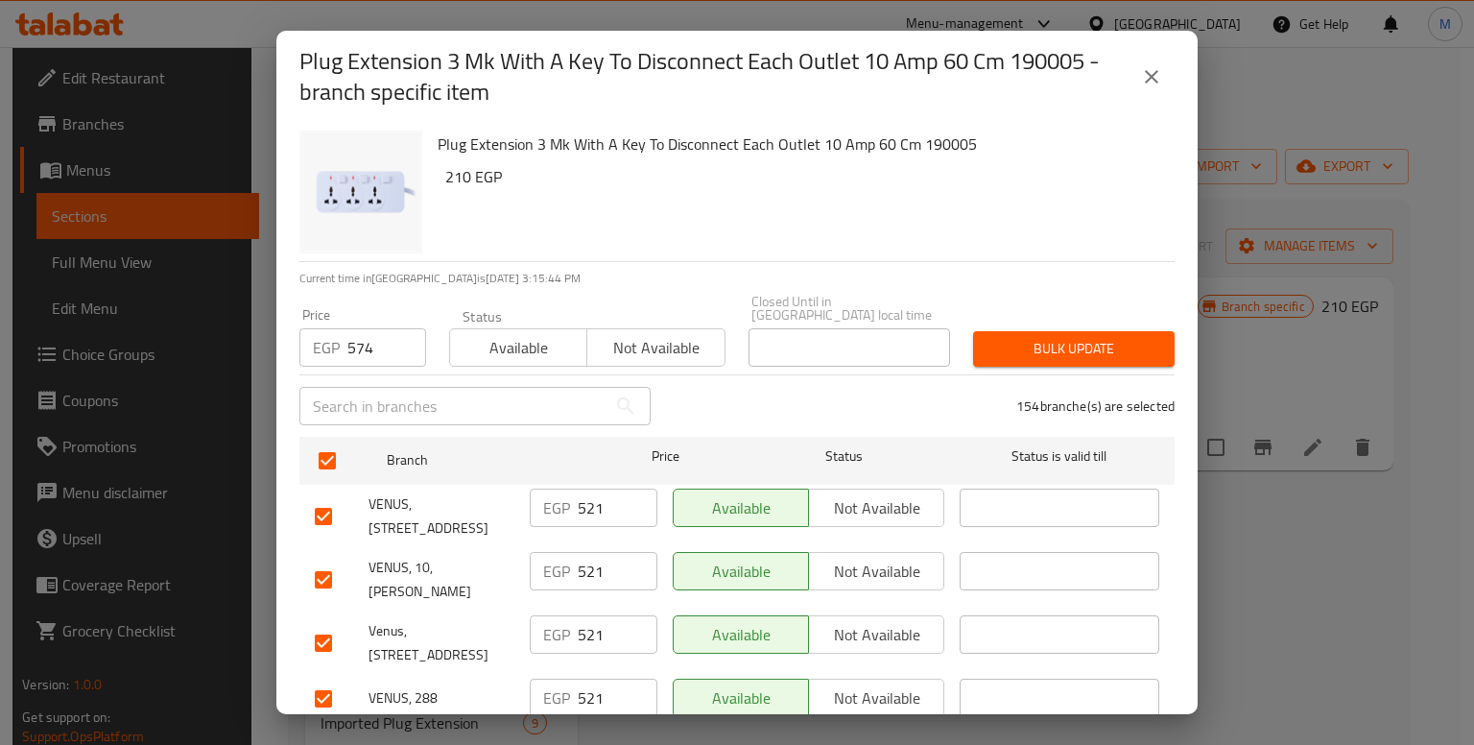
click at [1034, 331] on button "Bulk update" at bounding box center [1074, 349] width 202 height 36
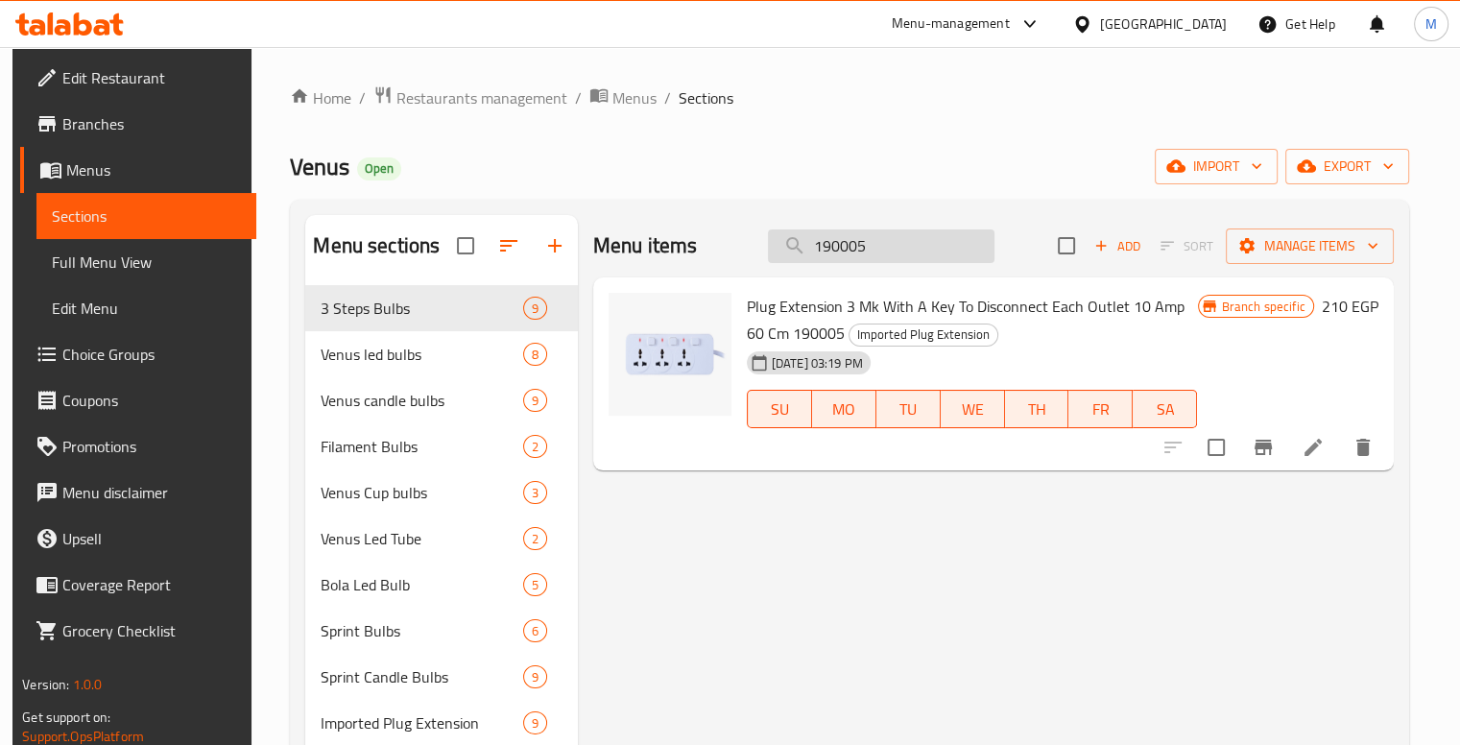
click at [900, 231] on input "190005" at bounding box center [881, 246] width 226 height 34
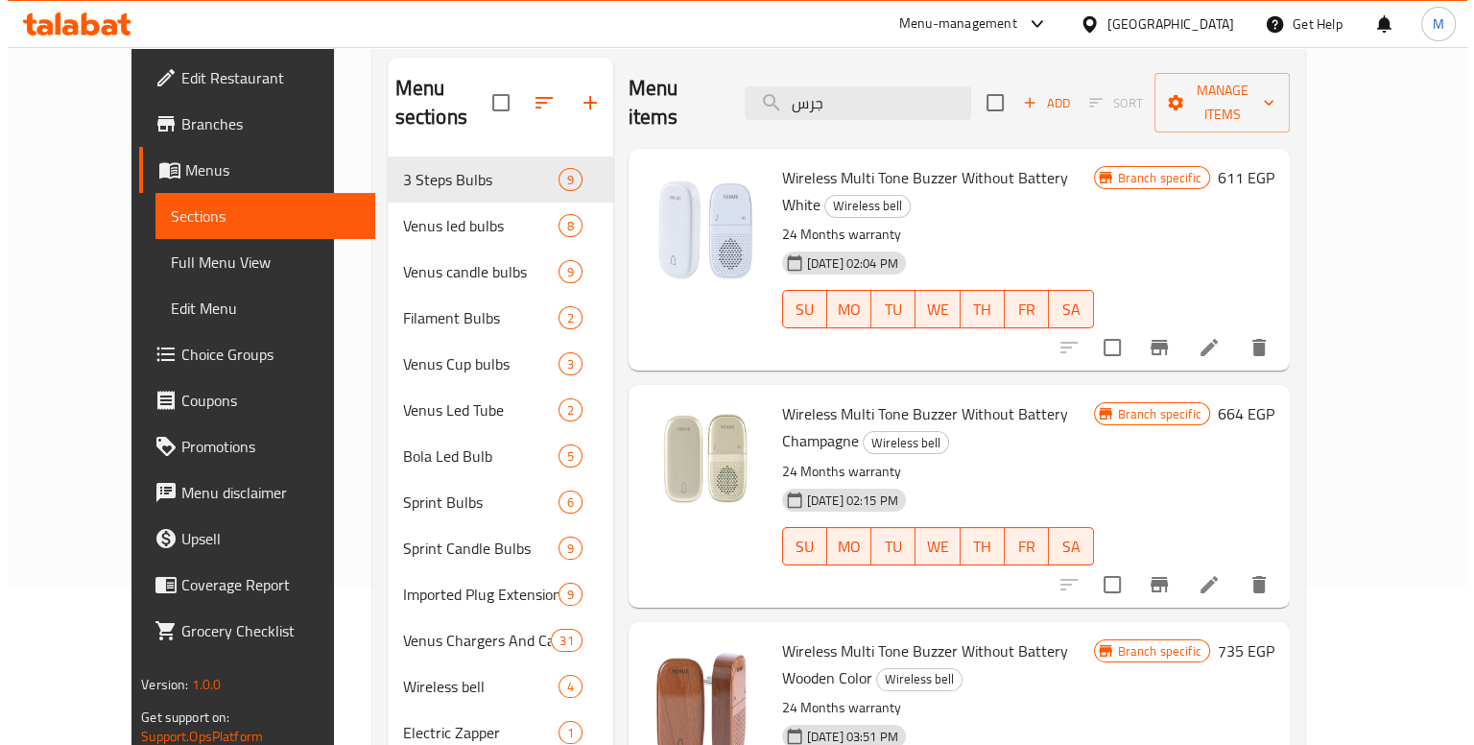
scroll to position [265, 0]
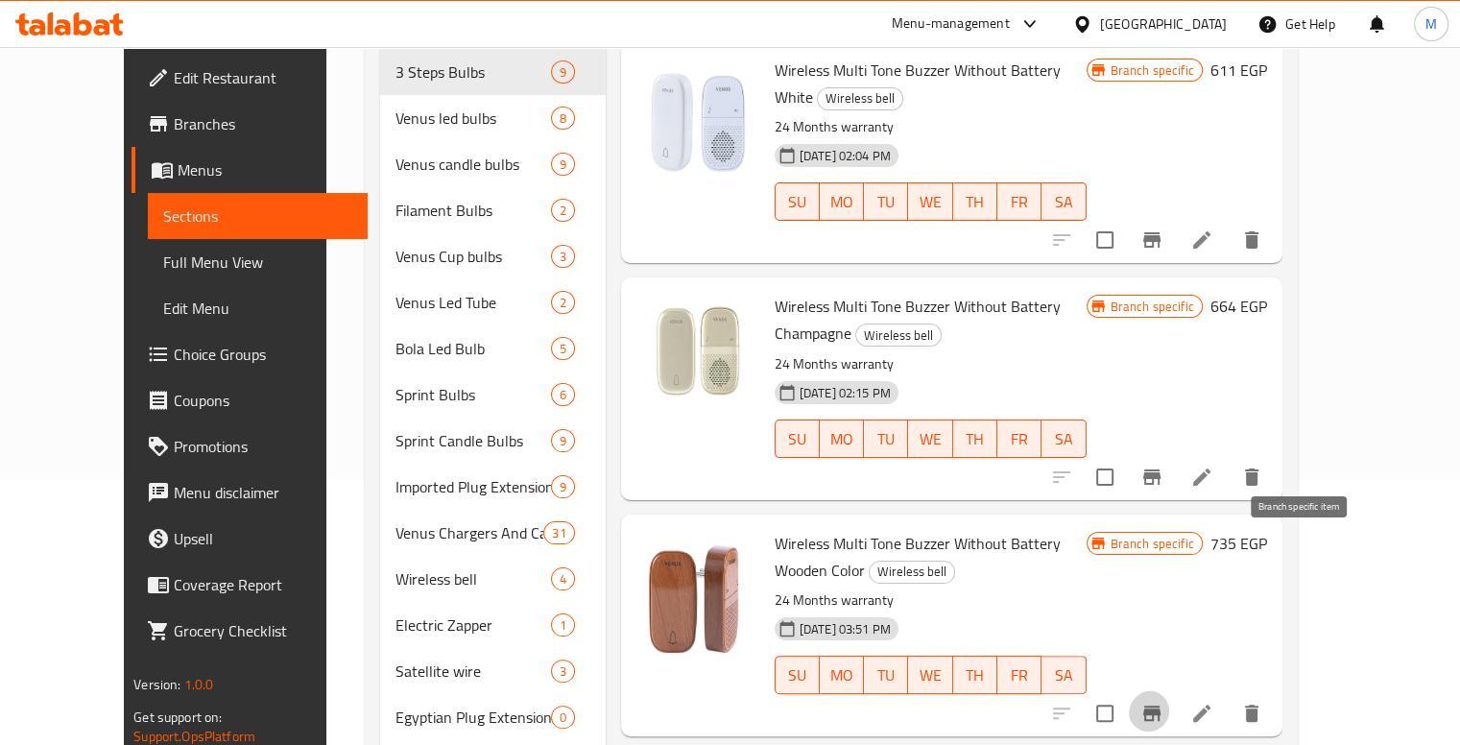
click at [1160, 705] on icon "Branch-specific-item" at bounding box center [1151, 712] width 17 height 15
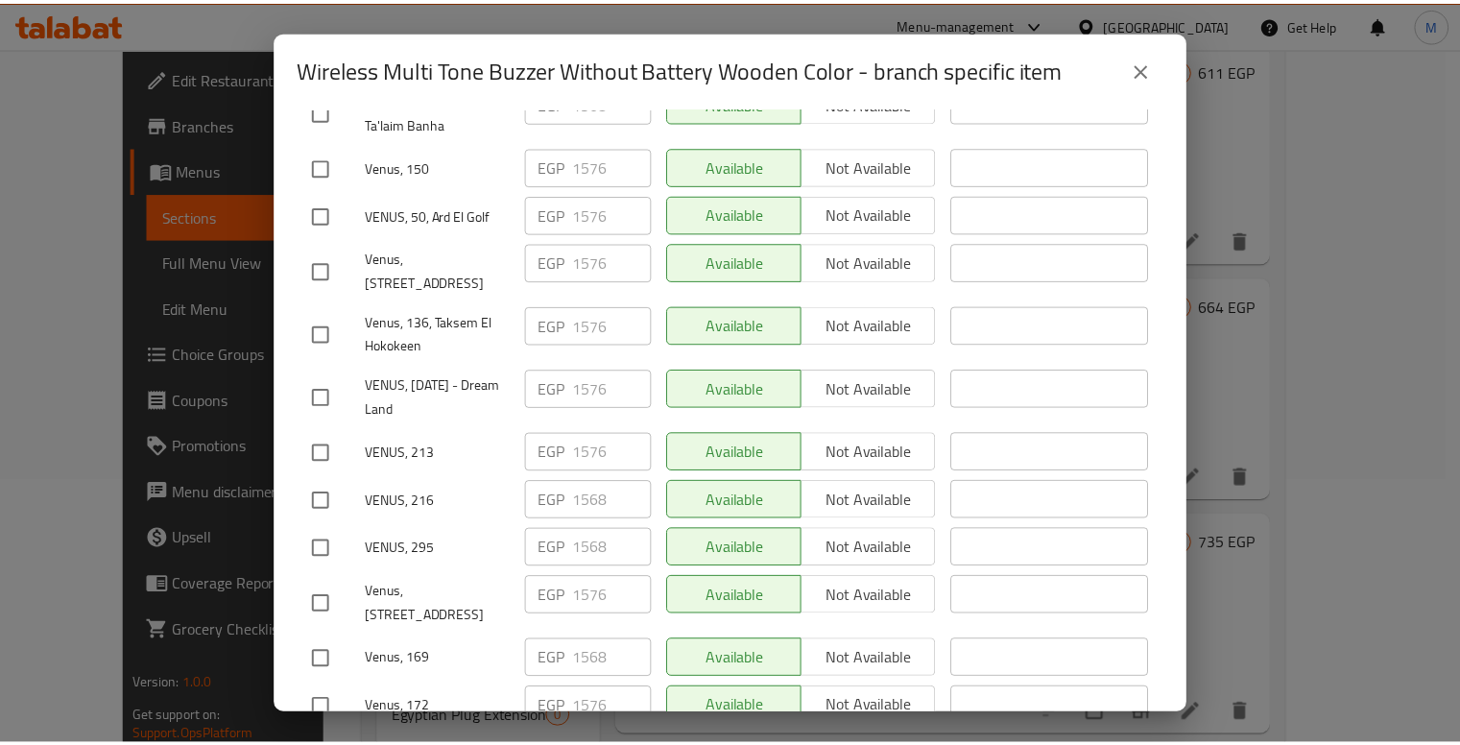
scroll to position [7114, 0]
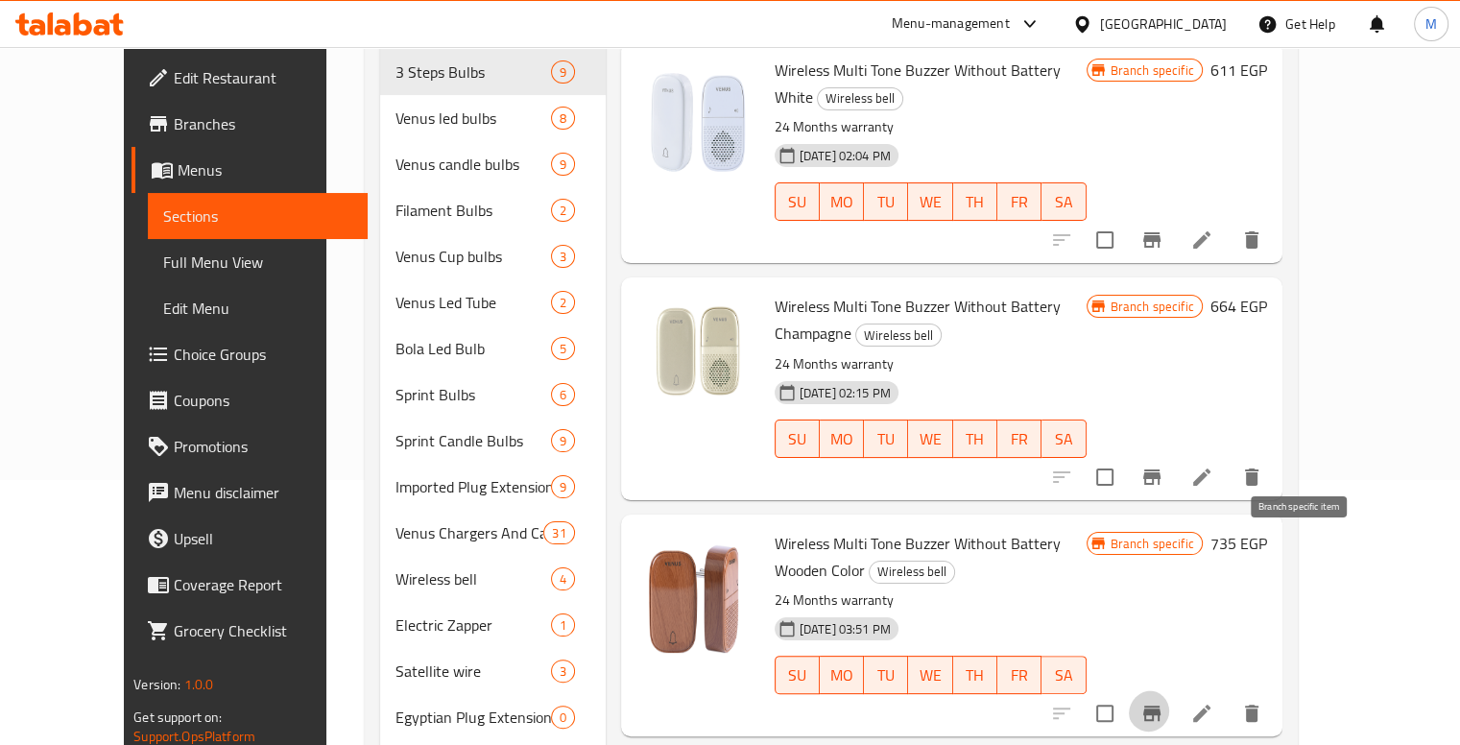
click at [1160, 705] on icon "Branch-specific-item" at bounding box center [1151, 712] width 17 height 15
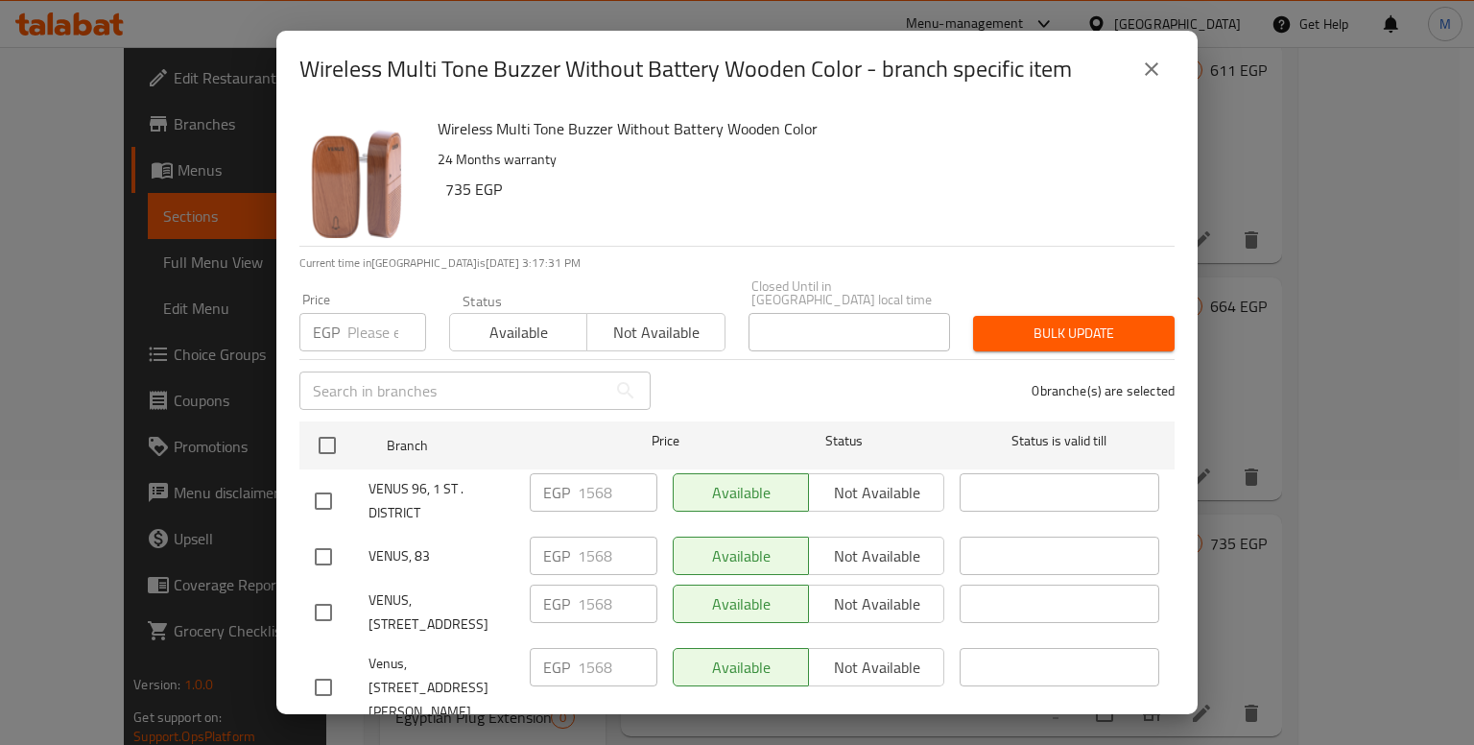
click at [347, 313] on input "number" at bounding box center [386, 332] width 79 height 38
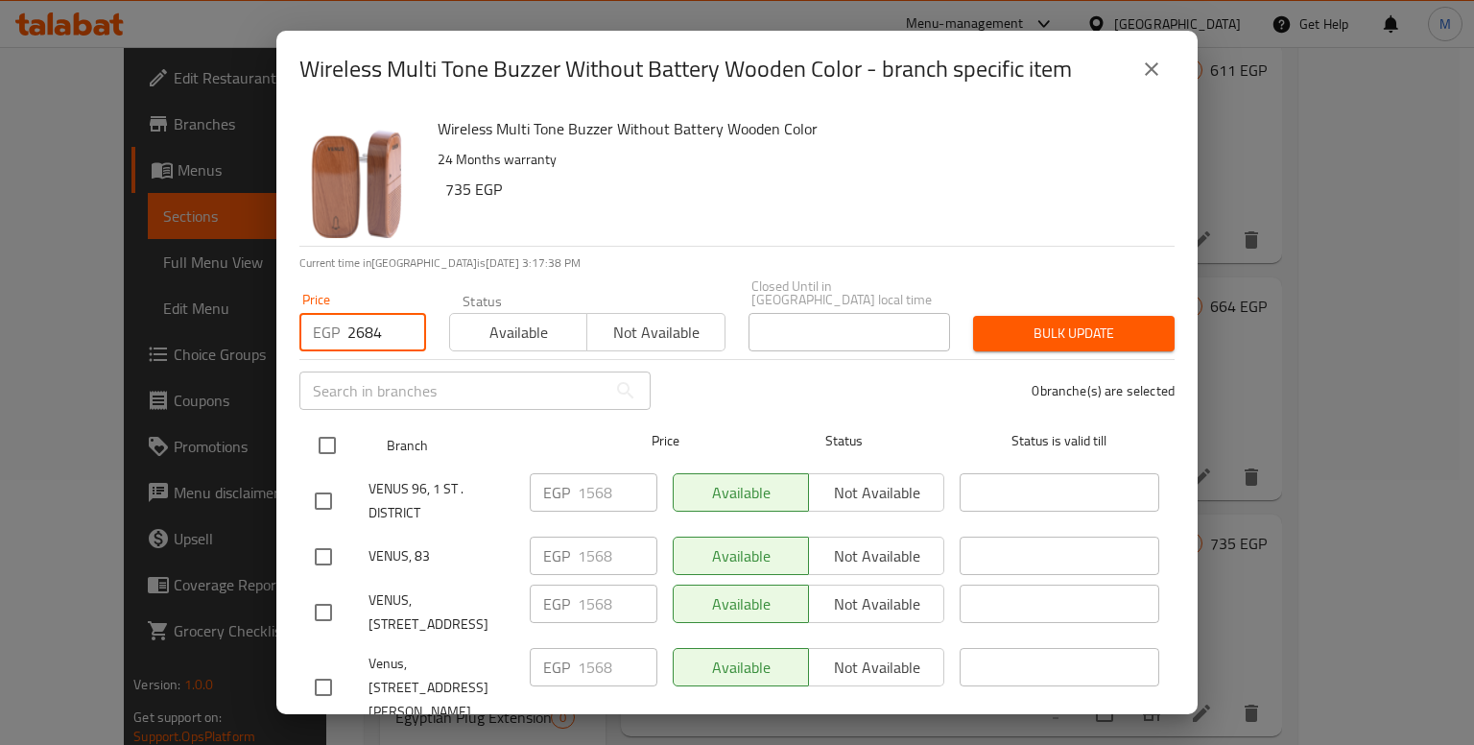
click at [328, 425] on input "checkbox" at bounding box center [327, 445] width 40 height 40
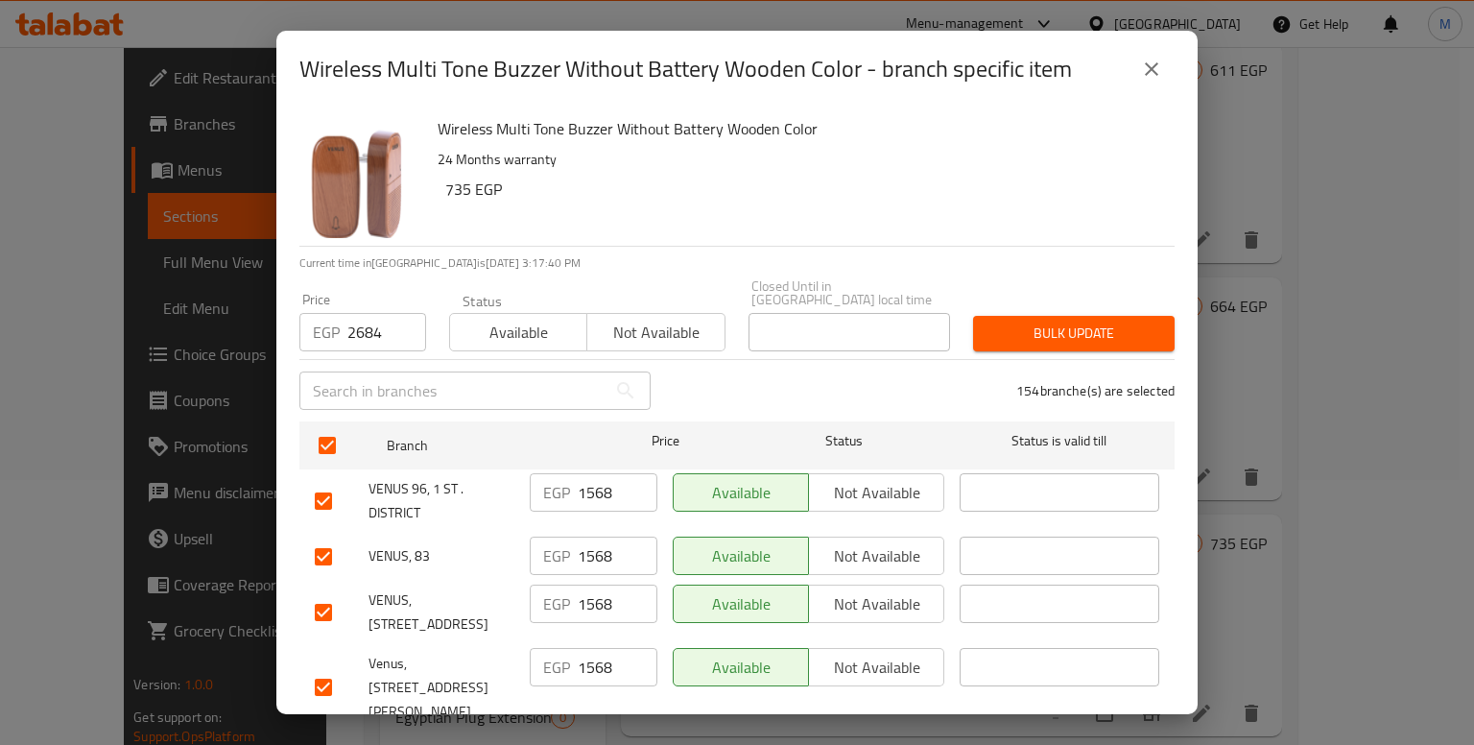
click at [1047, 323] on button "Bulk update" at bounding box center [1074, 334] width 202 height 36
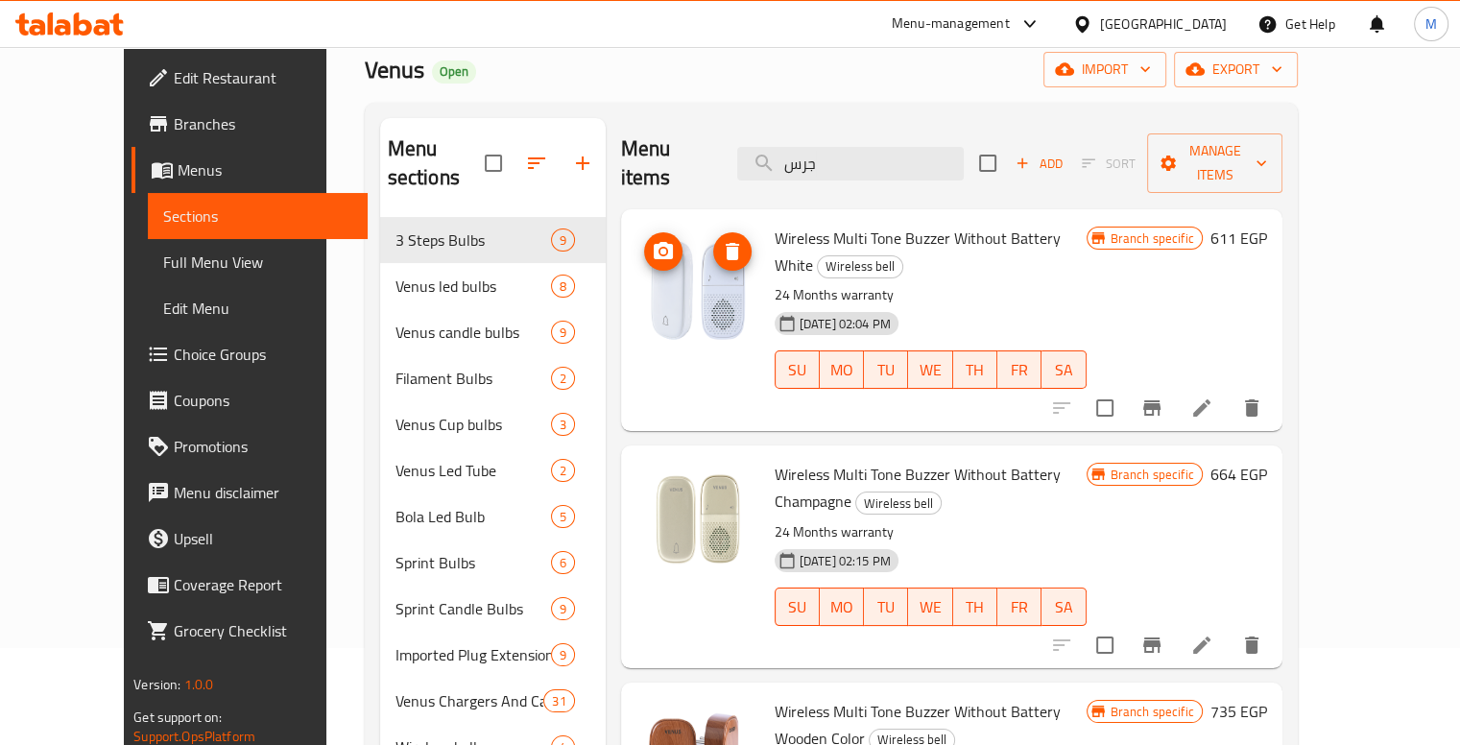
scroll to position [0, 0]
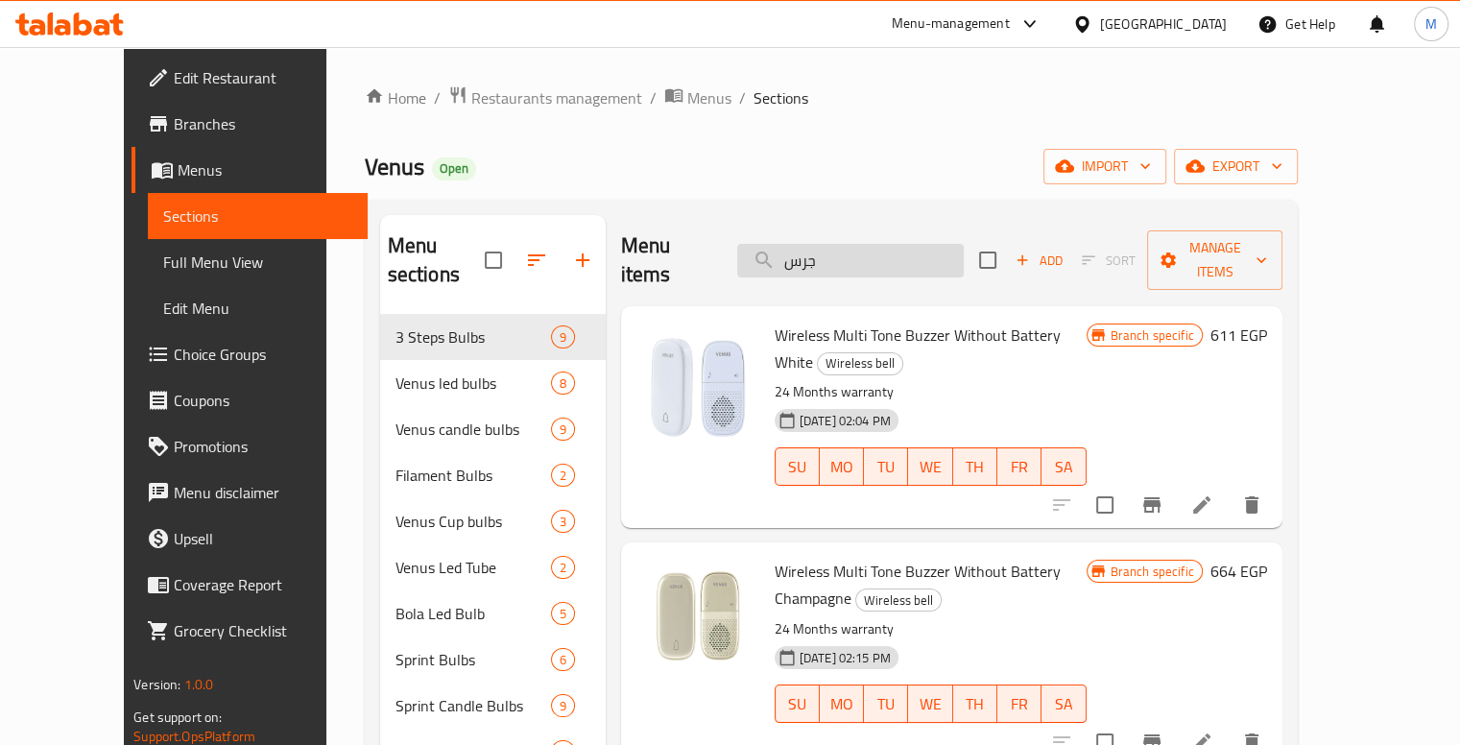
click at [875, 244] on input "جرس" at bounding box center [850, 261] width 226 height 34
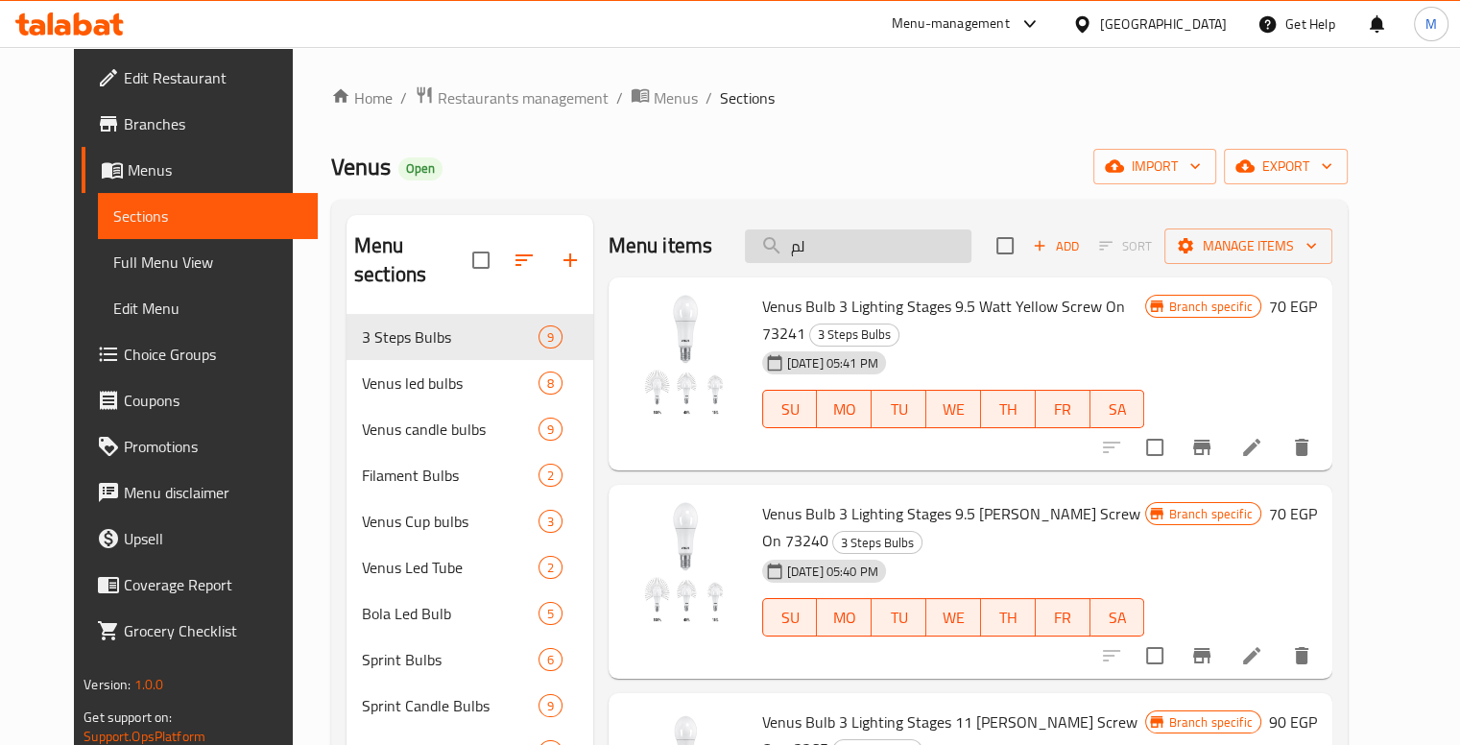
click at [887, 229] on input "لم" at bounding box center [858, 246] width 226 height 34
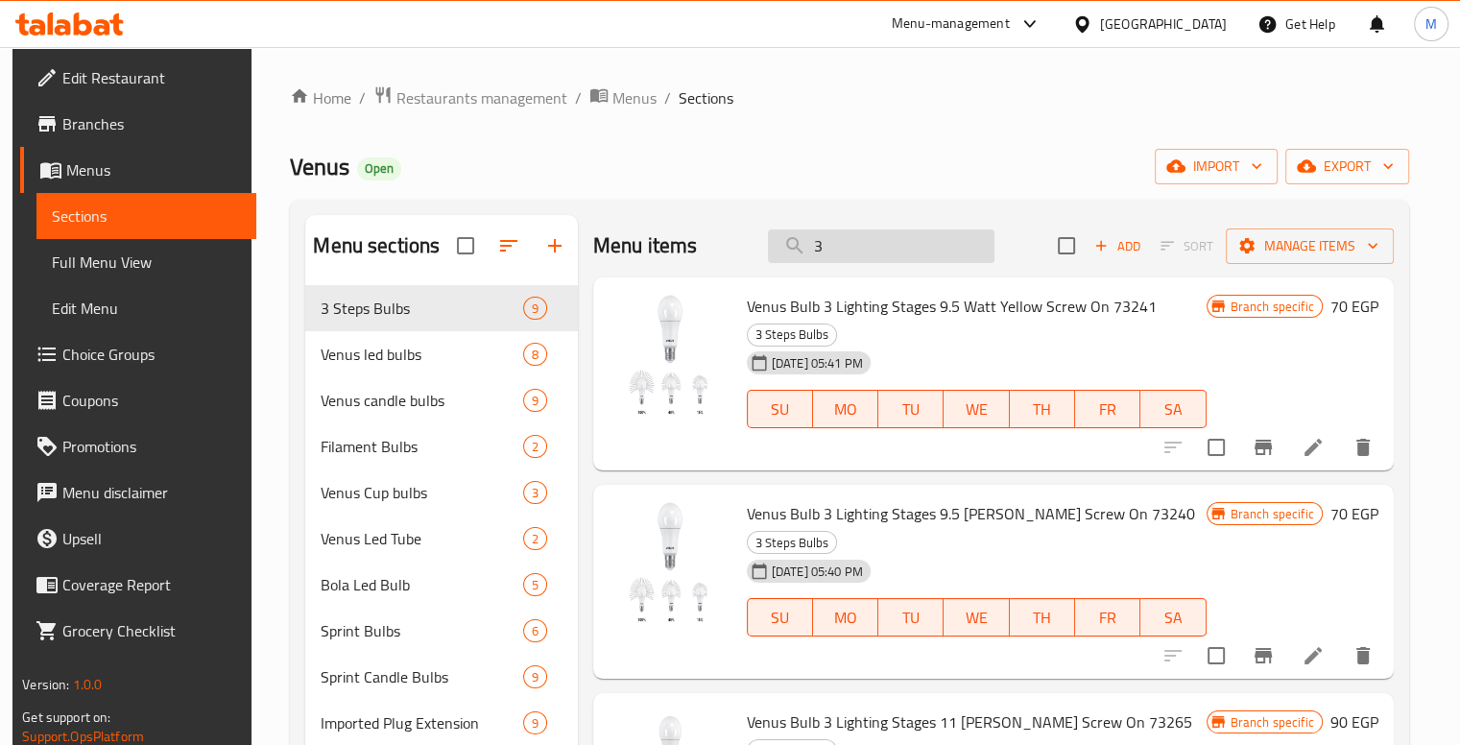
click at [894, 230] on input "3" at bounding box center [881, 246] width 226 height 34
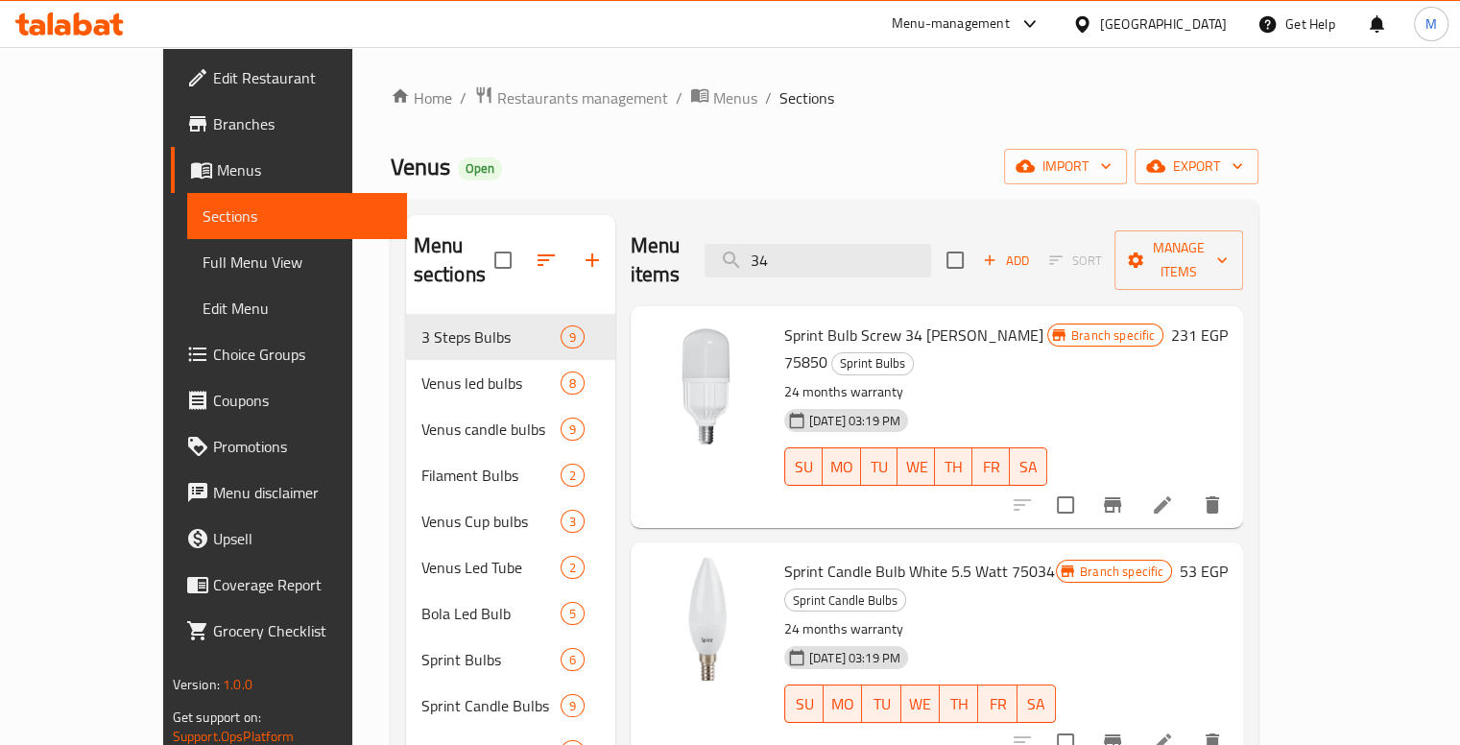
click at [784, 321] on span "Sprint Bulb Screw 34 [PERSON_NAME] 75850" at bounding box center [913, 349] width 259 height 56
click at [615, 450] on div "Menu items 34 Add Sort Manage items Sprint Bulb Screw 34 [PERSON_NAME] 75850 Sp…" at bounding box center [929, 660] width 628 height 890
click at [1135, 482] on button "Branch-specific-item" at bounding box center [1112, 505] width 46 height 46
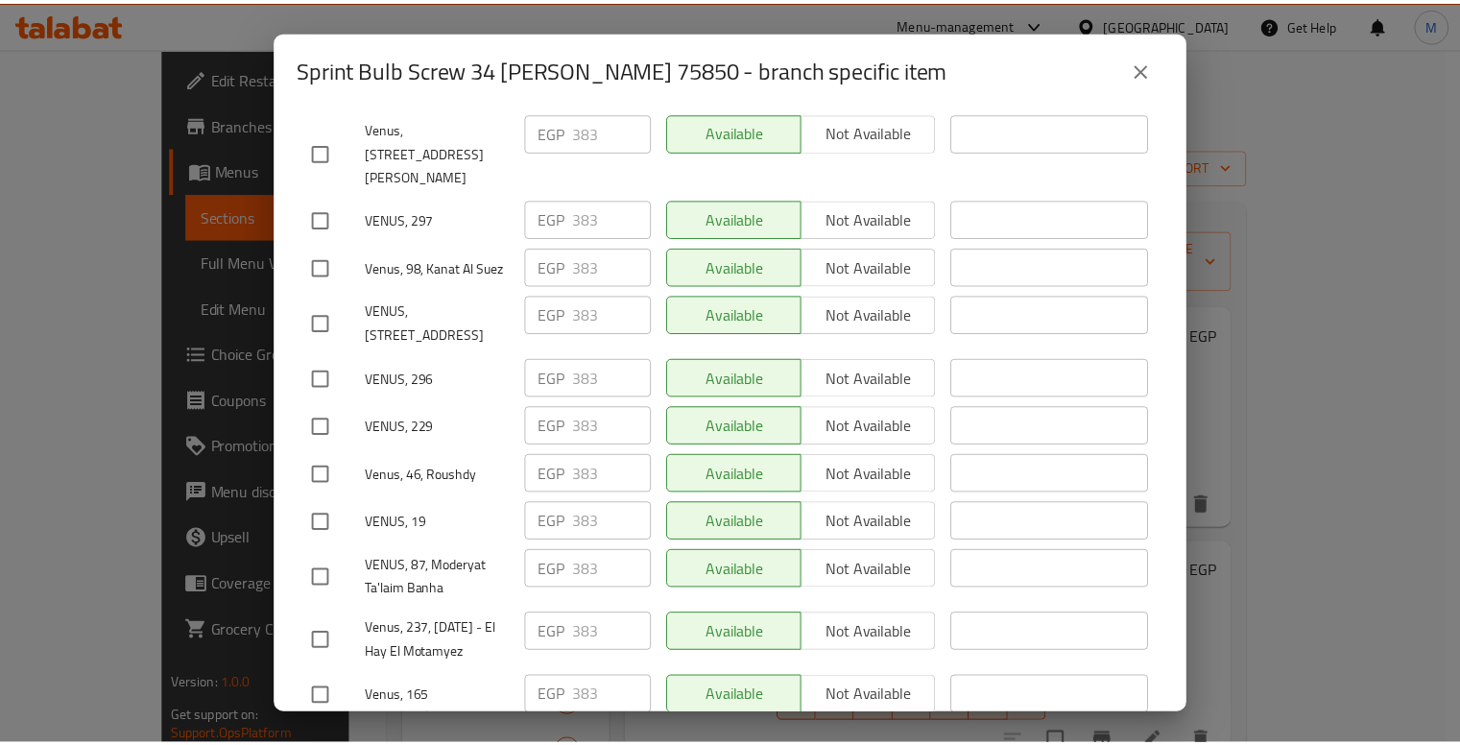
scroll to position [2015, 0]
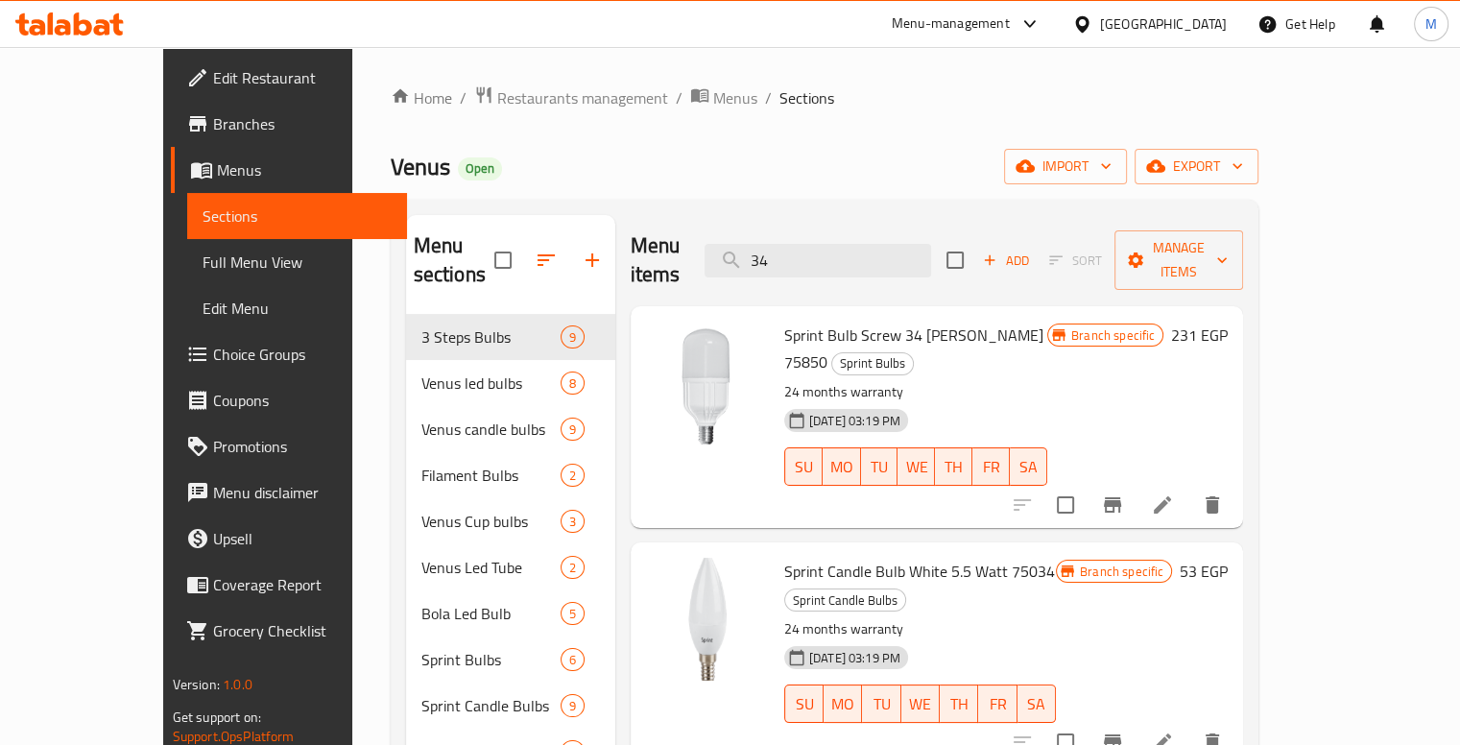
click at [558, 141] on div "Home / Restaurants management / Menus / Sections Venus Open import export Menu …" at bounding box center [825, 602] width 868 height 1034
click at [865, 244] on input "34" at bounding box center [817, 261] width 226 height 34
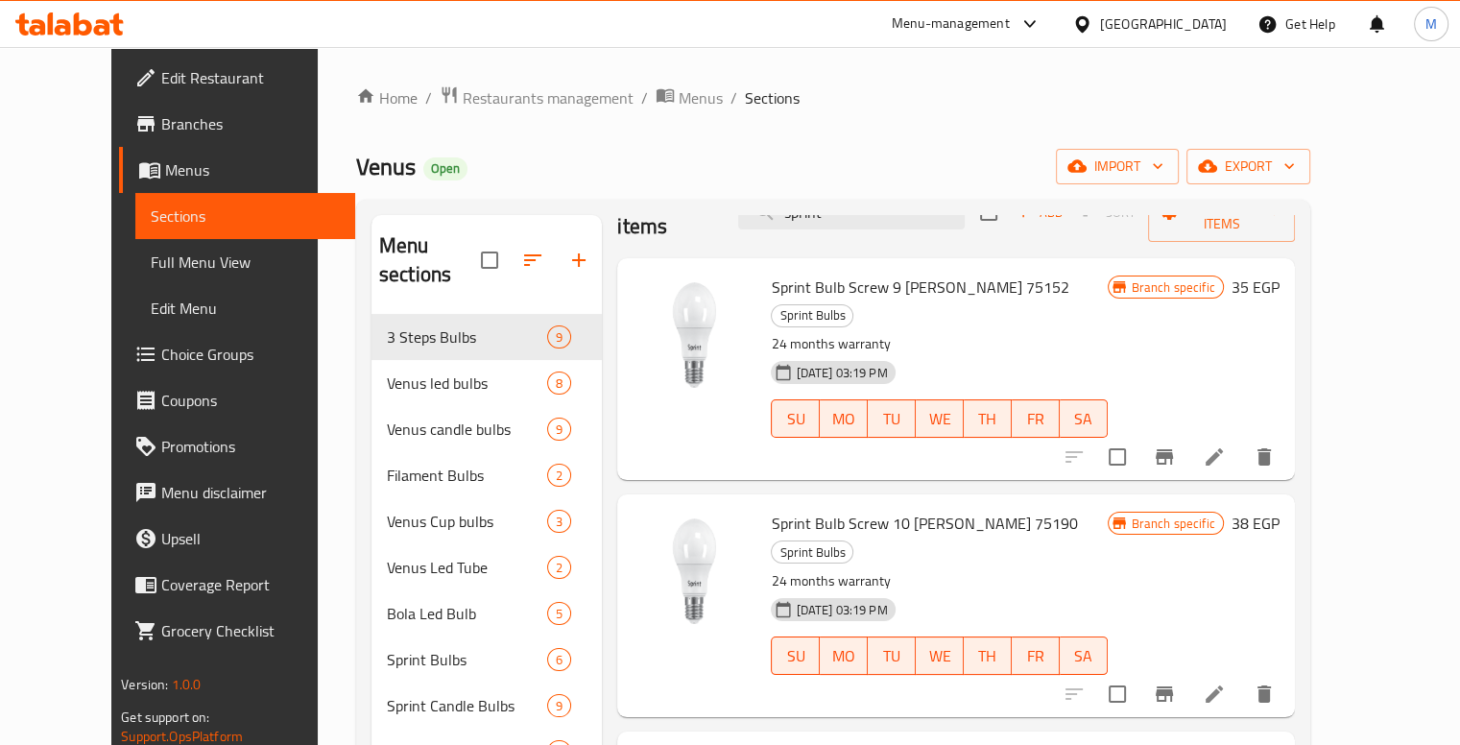
scroll to position [0, 0]
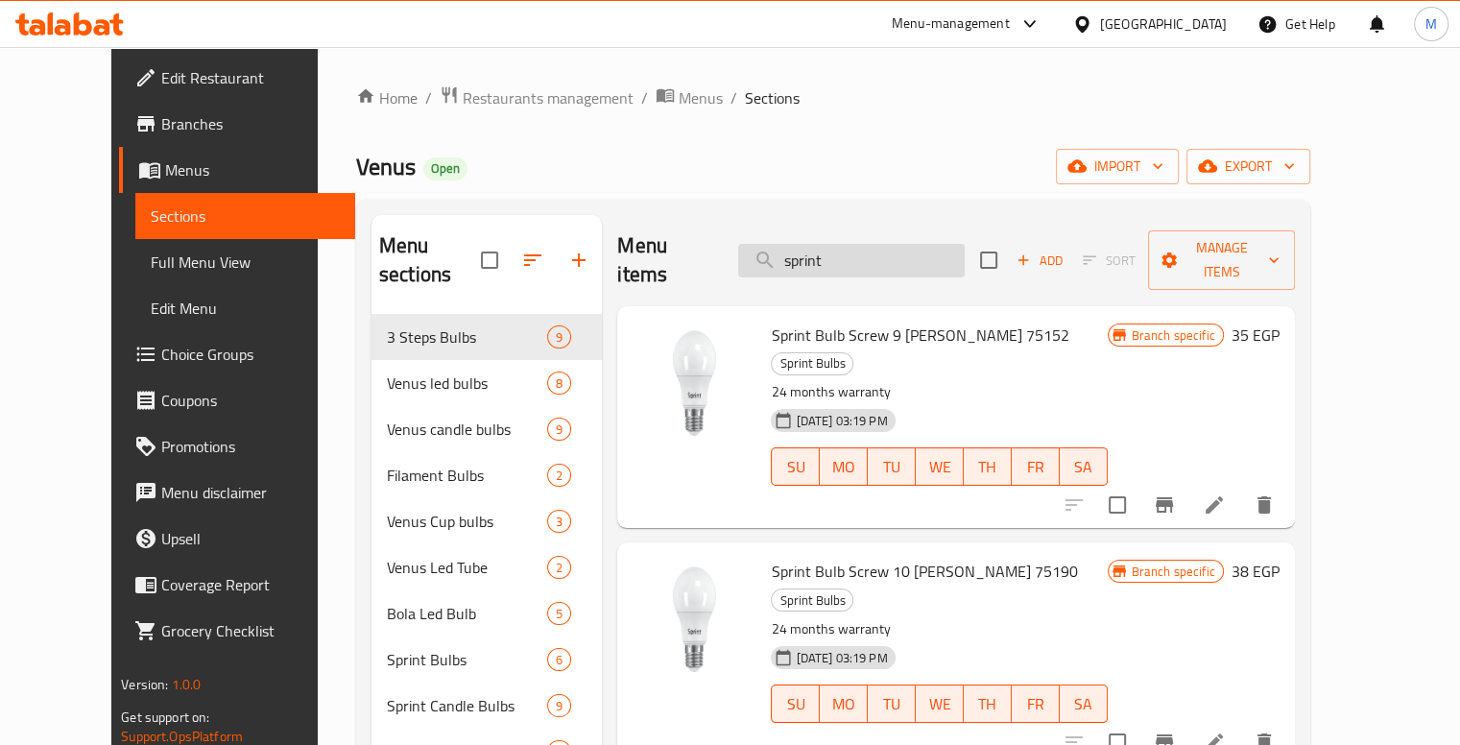
click at [871, 244] on input "sprint" at bounding box center [851, 261] width 226 height 34
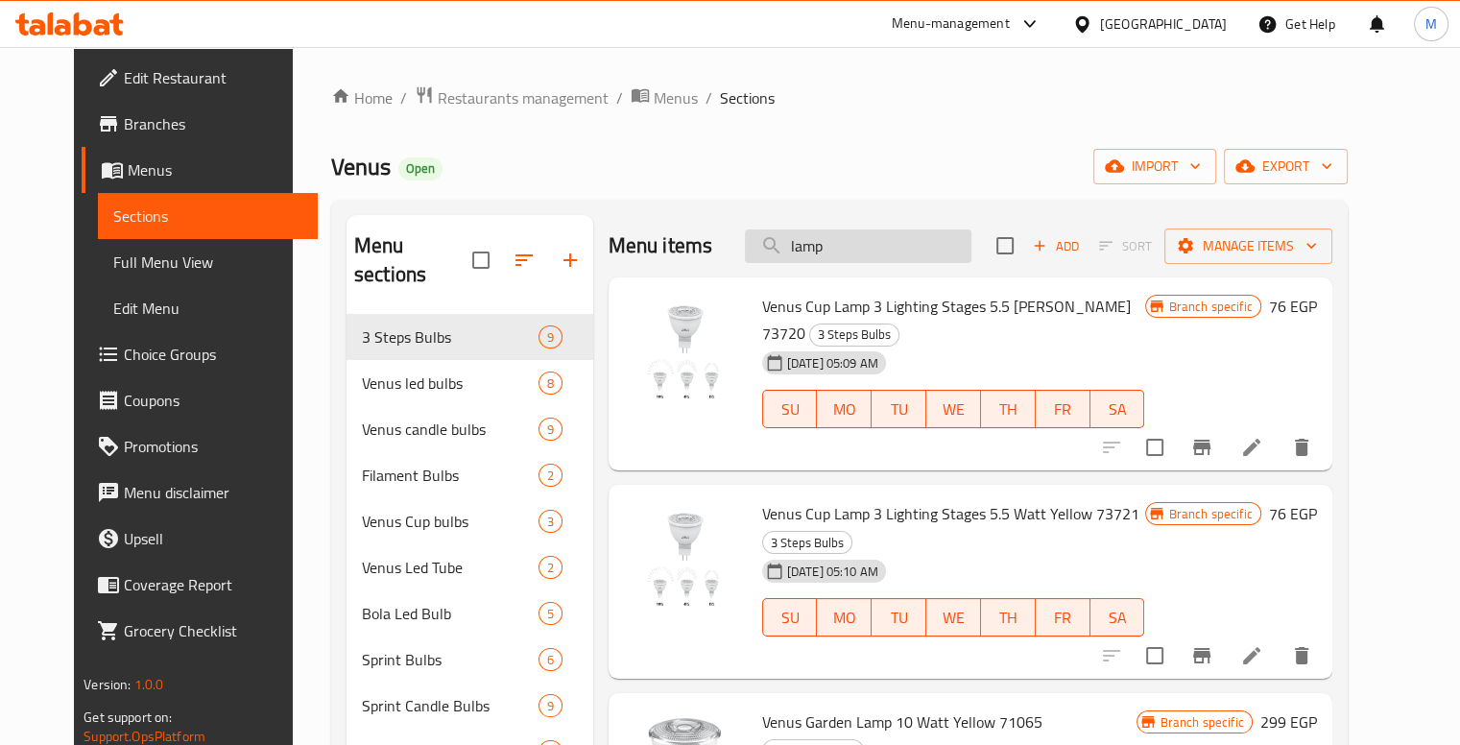
click at [884, 237] on input "lamp" at bounding box center [858, 246] width 226 height 34
click at [885, 237] on input "lamp" at bounding box center [858, 246] width 226 height 34
click at [887, 237] on input "lamp" at bounding box center [858, 246] width 226 height 34
click at [857, 229] on input "watt" at bounding box center [858, 246] width 226 height 34
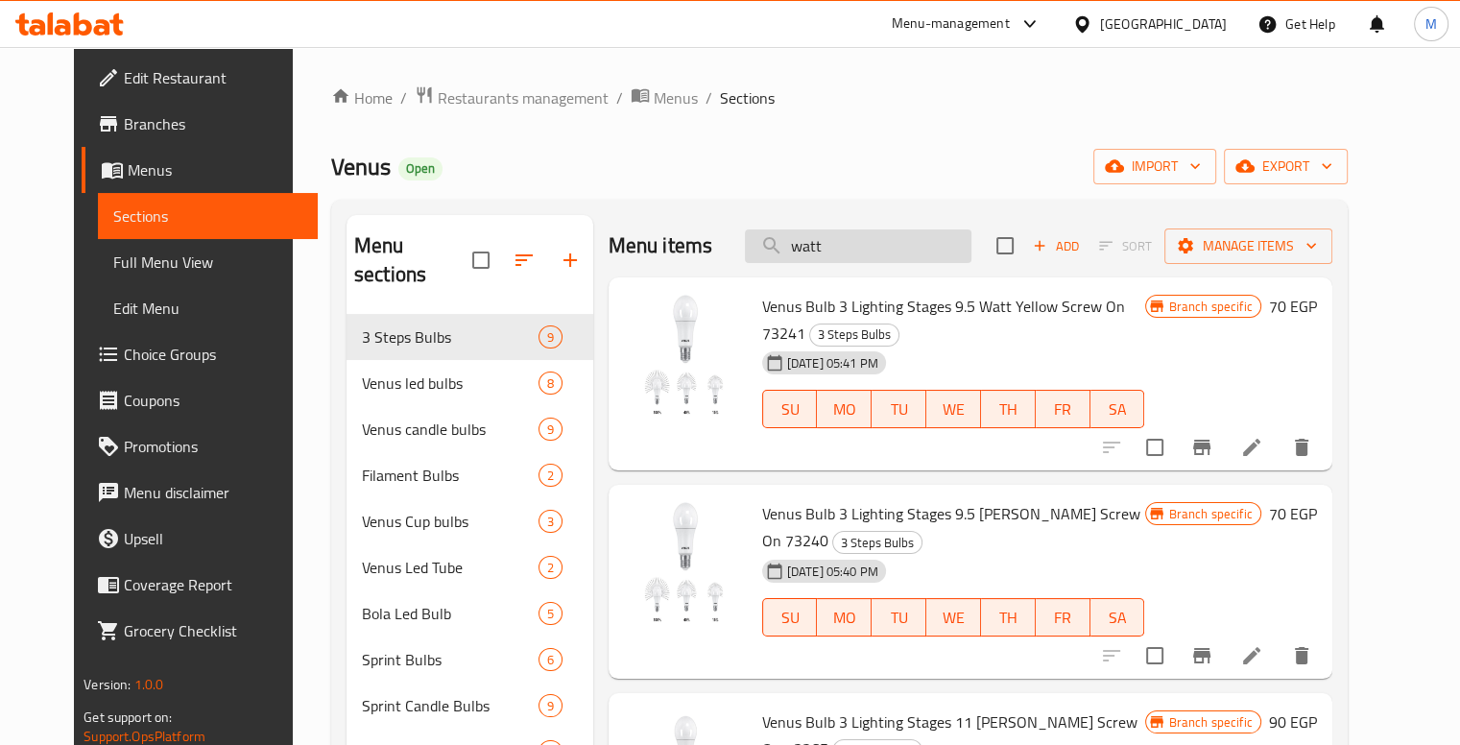
click at [857, 229] on input "watt" at bounding box center [858, 246] width 226 height 34
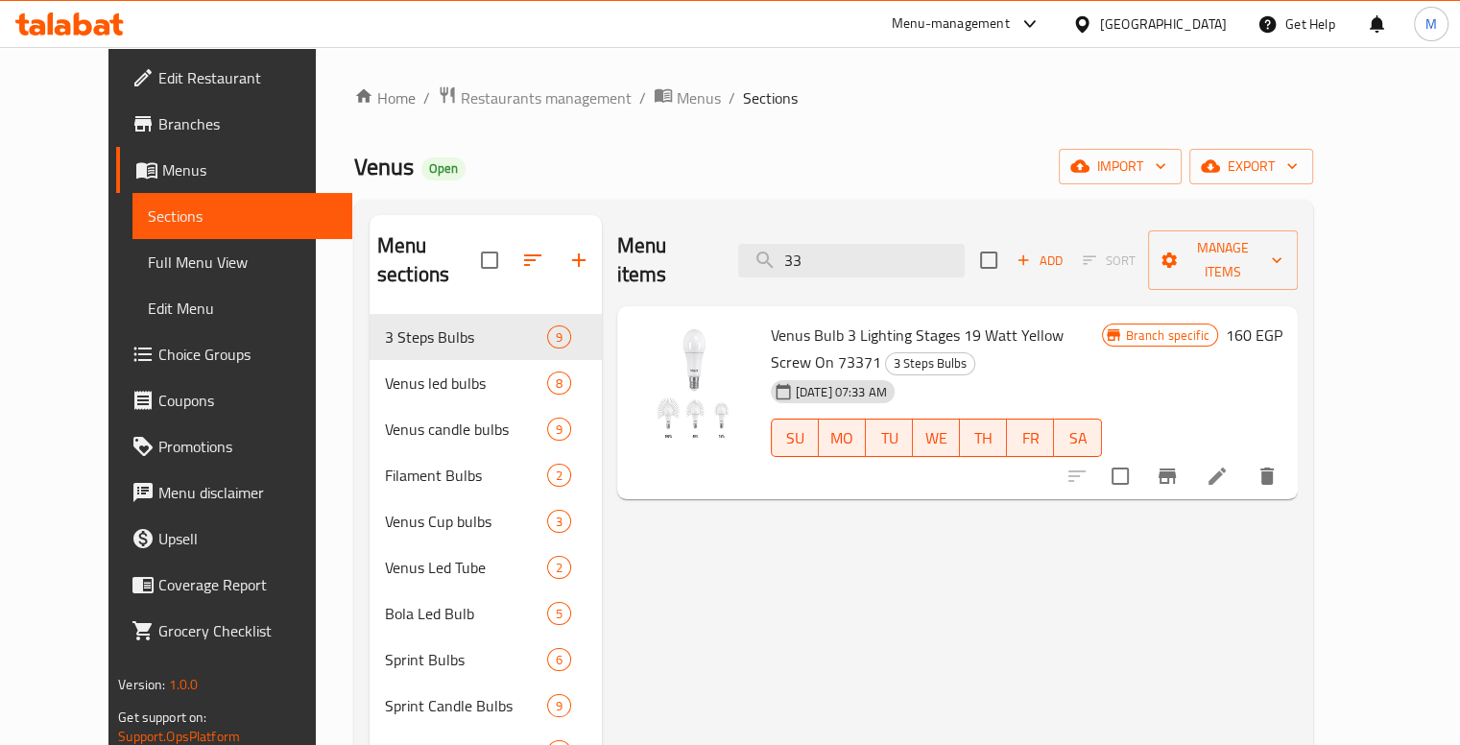
click at [771, 321] on span "Venus Bulb 3 Lighting Stages 19 Watt Yellow Screw On 73371" at bounding box center [917, 349] width 293 height 56
drag, startPoint x: 752, startPoint y: 281, endPoint x: 1025, endPoint y: 292, distance: 272.7
click at [1025, 321] on span "Venus Bulb 3 Lighting Stages 19 Watt Yellow Screw On 73371" at bounding box center [917, 349] width 293 height 56
click at [921, 244] on input "33" at bounding box center [851, 261] width 226 height 34
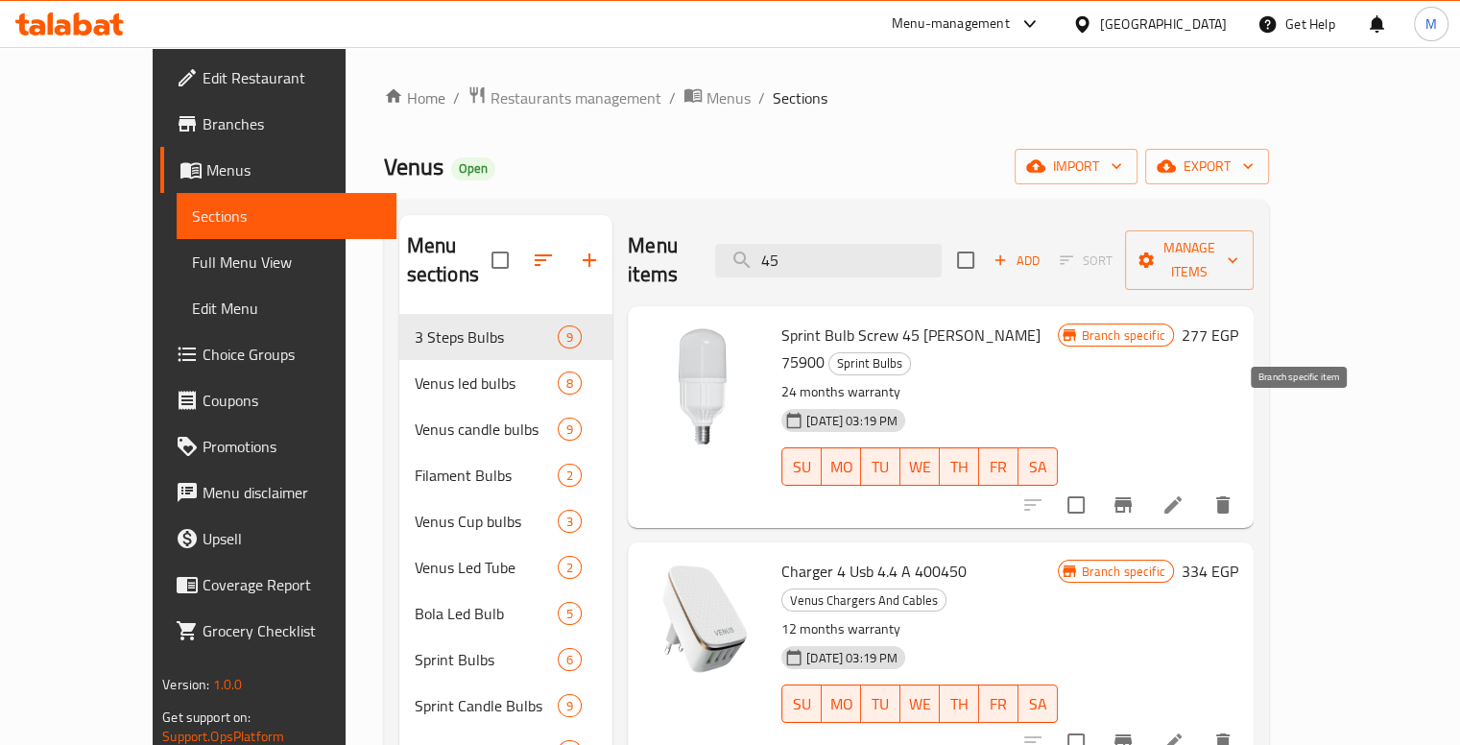
click at [1131, 497] on icon "Branch-specific-item" at bounding box center [1122, 504] width 17 height 15
click at [875, 244] on input "45" at bounding box center [828, 261] width 226 height 34
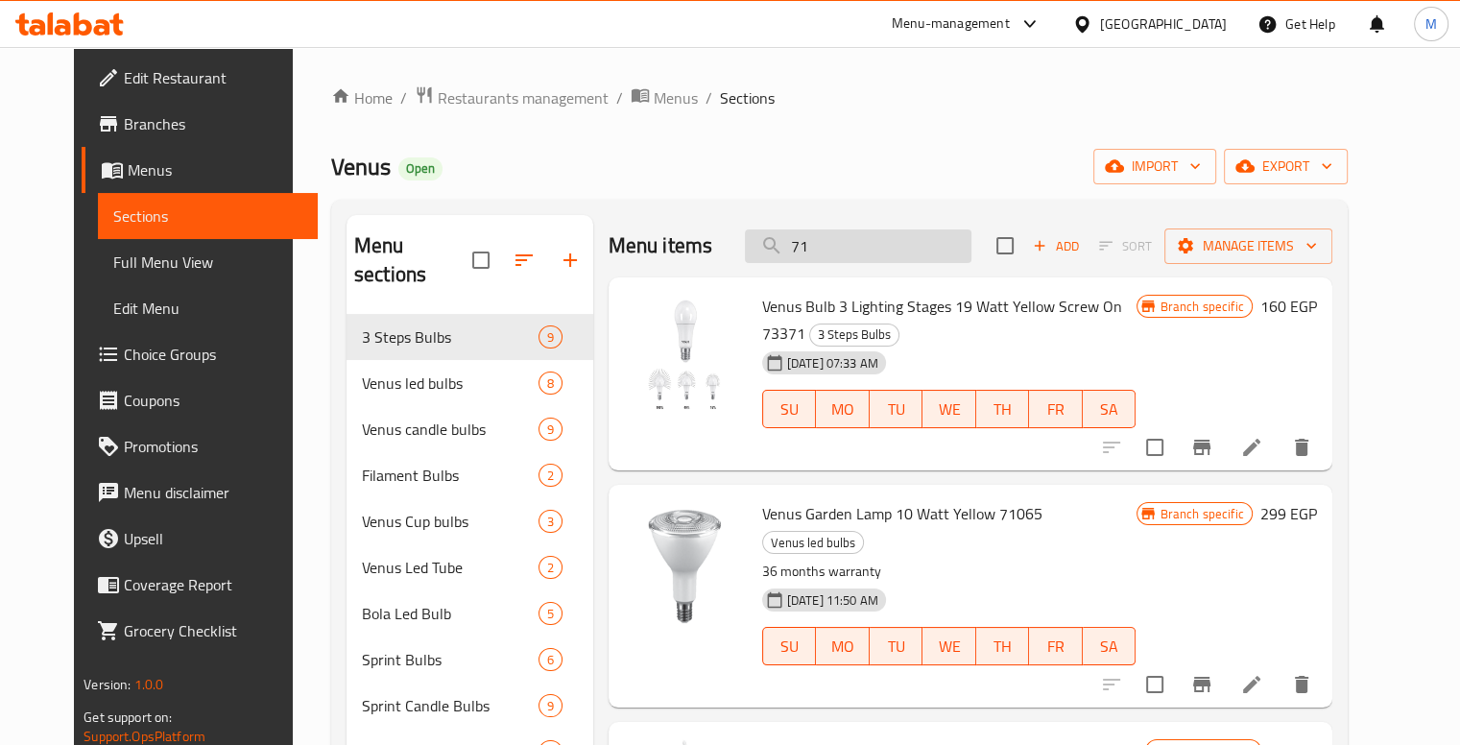
click at [879, 229] on input "71" at bounding box center [858, 246] width 226 height 34
